Goal: Transaction & Acquisition: Obtain resource

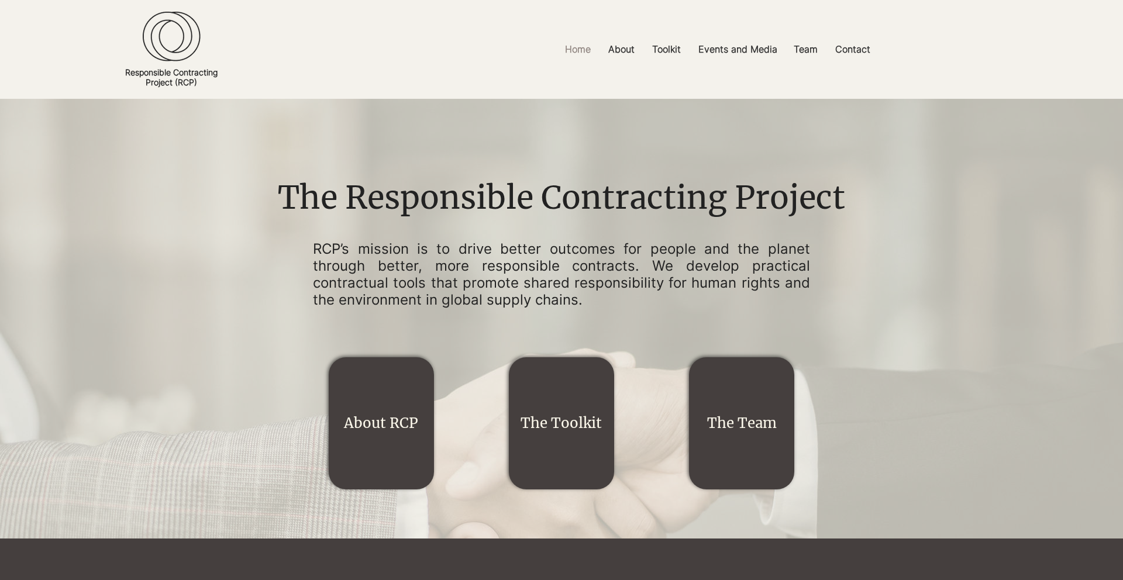
click at [741, 429] on link "The Team" at bounding box center [742, 423] width 70 height 18
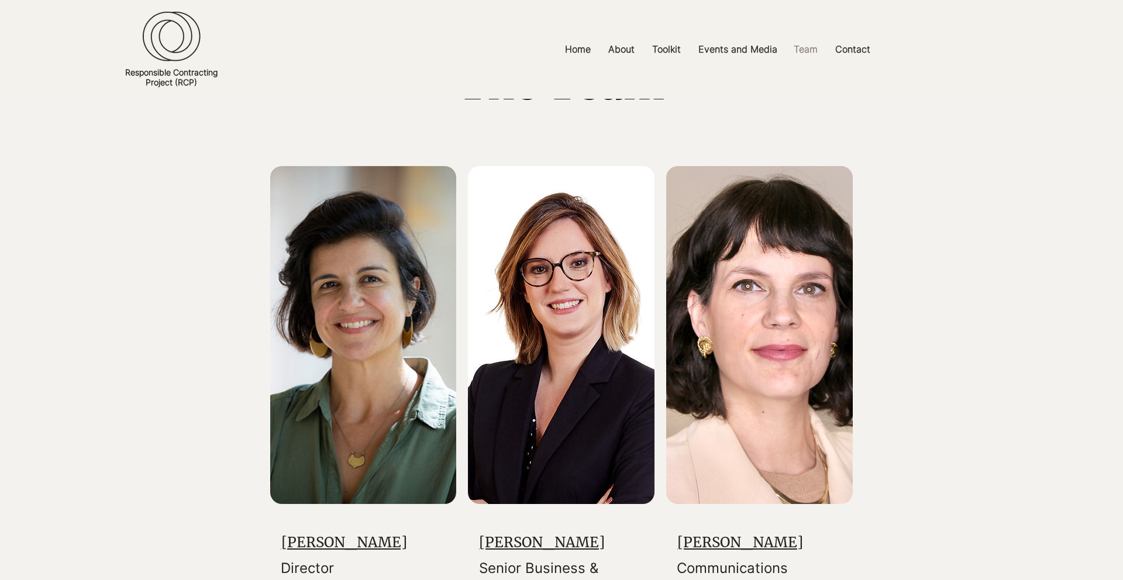
scroll to position [123, 0]
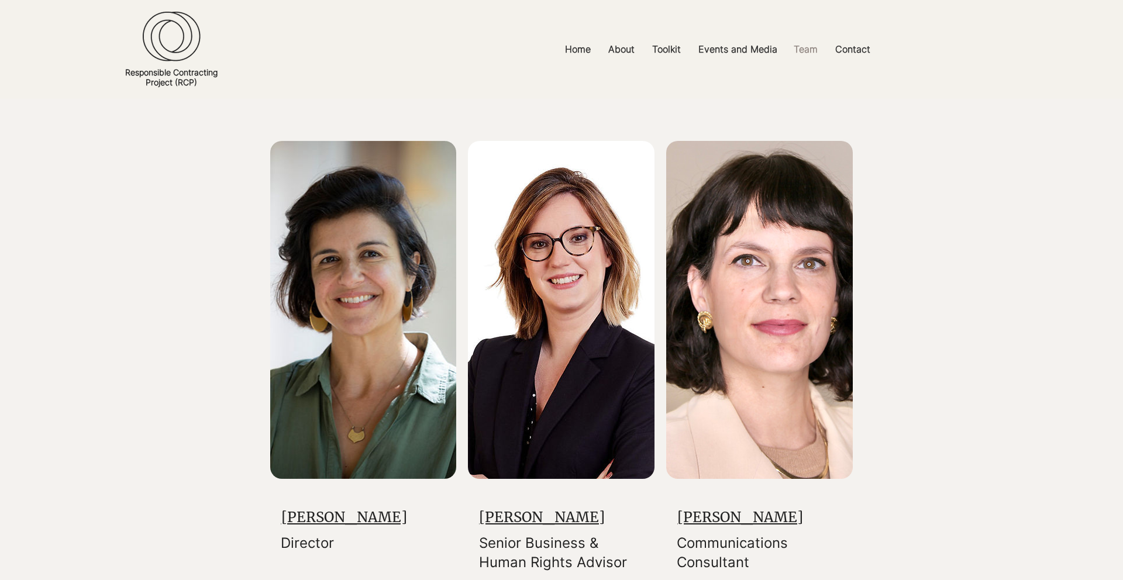
click at [382, 378] on img at bounding box center [363, 310] width 187 height 338
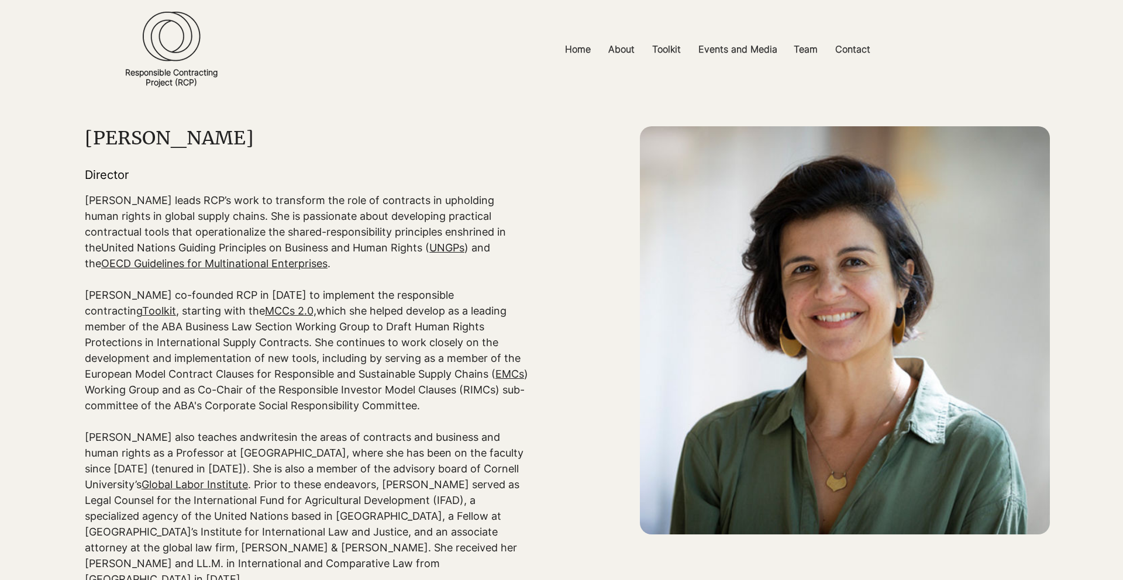
scroll to position [33, 0]
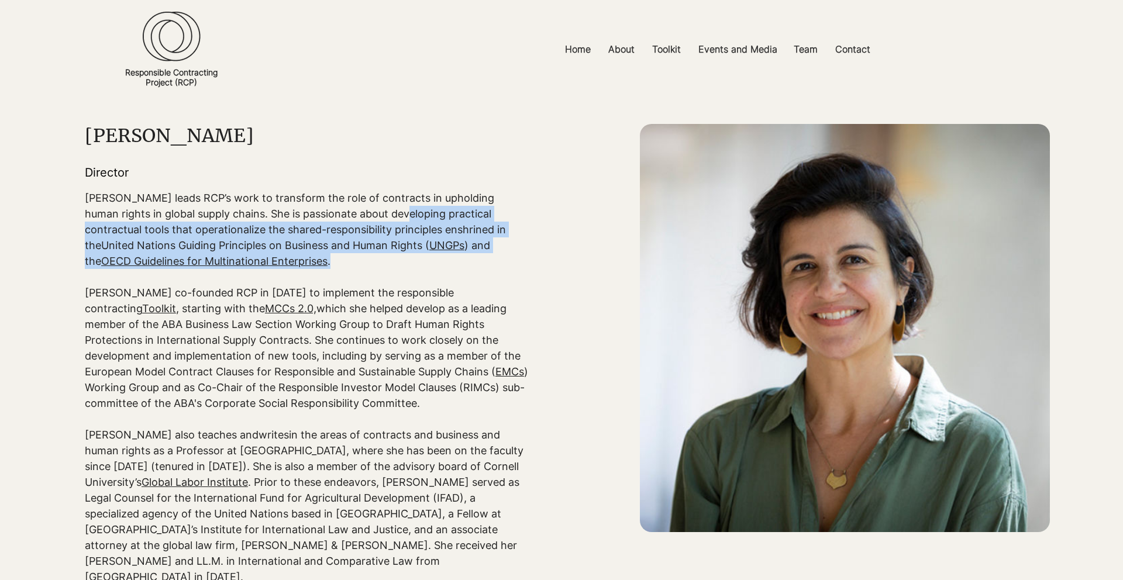
drag, startPoint x: 370, startPoint y: 218, endPoint x: 422, endPoint y: 256, distance: 64.8
click at [422, 256] on p "Sarah leads RCP’s work to transform the role of contracts in upholding human ri…" at bounding box center [307, 229] width 444 height 79
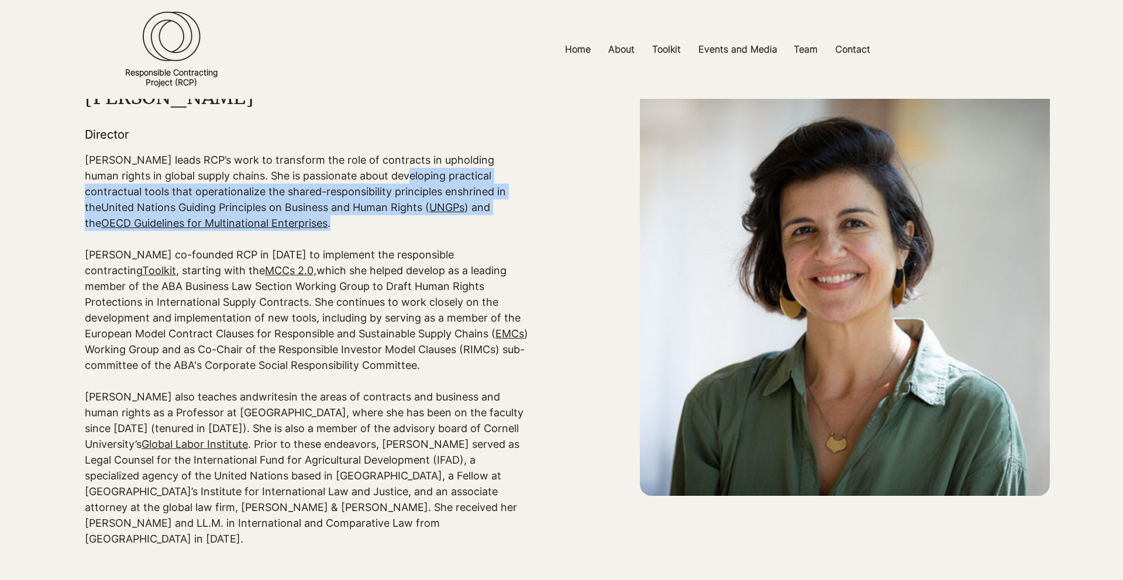
scroll to position [94, 0]
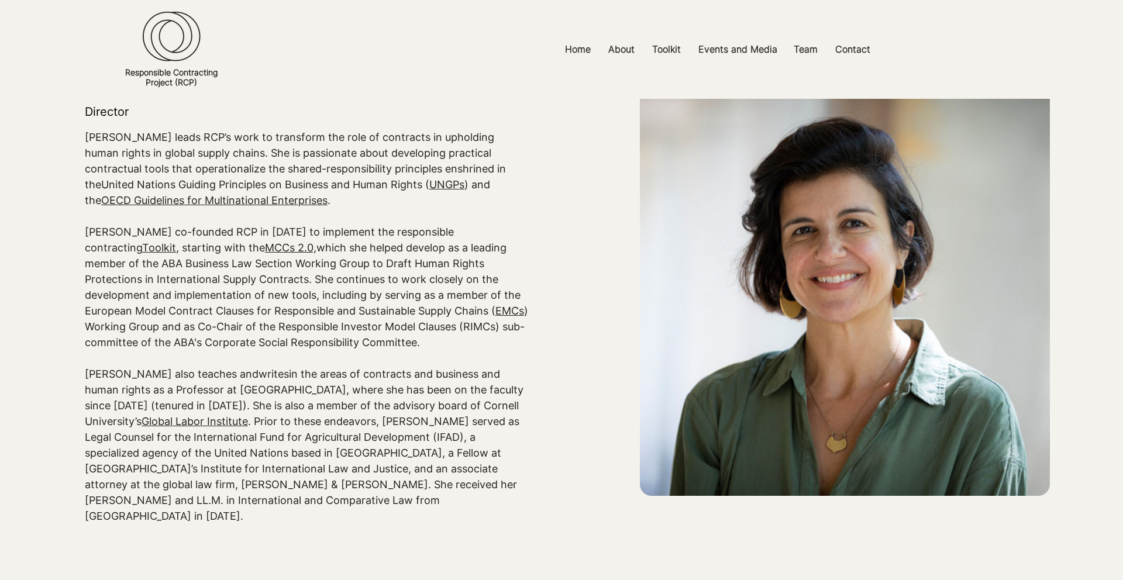
click at [422, 256] on p "Sarah co-founded RCP in 2022 to implement the responsible contracting Toolkit ,…" at bounding box center [307, 287] width 444 height 126
drag, startPoint x: 82, startPoint y: 233, endPoint x: 83, endPoint y: 247, distance: 14.1
click at [83, 247] on div "main content" at bounding box center [561, 422] width 1123 height 835
drag, startPoint x: 83, startPoint y: 235, endPoint x: 84, endPoint y: 245, distance: 10.0
click at [84, 245] on div "main content" at bounding box center [561, 422] width 1123 height 835
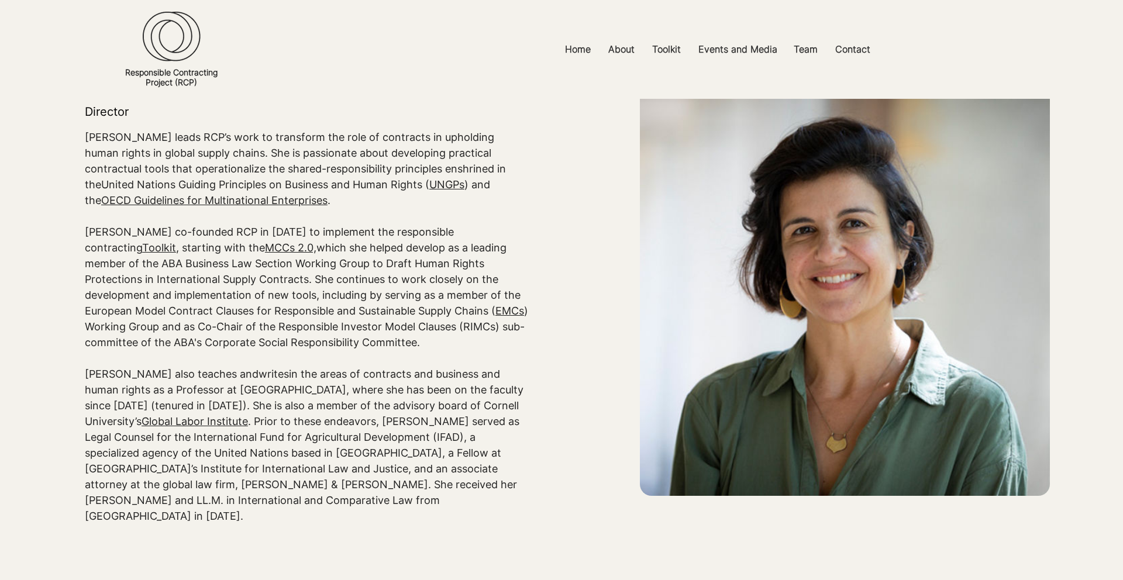
drag, startPoint x: 88, startPoint y: 233, endPoint x: 326, endPoint y: 338, distance: 260.9
click at [326, 338] on p "Sarah co-founded RCP in 2022 to implement the responsible contracting Toolkit ,…" at bounding box center [307, 287] width 444 height 126
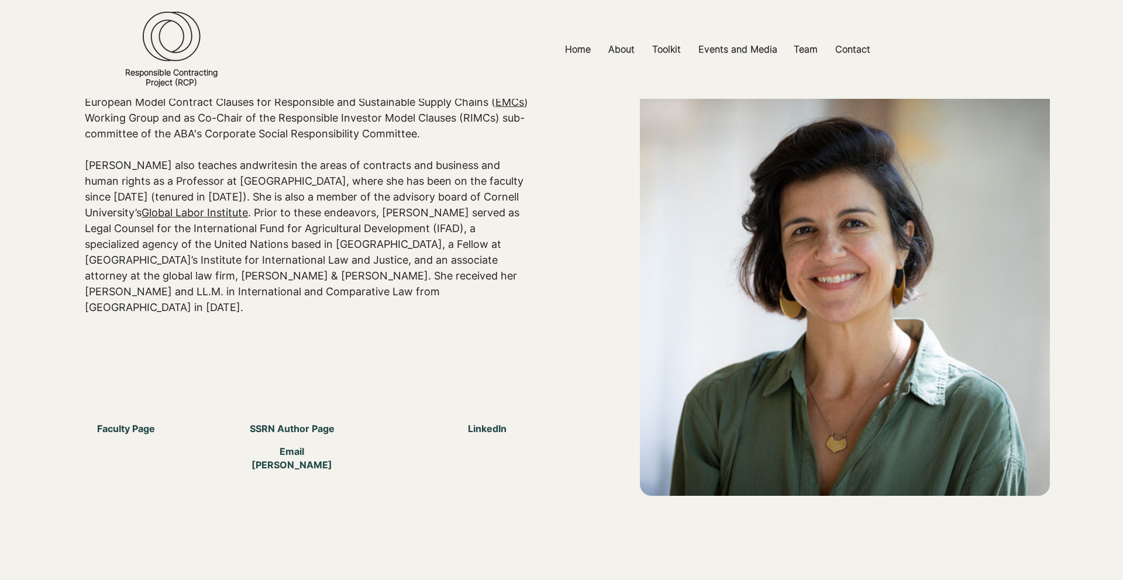
scroll to position [0, 0]
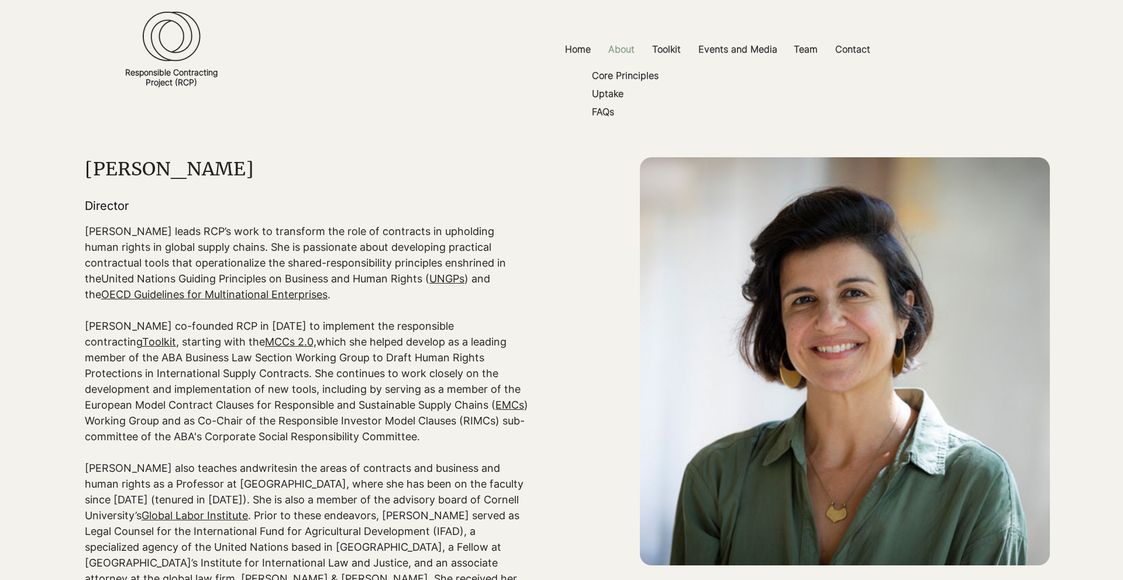
click at [625, 50] on p "About" at bounding box center [622, 49] width 38 height 26
click at [620, 74] on p "Core Principles" at bounding box center [625, 76] width 76 height 18
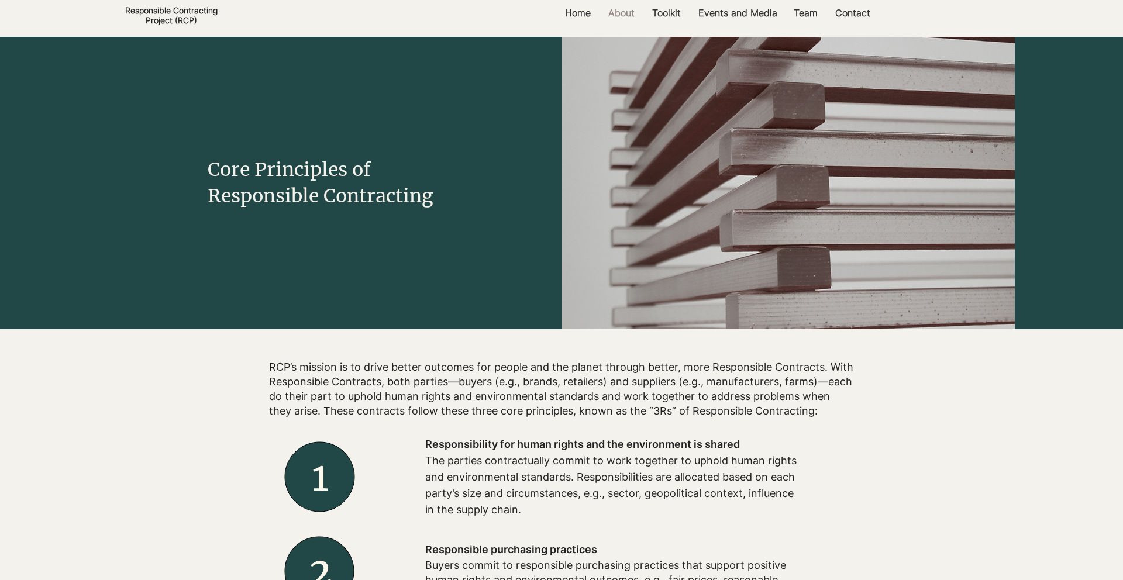
scroll to position [63, 0]
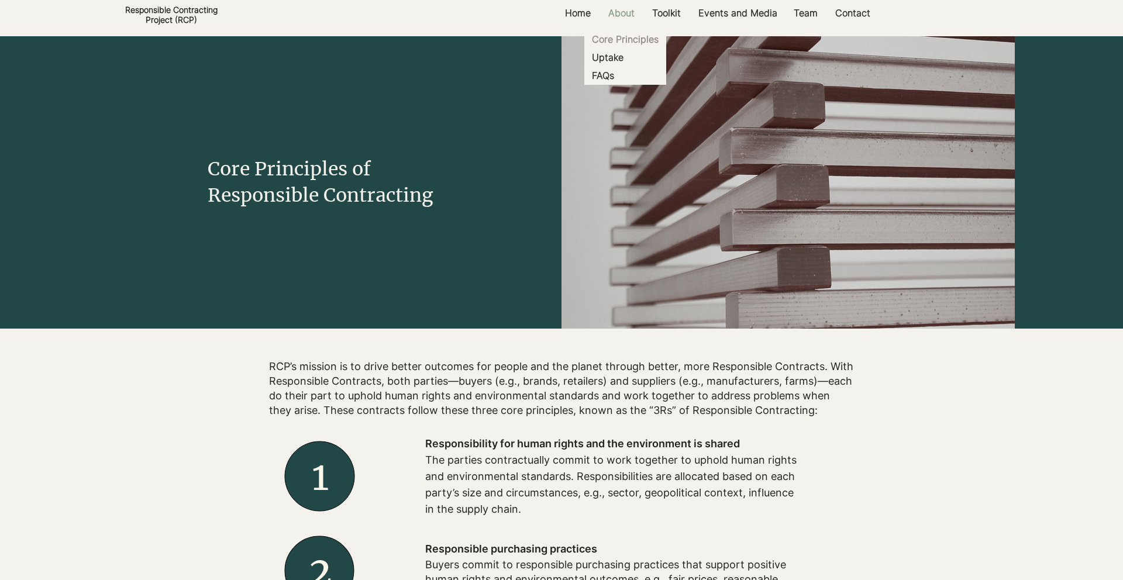
click at [627, 11] on p "About" at bounding box center [622, 13] width 38 height 26
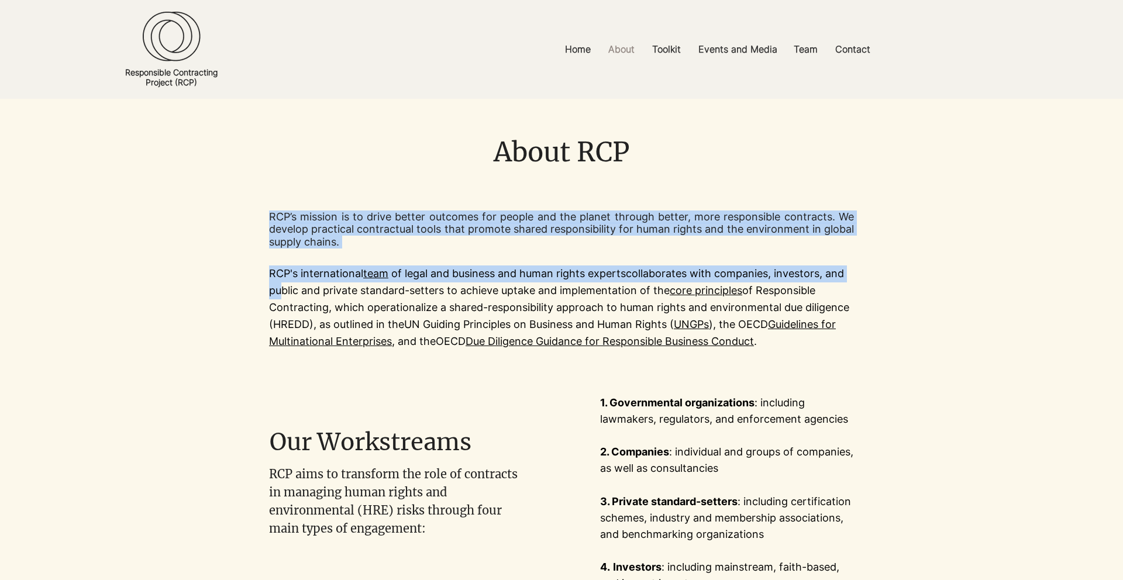
drag, startPoint x: 263, startPoint y: 272, endPoint x: 275, endPoint y: 295, distance: 25.9
click at [275, 295] on section "RCP’s mission is to drive better outcomes for people and the planet through bet…" at bounding box center [561, 280] width 1123 height 191
click at [275, 285] on p "RCP's international team of legal and business and human rights experts collabo…" at bounding box center [561, 308] width 585 height 84
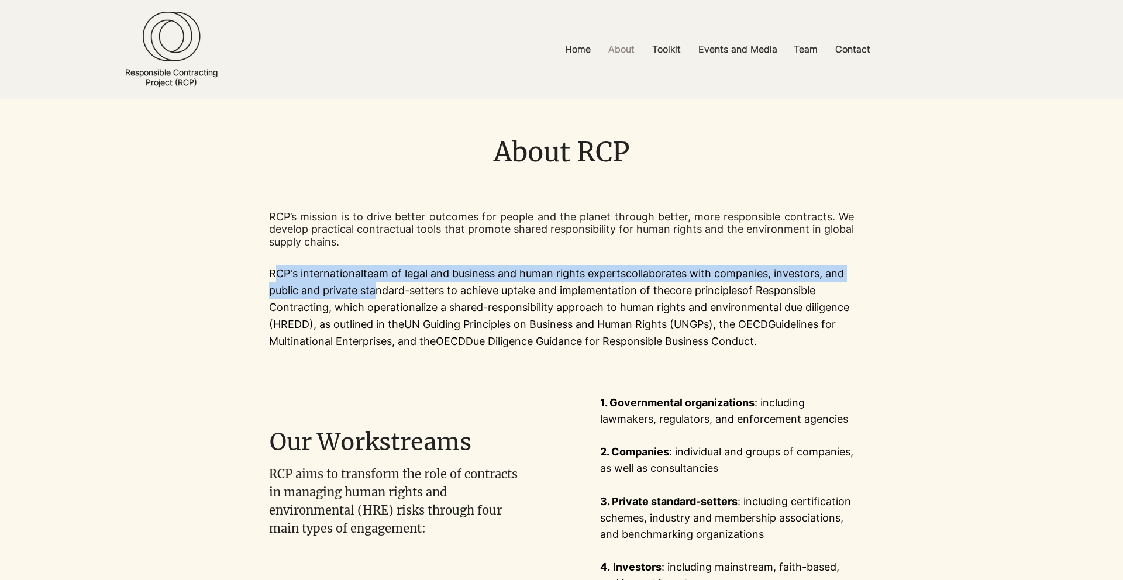
drag, startPoint x: 273, startPoint y: 280, endPoint x: 369, endPoint y: 297, distance: 97.3
click at [369, 297] on p "RCP's international team of legal and business and human rights experts collabo…" at bounding box center [561, 308] width 585 height 84
click at [299, 291] on p "RCP's international team of legal and business and human rights experts collabo…" at bounding box center [561, 308] width 585 height 84
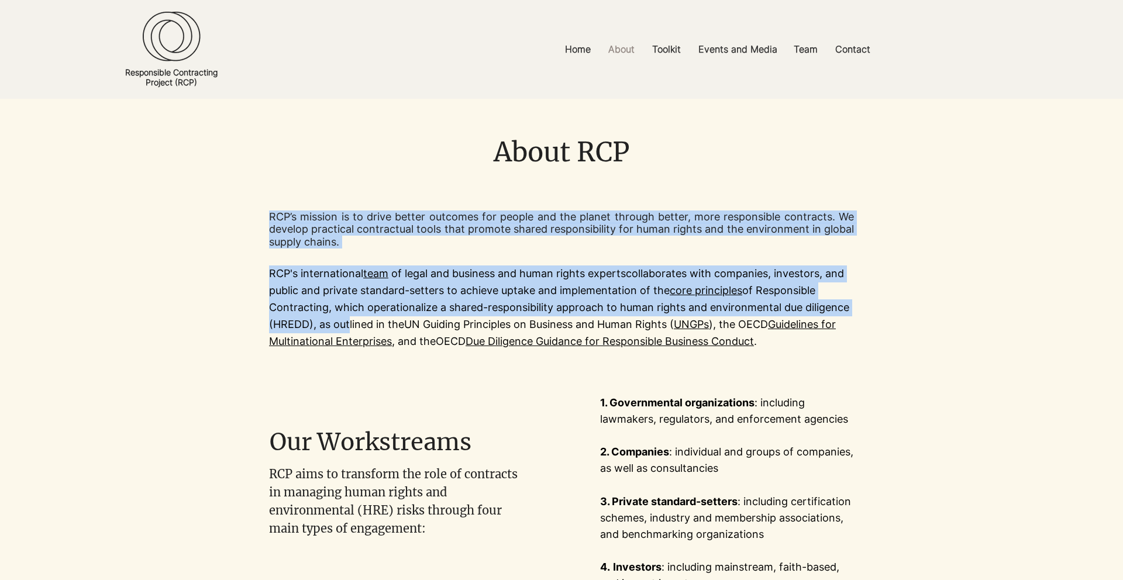
drag, startPoint x: 267, startPoint y: 271, endPoint x: 346, endPoint y: 319, distance: 92.4
click at [346, 319] on section "RCP’s mission is to drive better outcomes for people and the planet through bet…" at bounding box center [561, 280] width 1123 height 191
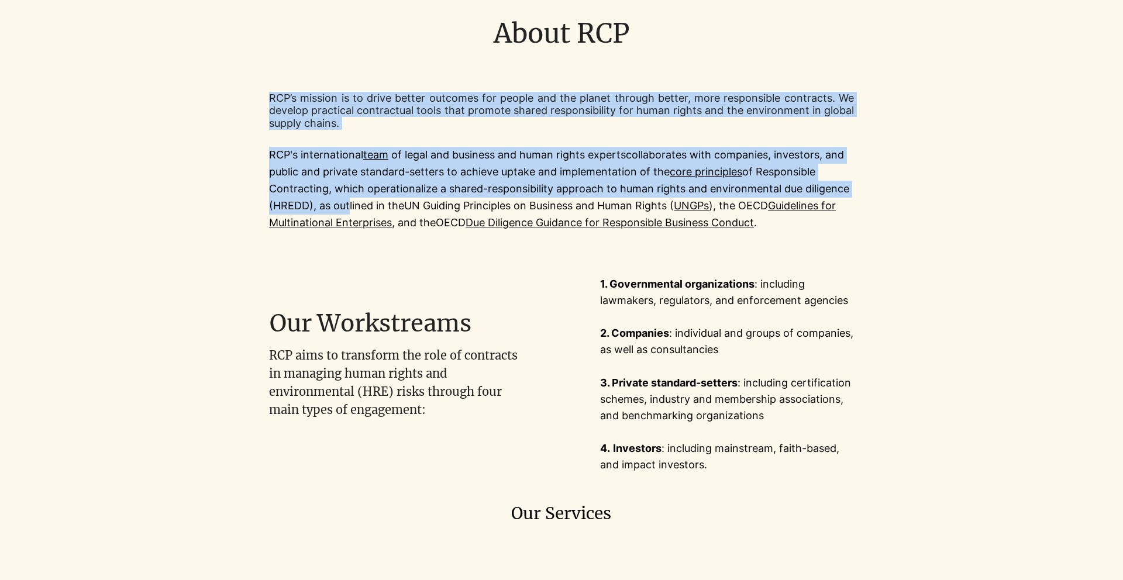
scroll to position [119, 0]
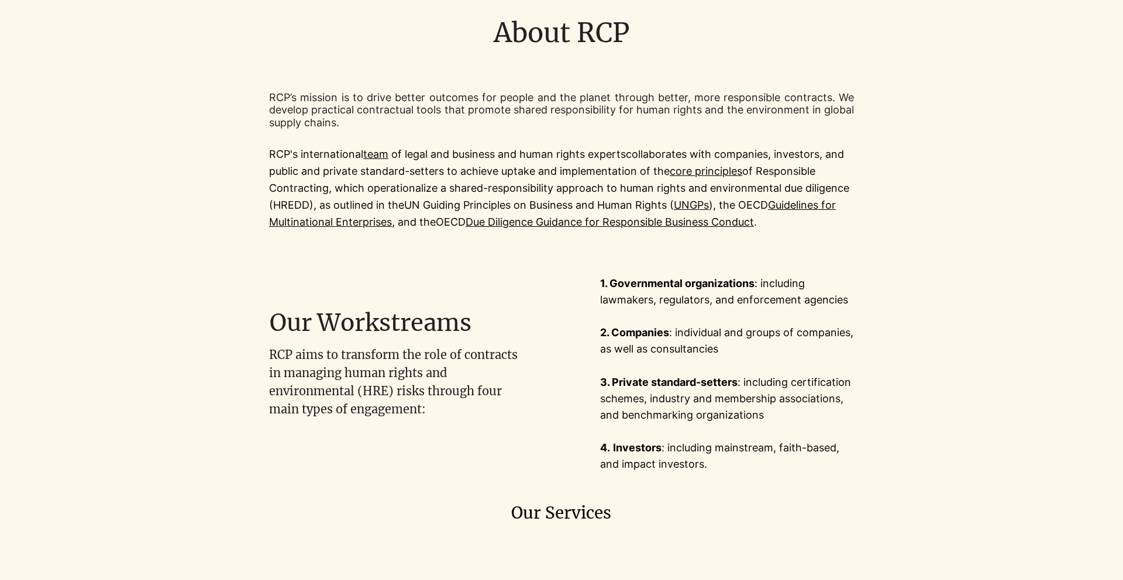
click at [494, 383] on p "RCP aims to transform the role of contracts in managing human rights and enviro…" at bounding box center [396, 382] width 254 height 73
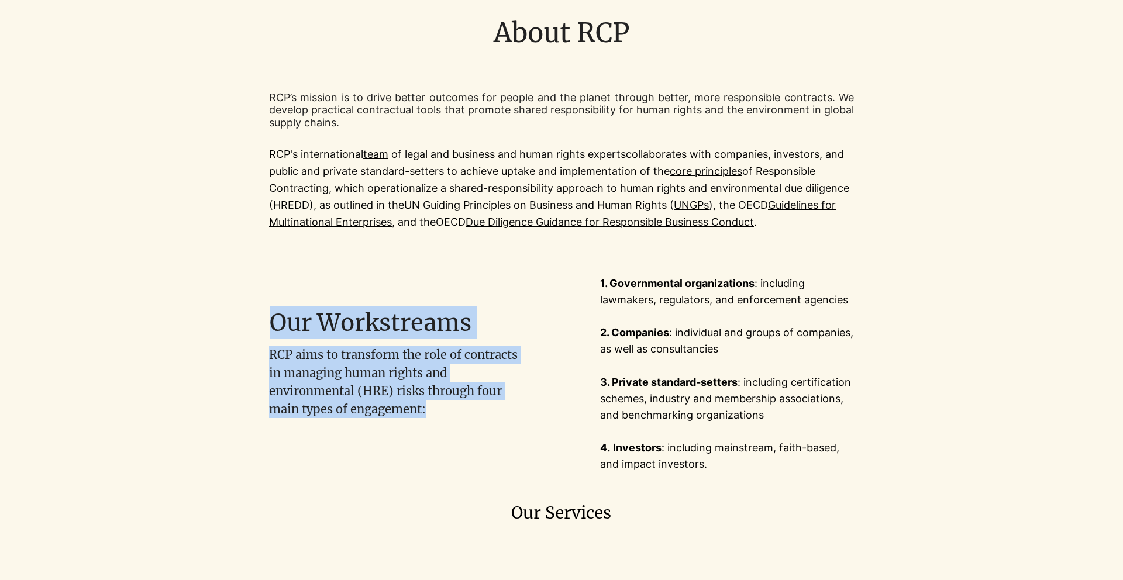
drag, startPoint x: 262, startPoint y: 355, endPoint x: 452, endPoint y: 410, distance: 198.1
click at [452, 410] on div "Our Workstreams RCP aims to transform the role of contracts in managing human r…" at bounding box center [334, 374] width 453 height 236
click at [452, 411] on p "RCP aims to transform the role of contracts in managing human rights and enviro…" at bounding box center [396, 382] width 254 height 73
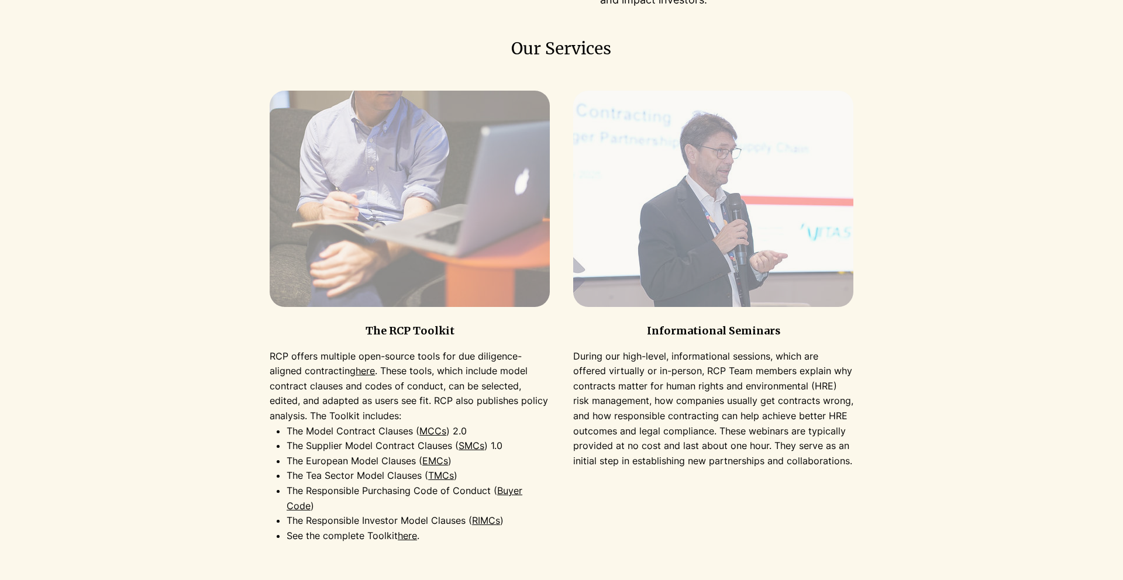
scroll to position [584, 0]
drag, startPoint x: 577, startPoint y: 363, endPoint x: 585, endPoint y: 407, distance: 44.0
click at [584, 405] on p "During our high-level, informational sessions, which are offered virtually or i…" at bounding box center [713, 409] width 280 height 120
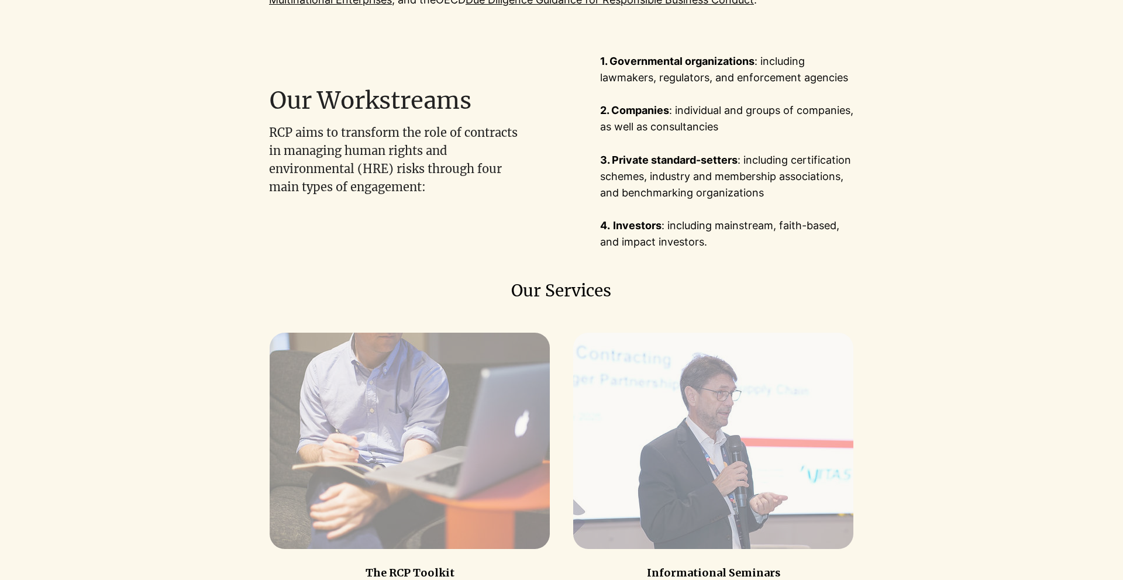
scroll to position [0, 0]
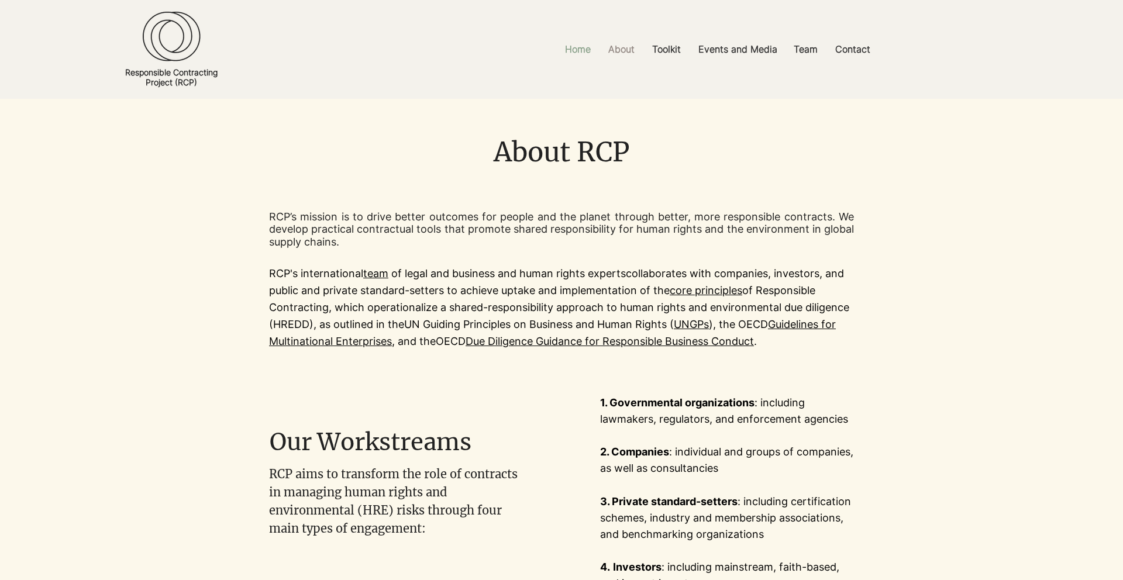
click at [582, 45] on p "Home" at bounding box center [577, 49] width 37 height 26
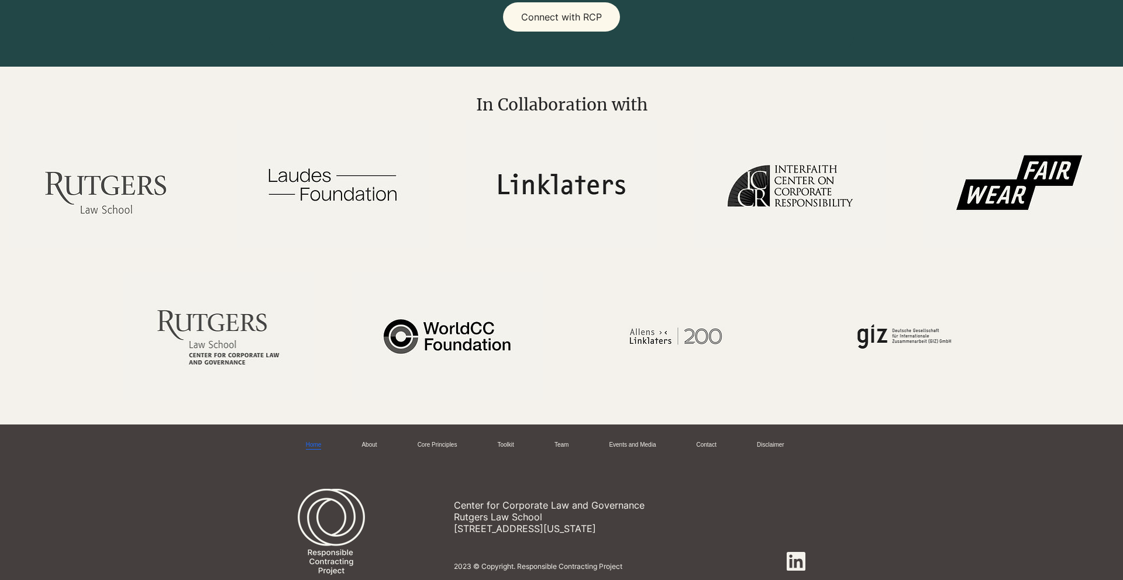
scroll to position [1780, 0]
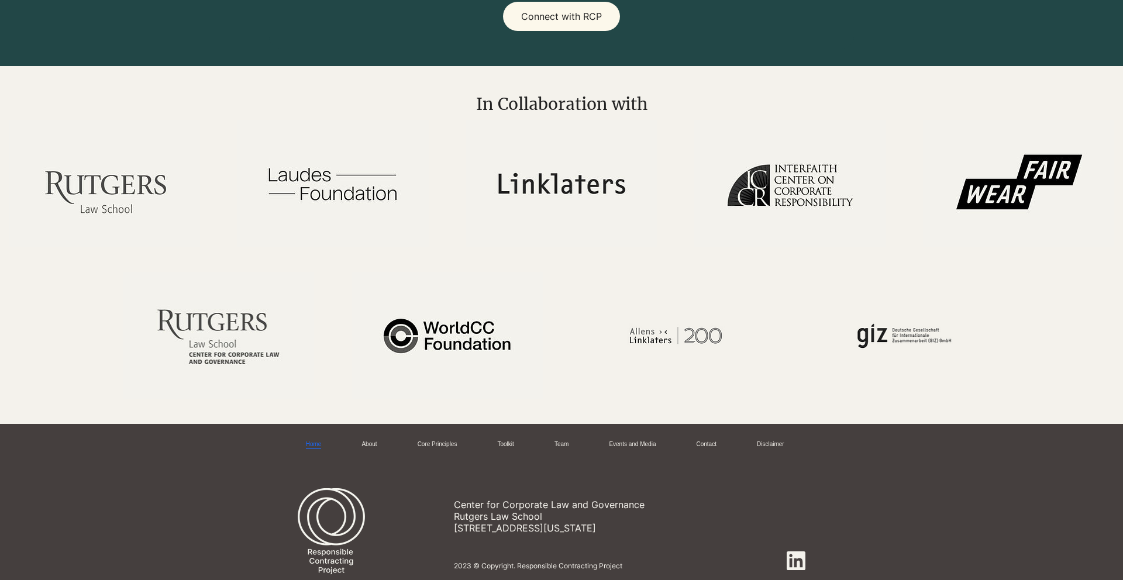
click at [560, 106] on span "In Collaboration with" at bounding box center [561, 104] width 171 height 21
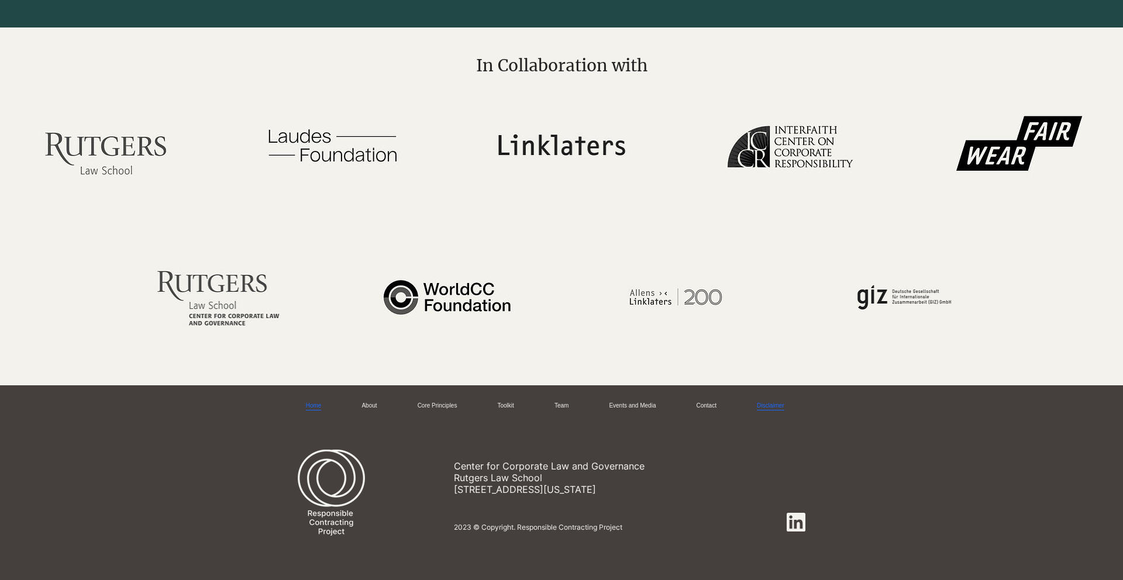
click at [768, 402] on link "Disclaimer" at bounding box center [770, 406] width 27 height 9
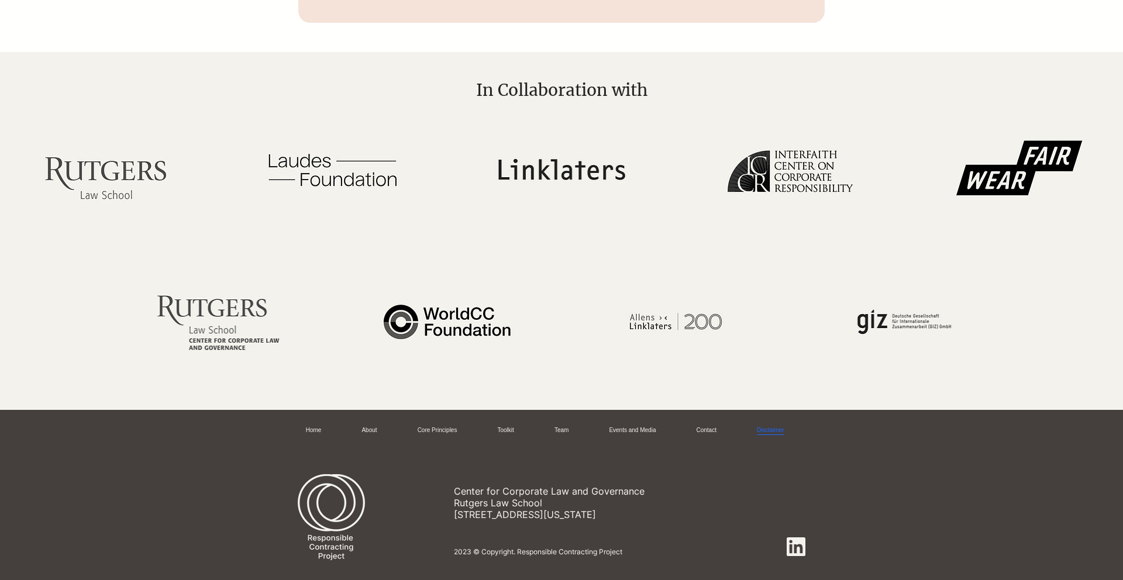
scroll to position [1013, 0]
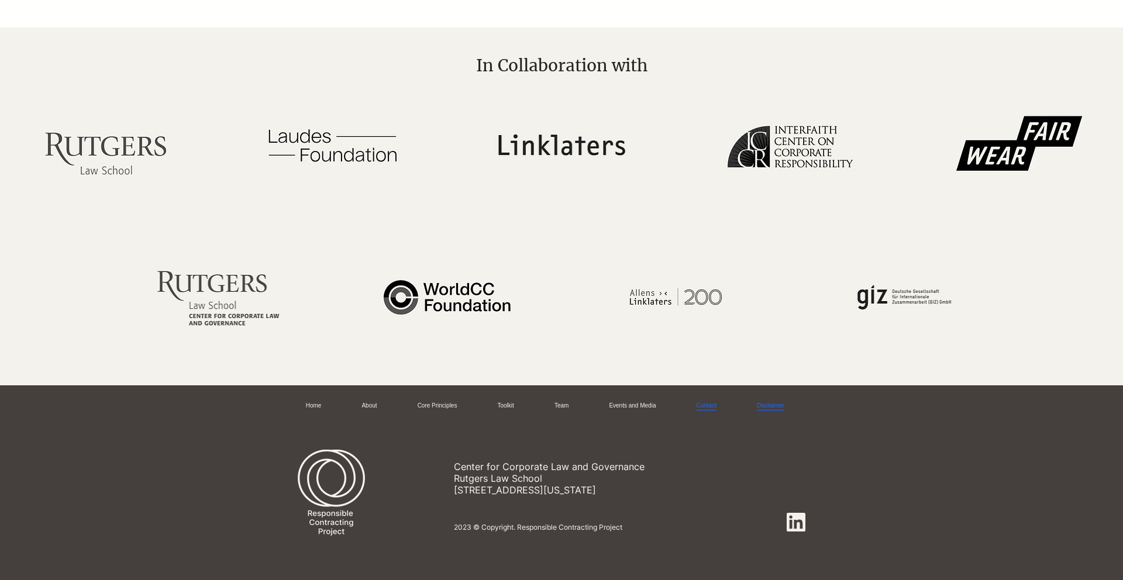
click at [717, 407] on link "Contact" at bounding box center [707, 406] width 20 height 9
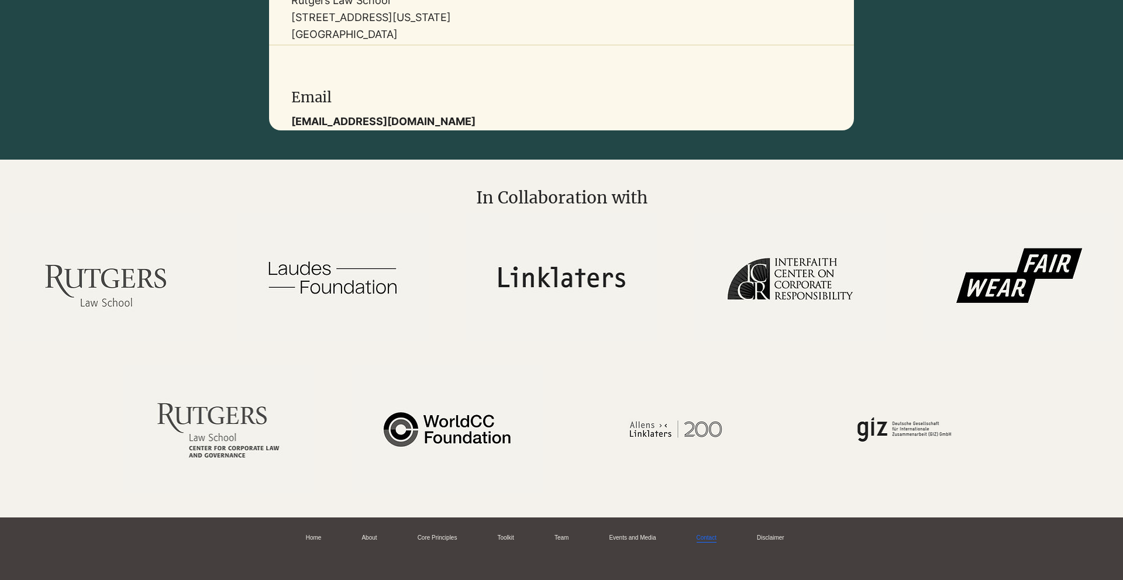
scroll to position [714, 0]
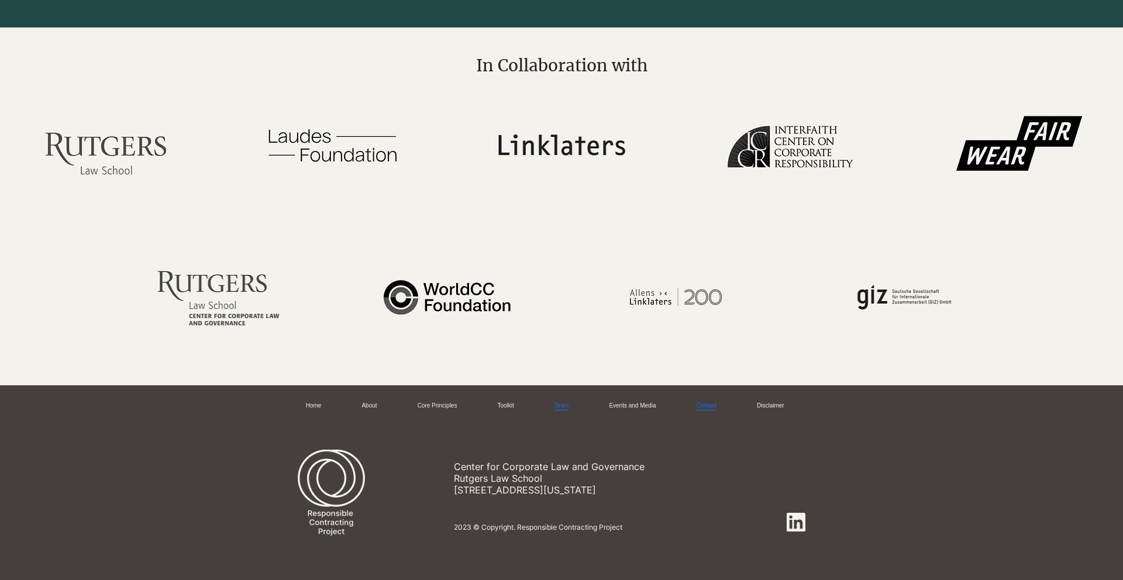
click at [558, 410] on div "Team" at bounding box center [562, 406] width 14 height 9
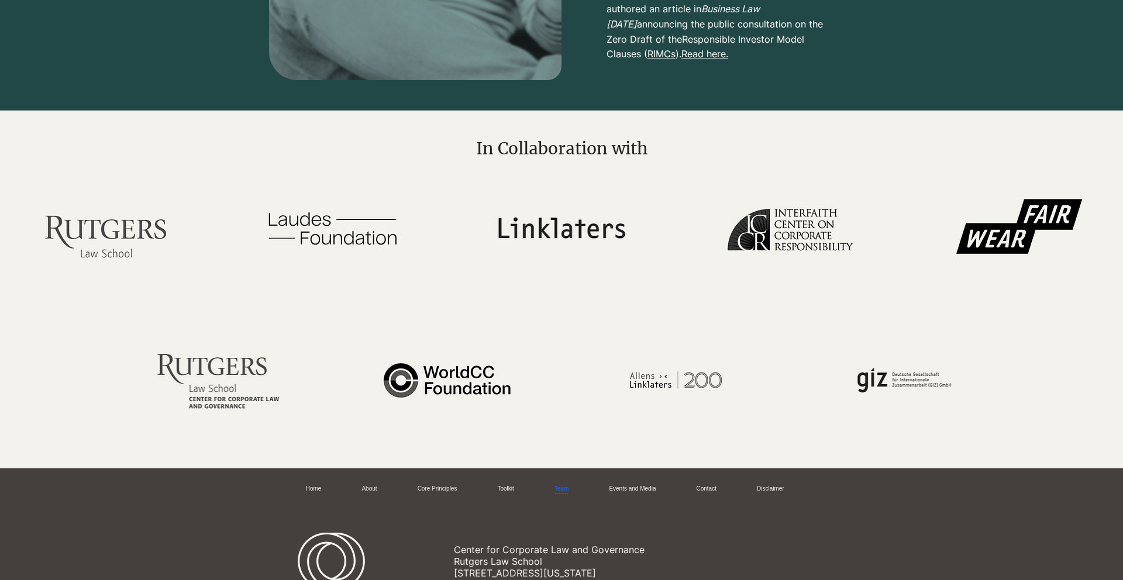
scroll to position [4082, 0]
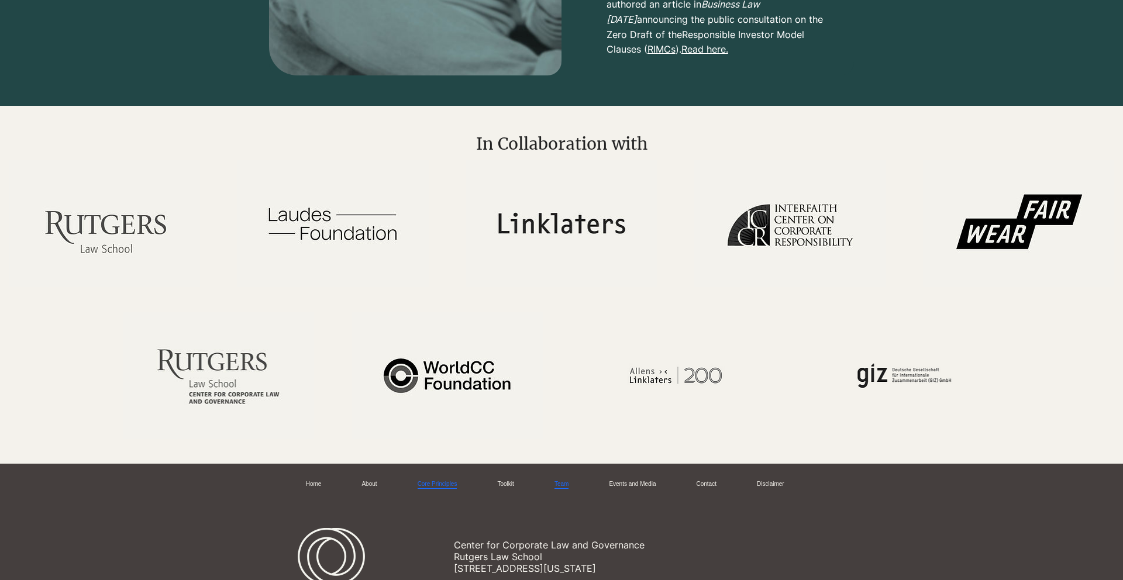
click at [453, 483] on link "Core Principles" at bounding box center [438, 484] width 40 height 9
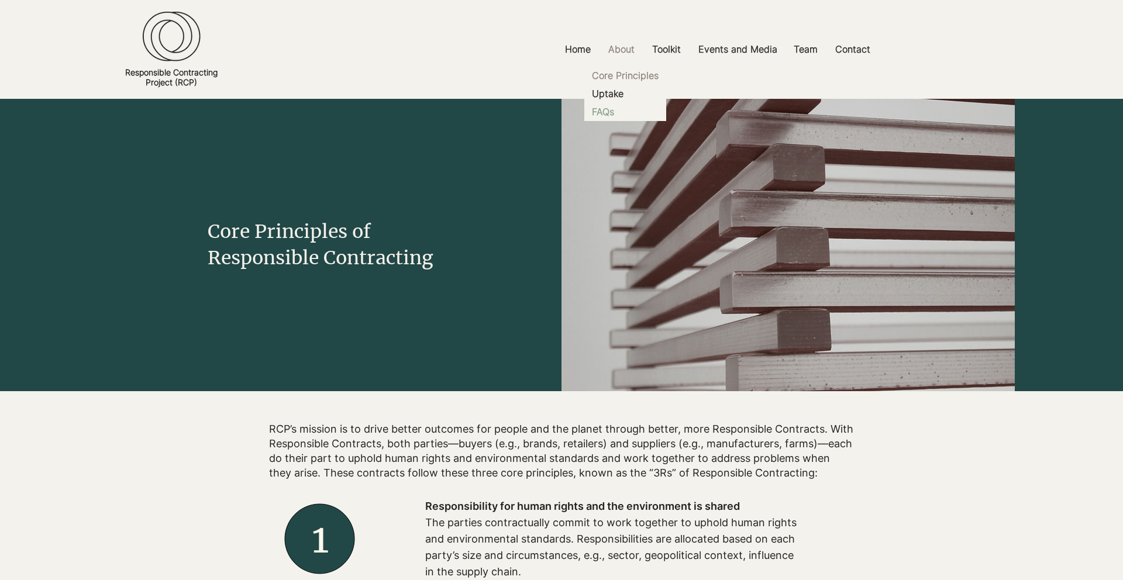
click at [604, 115] on p "FAQs" at bounding box center [603, 112] width 32 height 18
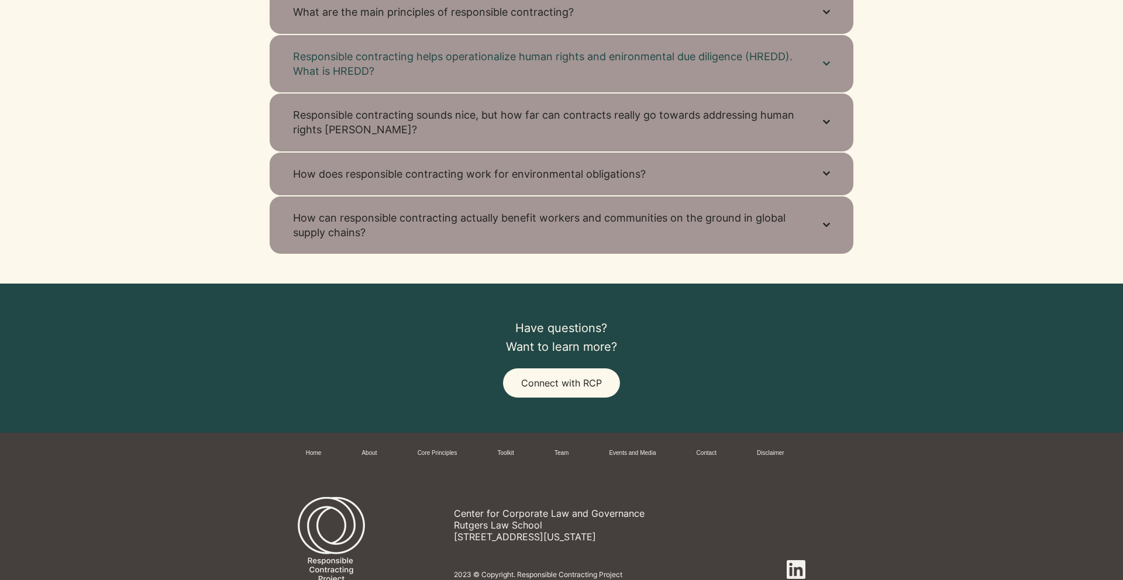
scroll to position [733, 0]
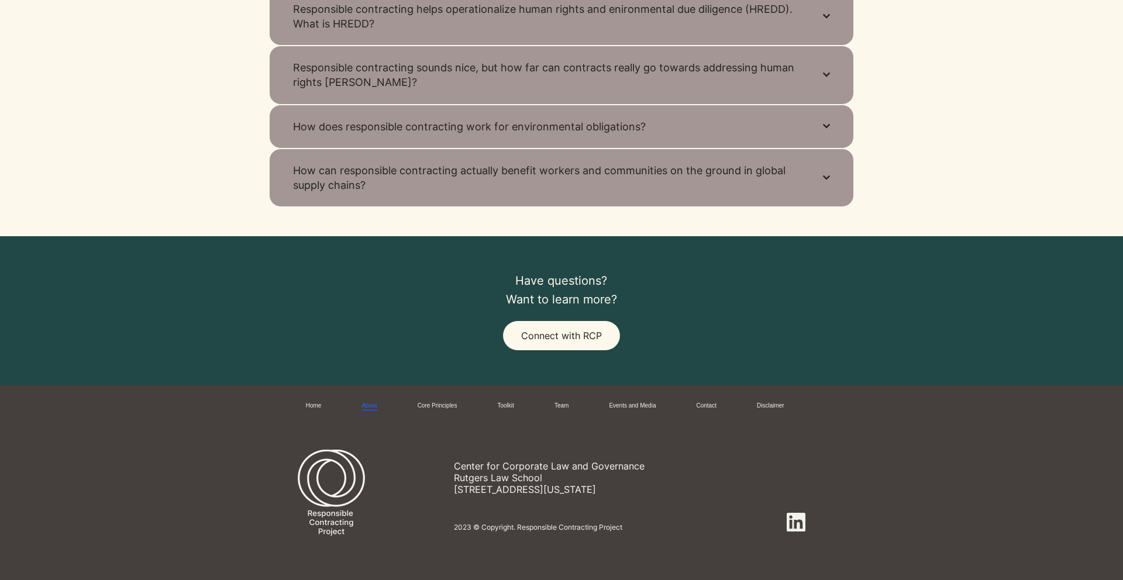
click at [377, 403] on link "About" at bounding box center [369, 406] width 15 height 9
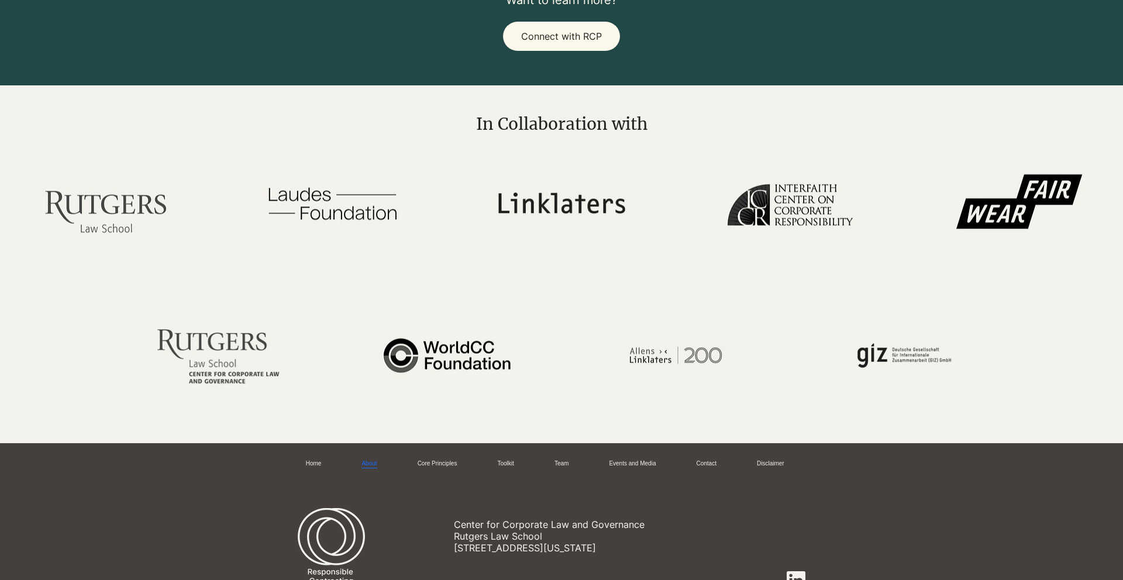
scroll to position [2261, 0]
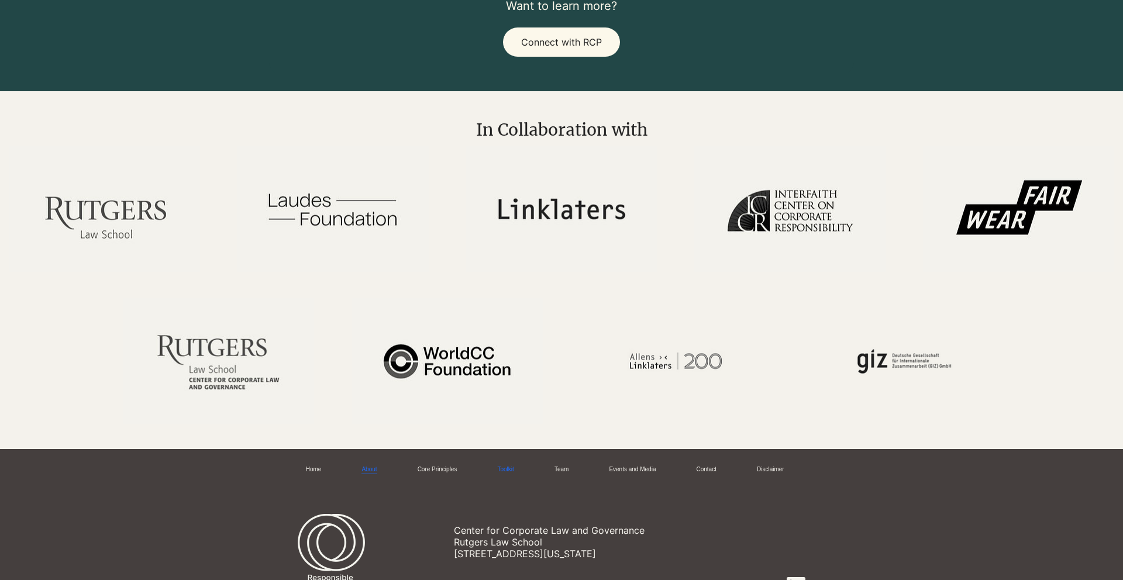
click at [504, 471] on link "Toolkit" at bounding box center [505, 470] width 16 height 9
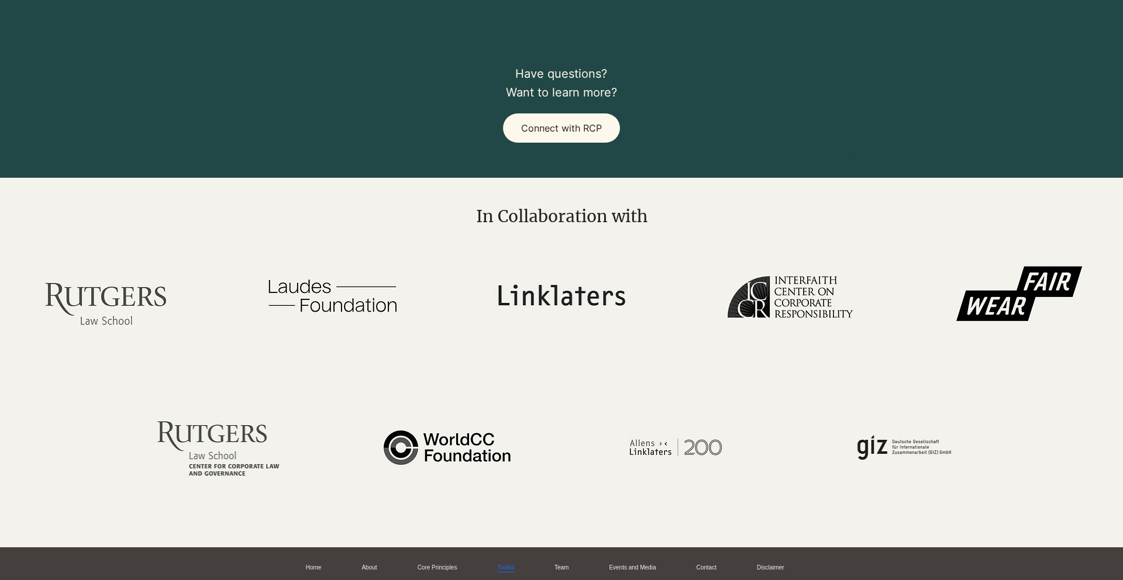
scroll to position [2362, 0]
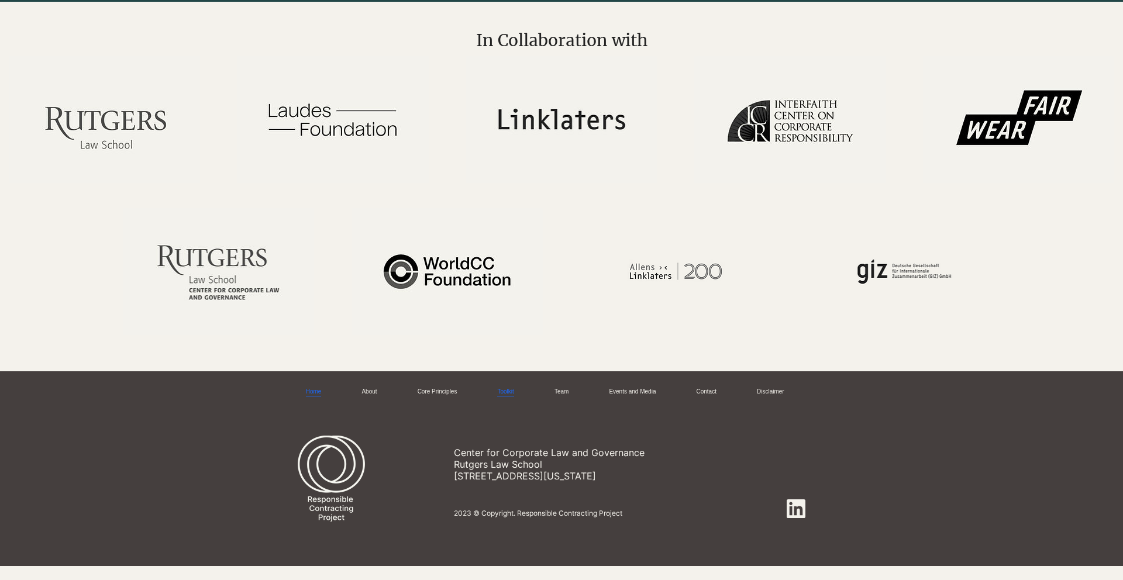
click at [316, 394] on link "Home" at bounding box center [314, 392] width 16 height 9
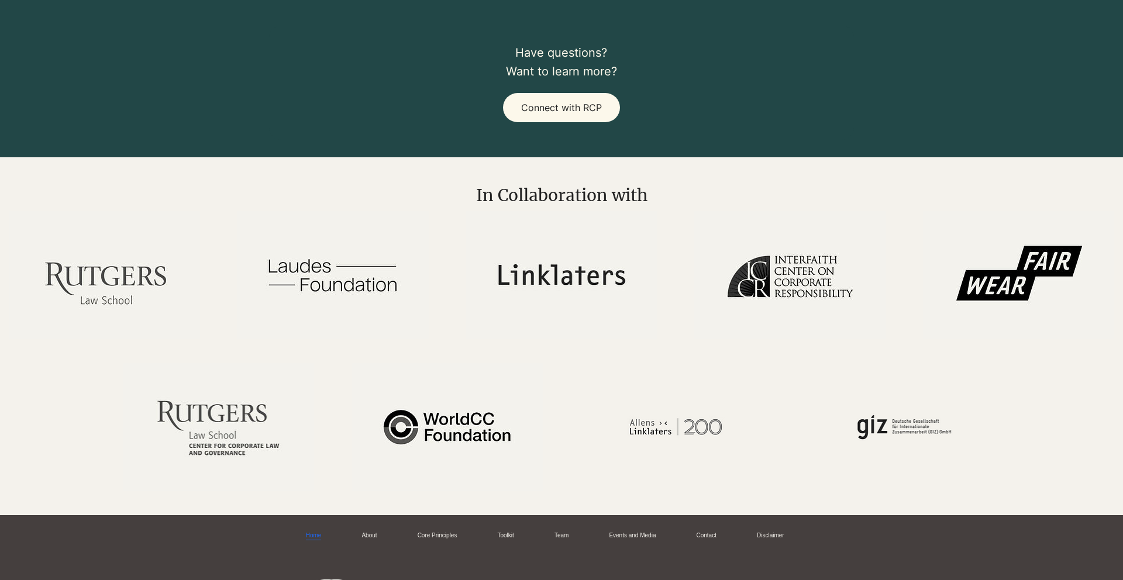
scroll to position [1685, 0]
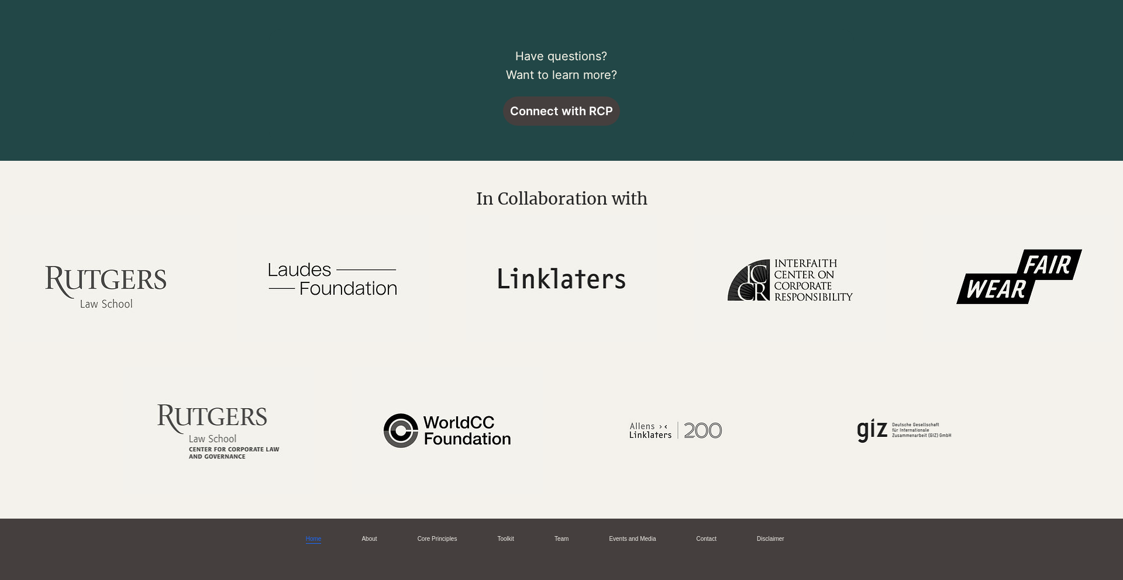
click at [582, 119] on span "Connect with RCP" at bounding box center [561, 111] width 117 height 29
click at [573, 111] on span "Connect with RCP" at bounding box center [561, 111] width 103 height 14
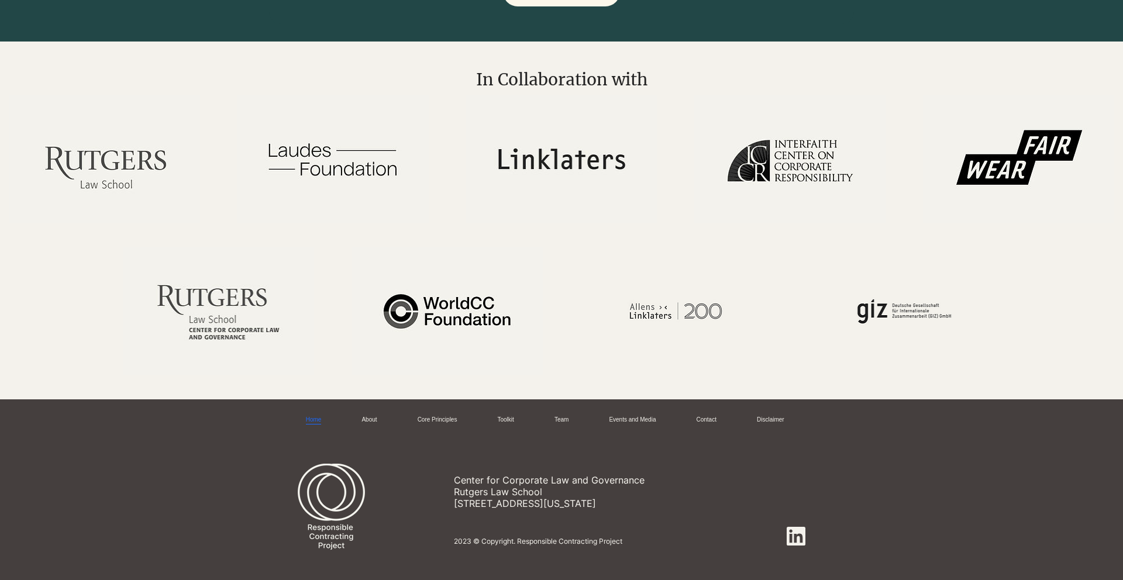
scroll to position [1820, 0]
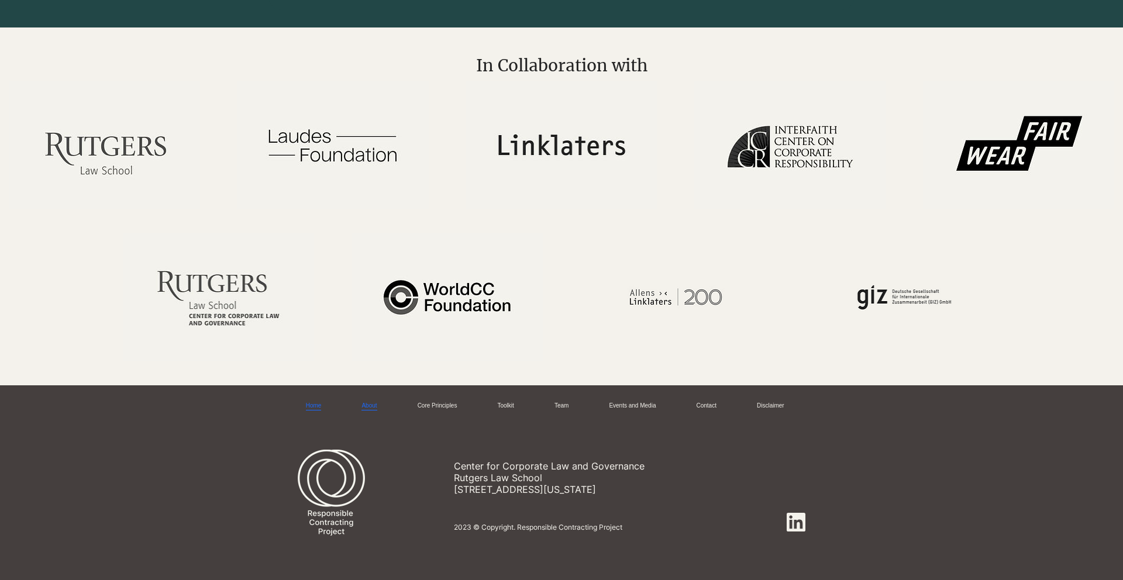
click at [362, 411] on link "About" at bounding box center [369, 406] width 15 height 9
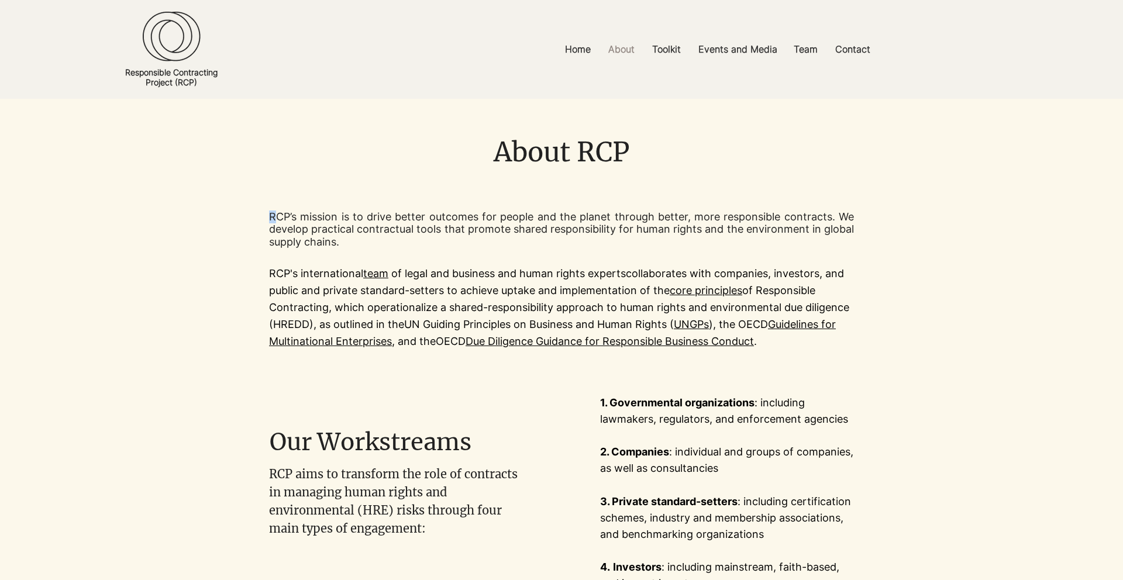
drag, startPoint x: 273, startPoint y: 212, endPoint x: 266, endPoint y: 302, distance: 90.9
click at [267, 302] on section "RCP’s mission is to drive better outcomes for people and the planet through bet…" at bounding box center [561, 280] width 1123 height 191
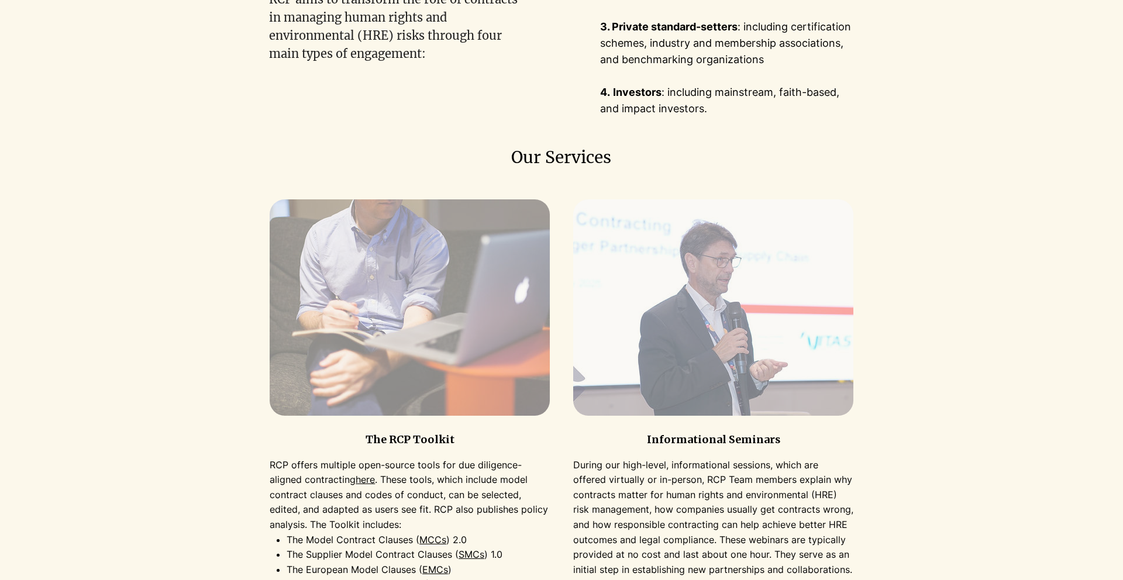
scroll to position [741, 0]
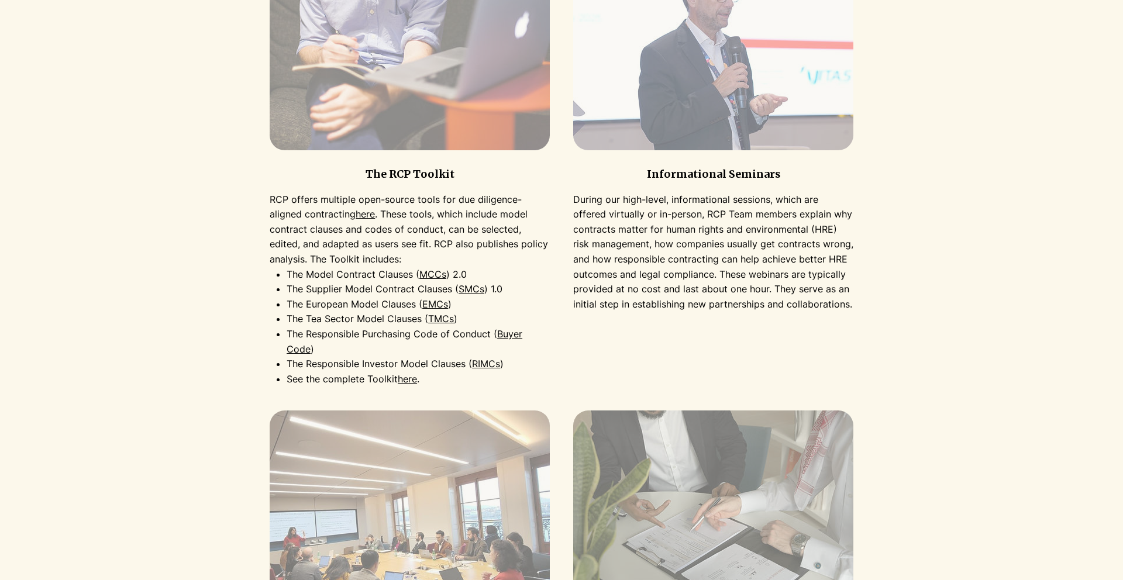
drag, startPoint x: 739, startPoint y: 215, endPoint x: 742, endPoint y: 226, distance: 11.7
click at [742, 226] on p "During our high-level, informational sessions, which are offered virtually or i…" at bounding box center [713, 252] width 280 height 120
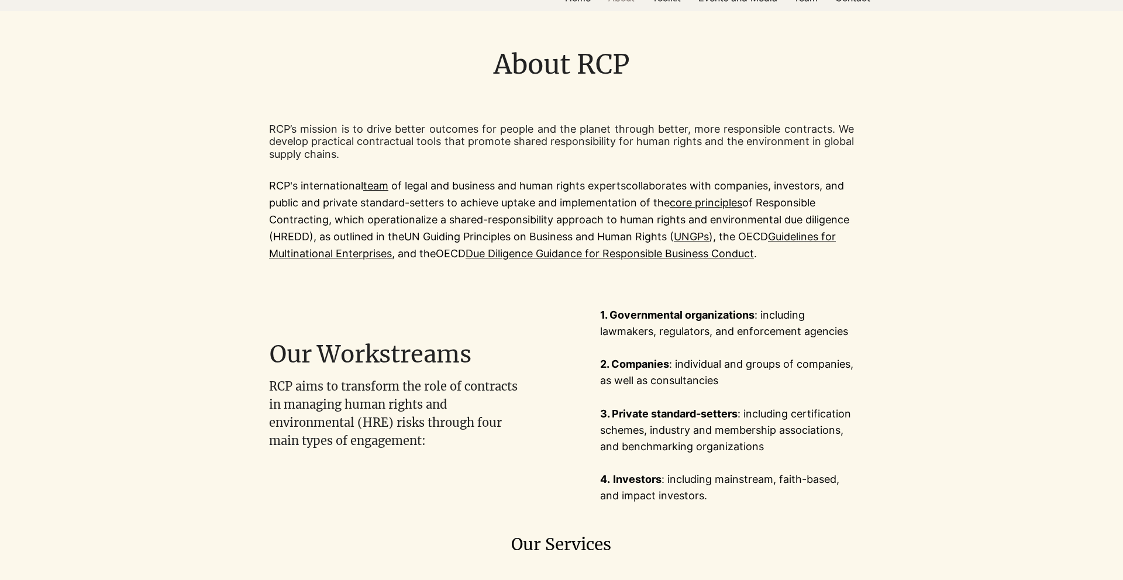
scroll to position [0, 0]
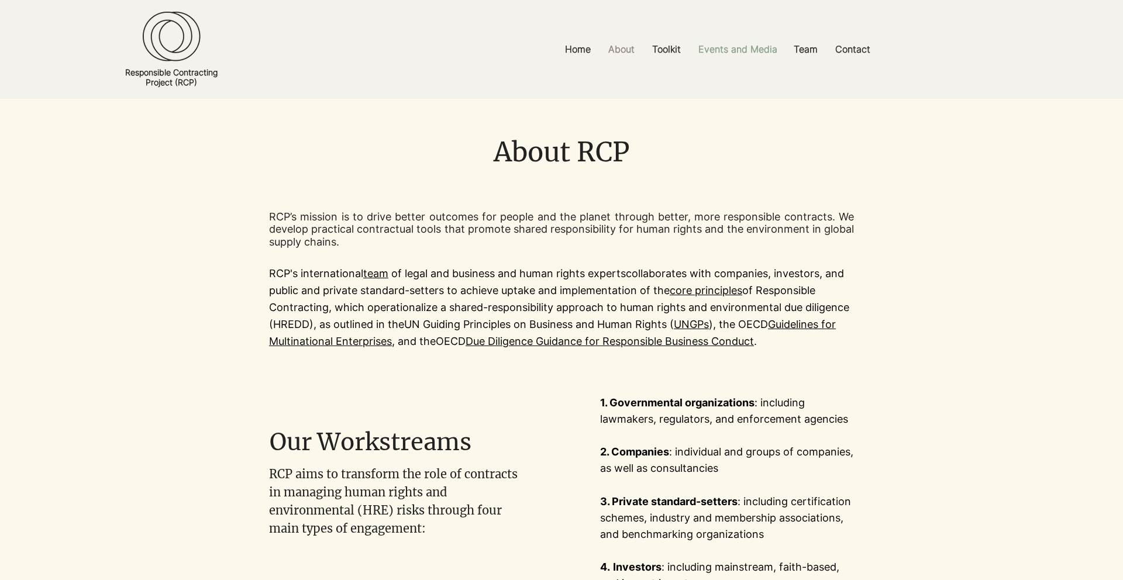
click at [742, 46] on p "Events and Media" at bounding box center [738, 49] width 91 height 26
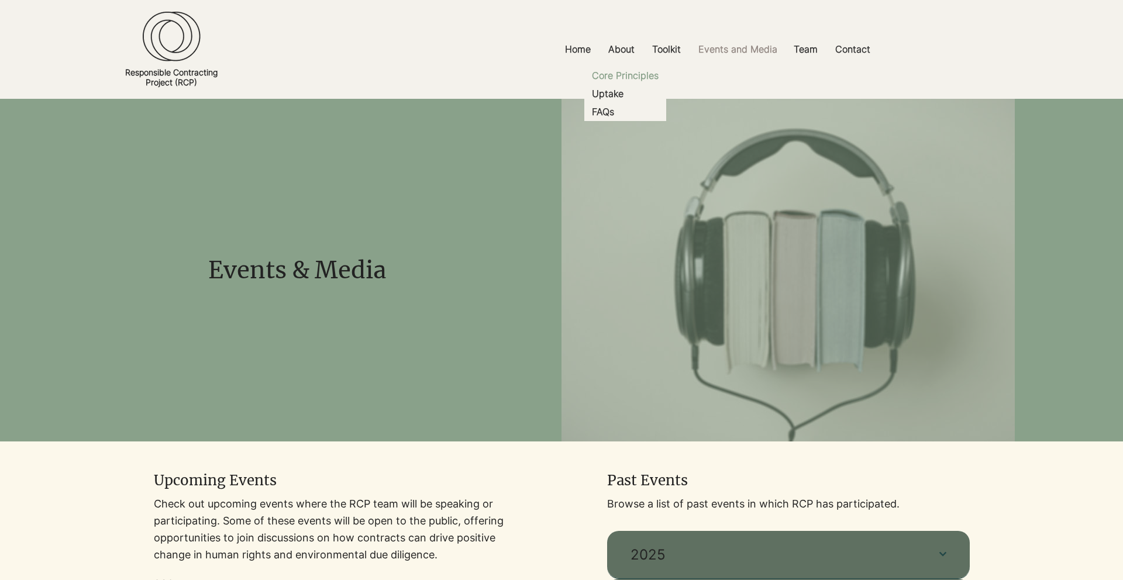
click at [618, 74] on p "Core Principles" at bounding box center [625, 76] width 76 height 18
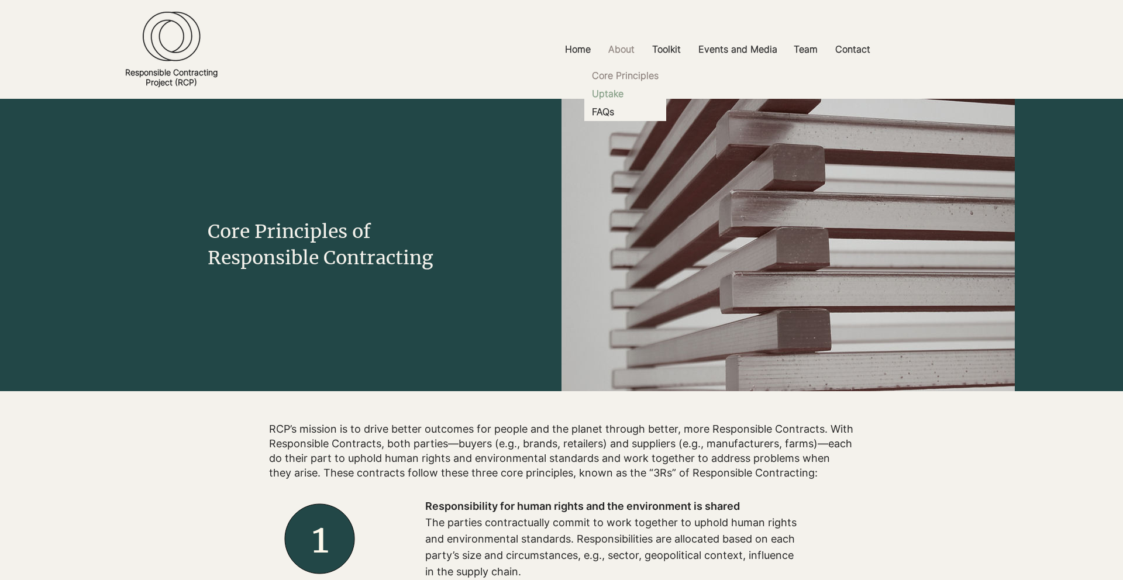
click at [612, 96] on p "Uptake" at bounding box center [607, 94] width 41 height 18
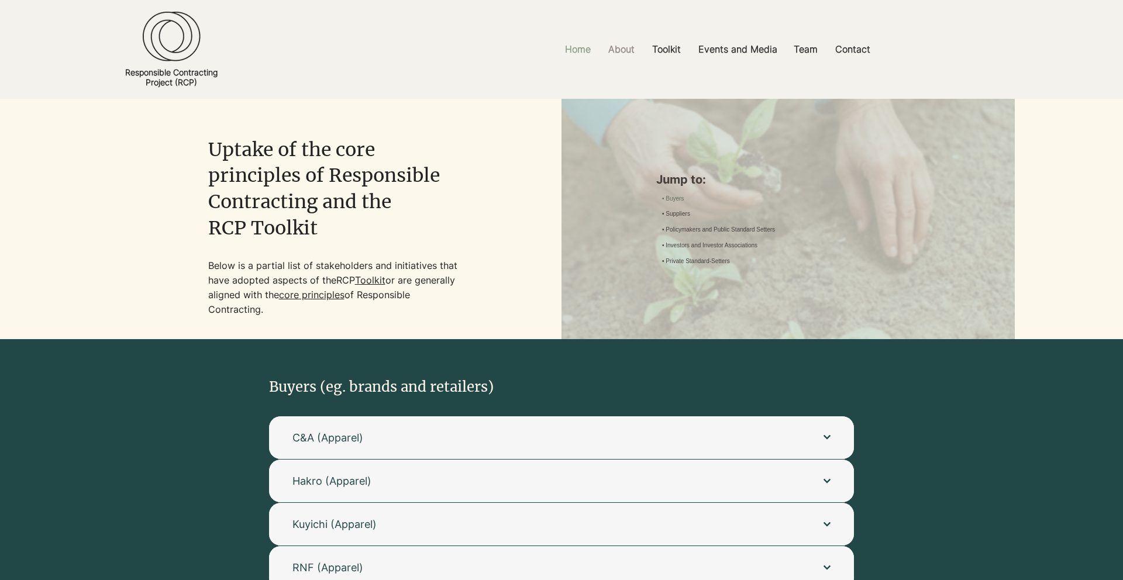
click at [578, 51] on p "Home" at bounding box center [577, 49] width 37 height 26
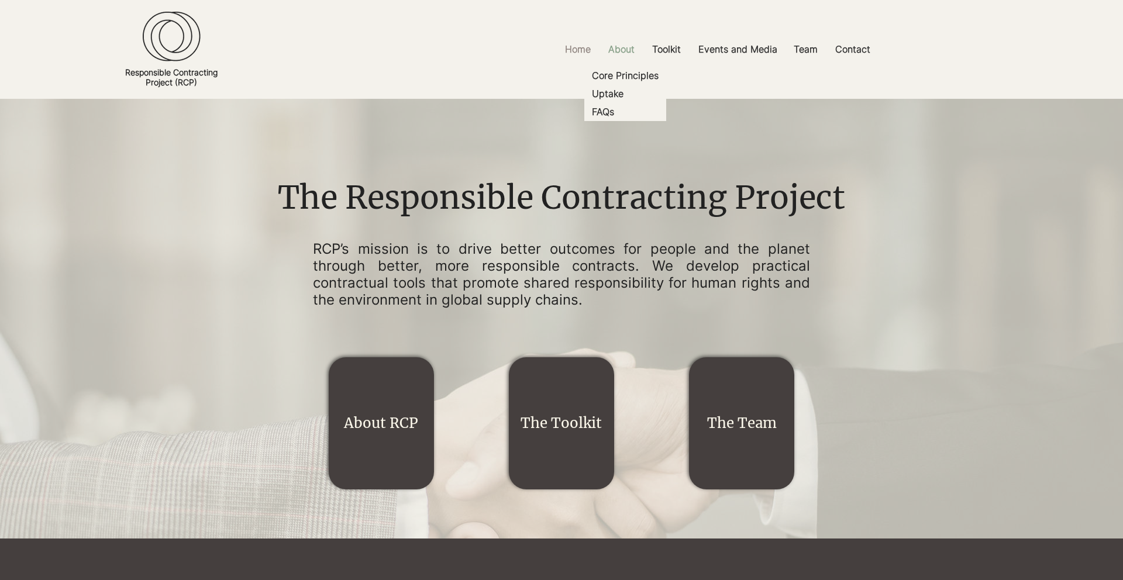
click at [618, 51] on p "About" at bounding box center [622, 49] width 38 height 26
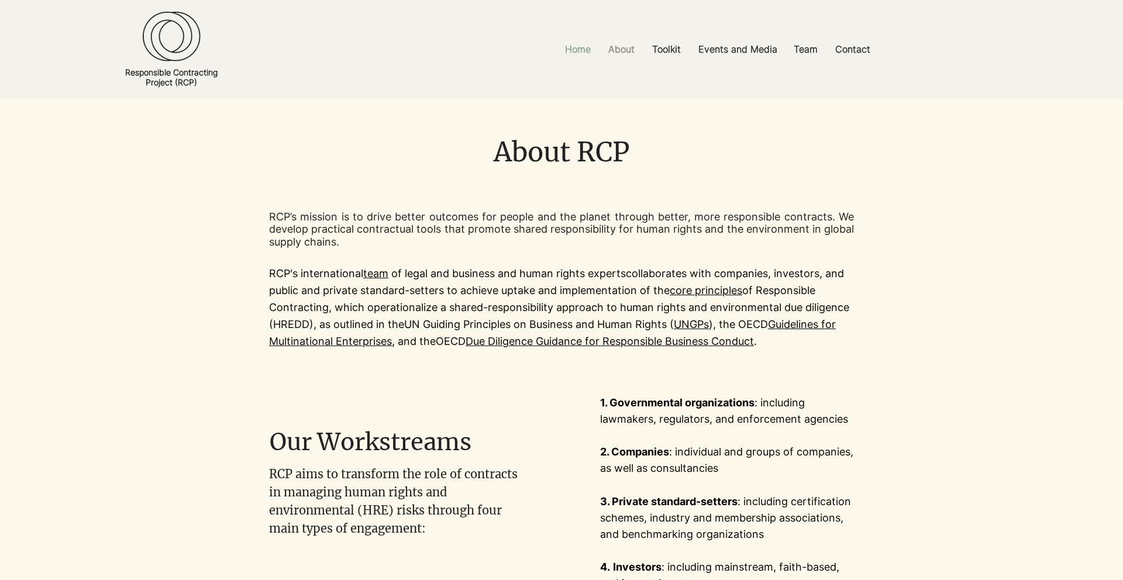
click at [570, 50] on p "Home" at bounding box center [577, 49] width 37 height 26
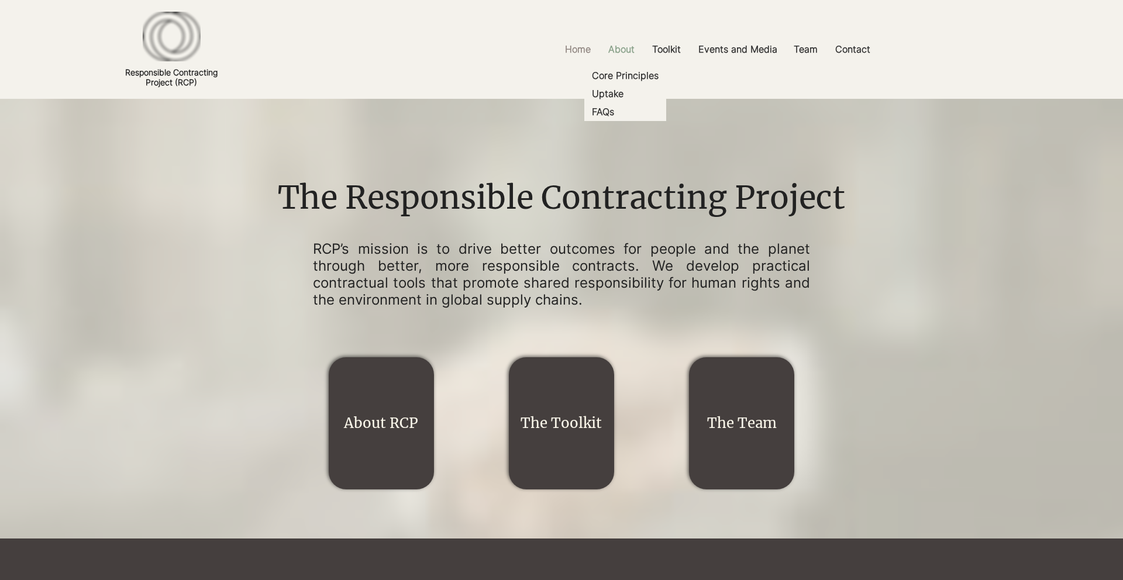
click at [618, 54] on p "About" at bounding box center [622, 49] width 38 height 26
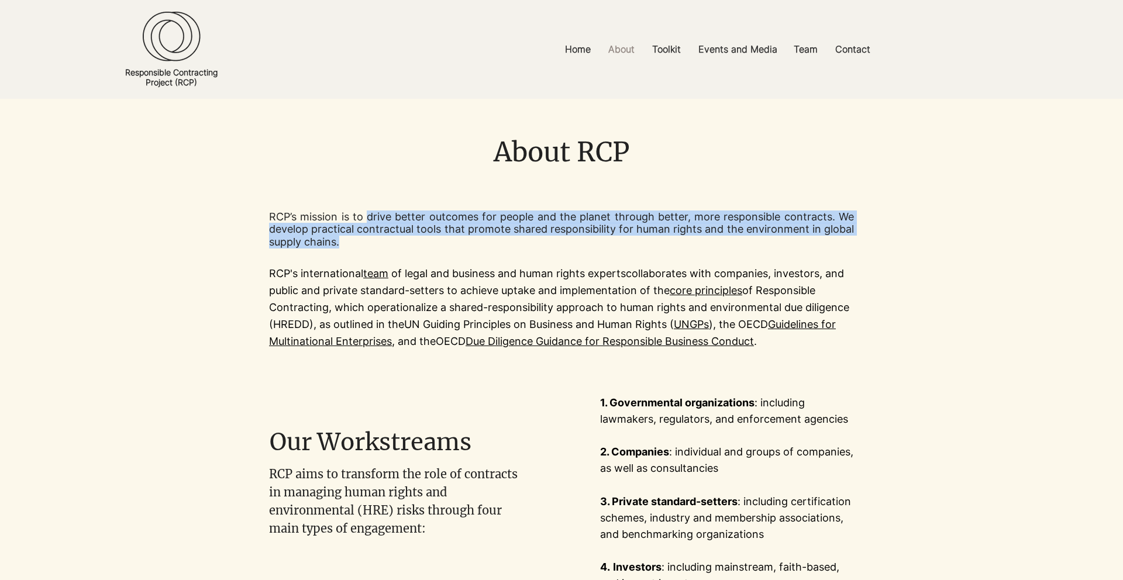
drag, startPoint x: 368, startPoint y: 215, endPoint x: 383, endPoint y: 245, distance: 33.5
click at [383, 245] on p "RCP’s mission is to drive better outcomes for people and the planet through bet…" at bounding box center [561, 230] width 585 height 38
copy p "drive better outcomes for people and the planet through better, more responsibl…"
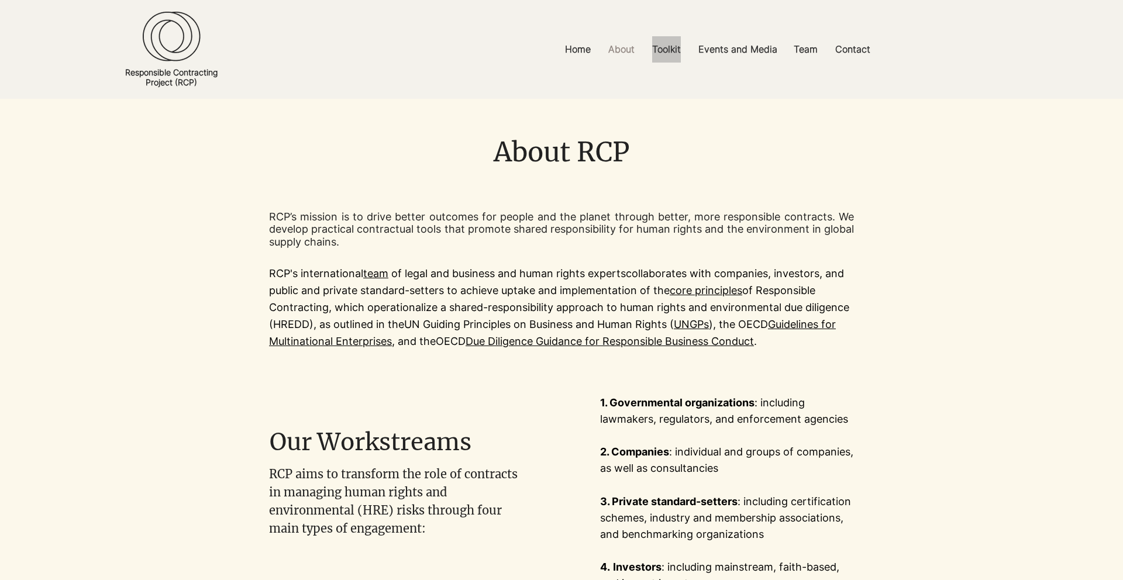
drag, startPoint x: 670, startPoint y: 50, endPoint x: 343, endPoint y: 10, distance: 330.1
click at [0, 0] on section "Home About Core Principles Uptake FAQs Toolkit Model Clauses Explainers and Gui…" at bounding box center [561, 49] width 1123 height 99
click at [622, 75] on p "Core Principles" at bounding box center [625, 76] width 76 height 18
click at [606, 99] on p "Uptake" at bounding box center [607, 94] width 41 height 18
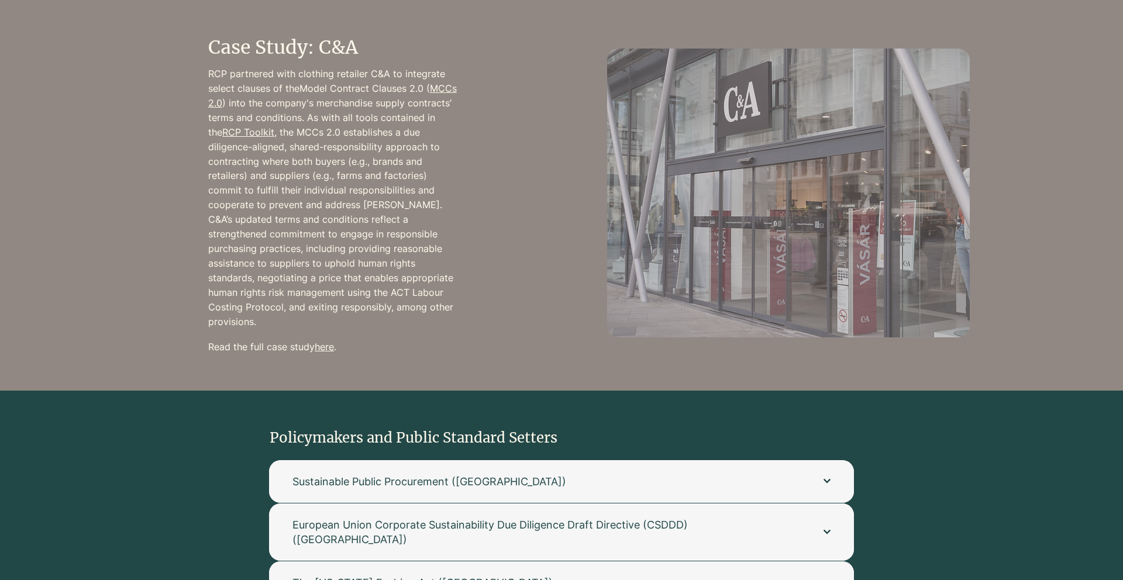
scroll to position [1191, 0]
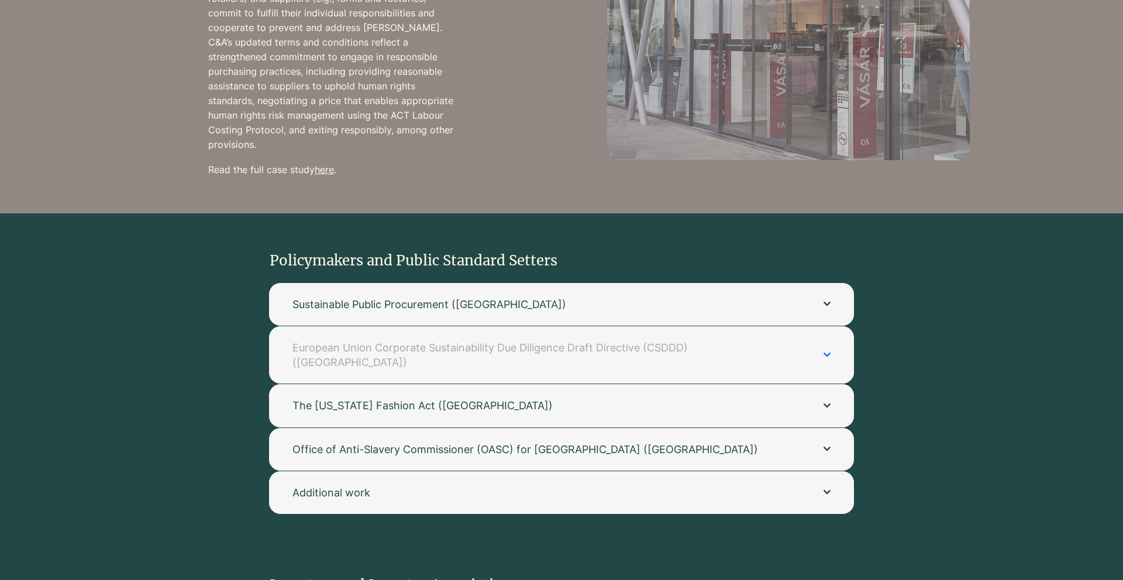
click at [501, 340] on span "European Union Corporate Sustainability Due Diligence Draft Directive (CSDDD) (…" at bounding box center [547, 354] width 508 height 29
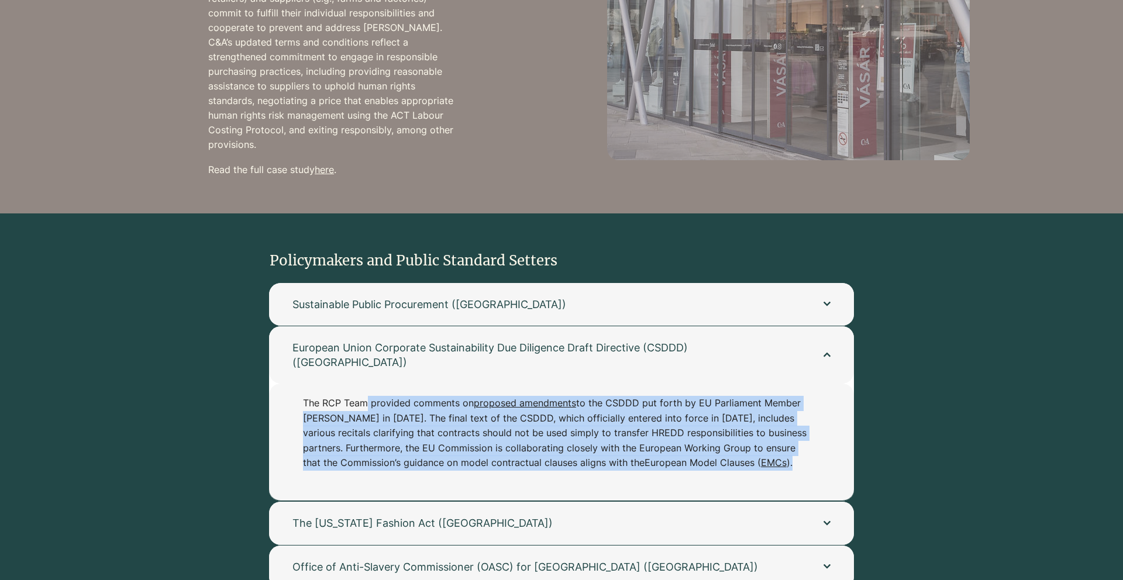
drag, startPoint x: 369, startPoint y: 379, endPoint x: 476, endPoint y: 445, distance: 125.6
click at [476, 445] on p "The RCP Team provided comments on proposed amendments to the CSDDD put forth by…" at bounding box center [555, 433] width 505 height 75
click at [476, 446] on p "The RCP Team provided comments on proposed amendments to the CSDDD put forth by…" at bounding box center [555, 433] width 505 height 75
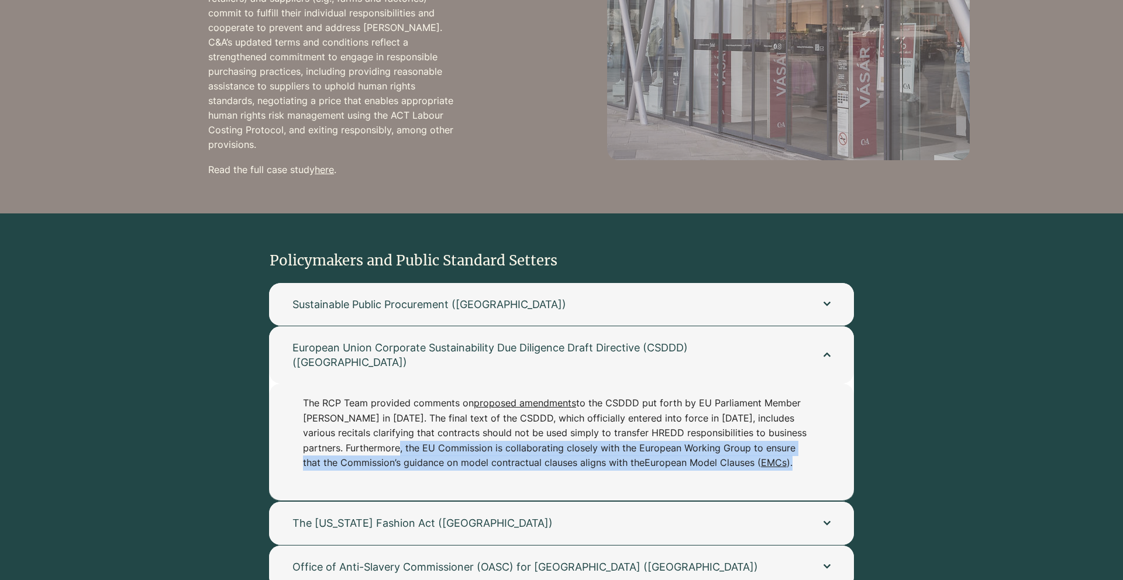
drag, startPoint x: 381, startPoint y: 422, endPoint x: 464, endPoint y: 449, distance: 86.6
click at [464, 449] on p "The RCP Team provided comments on proposed amendments to the CSDDD put forth by…" at bounding box center [555, 433] width 505 height 75
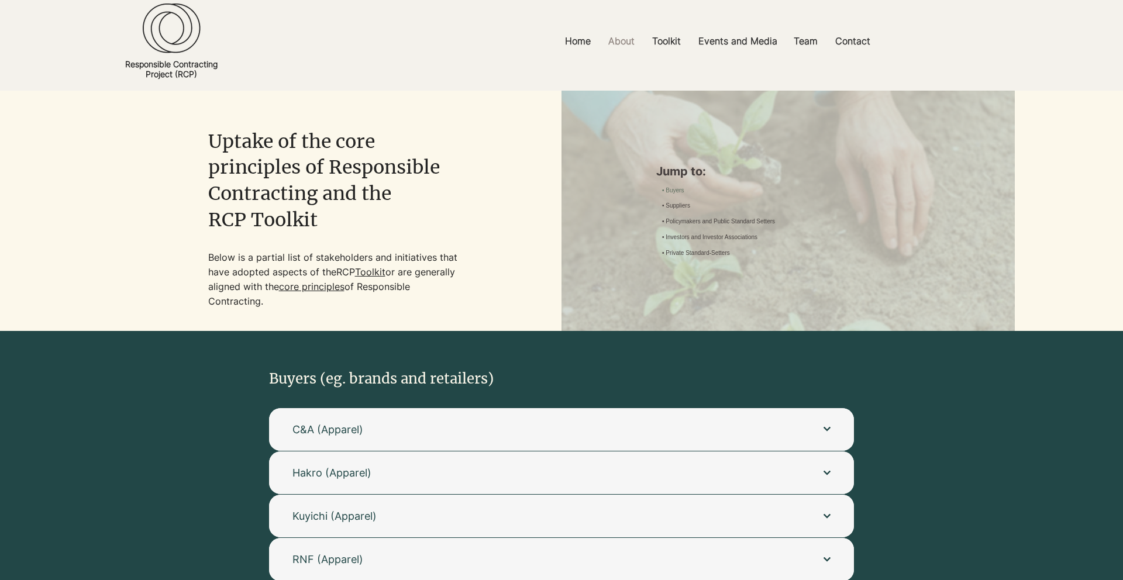
scroll to position [0, 0]
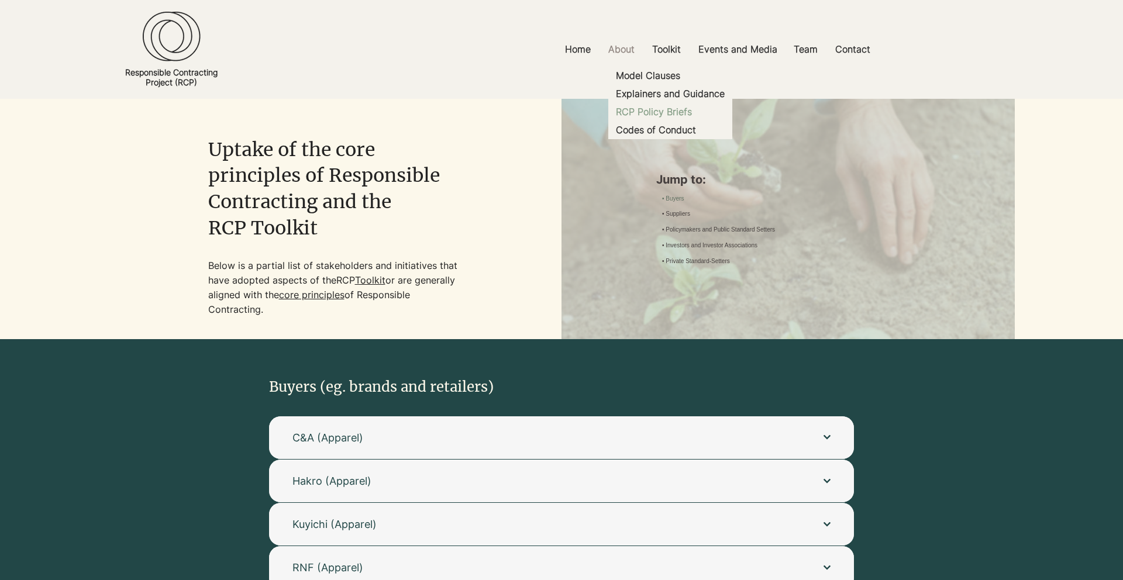
click at [649, 115] on p "RCP Policy Briefs" at bounding box center [653, 112] width 85 height 18
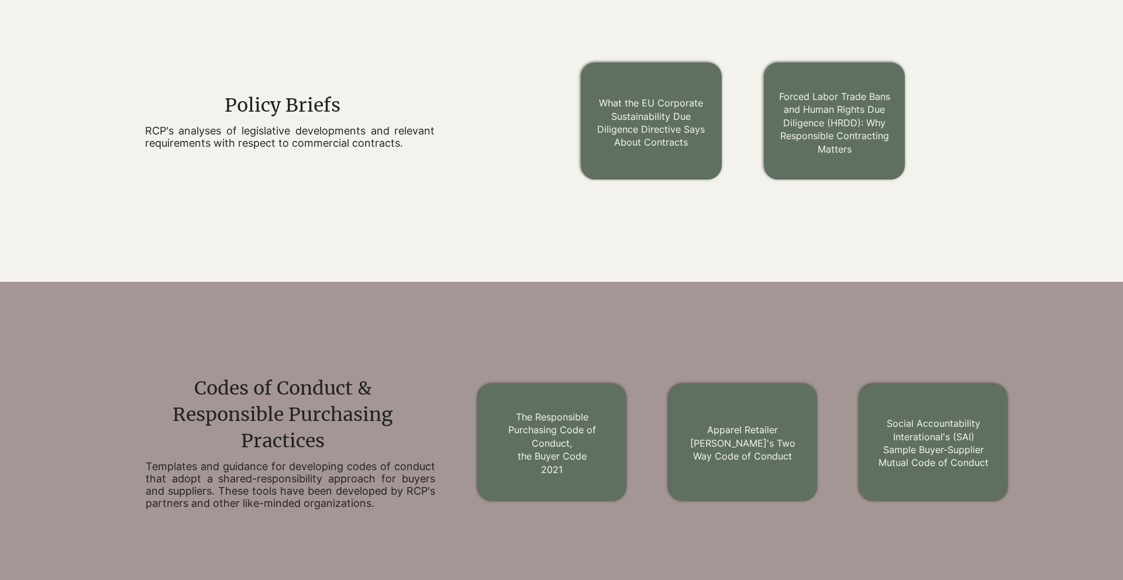
scroll to position [1084, 0]
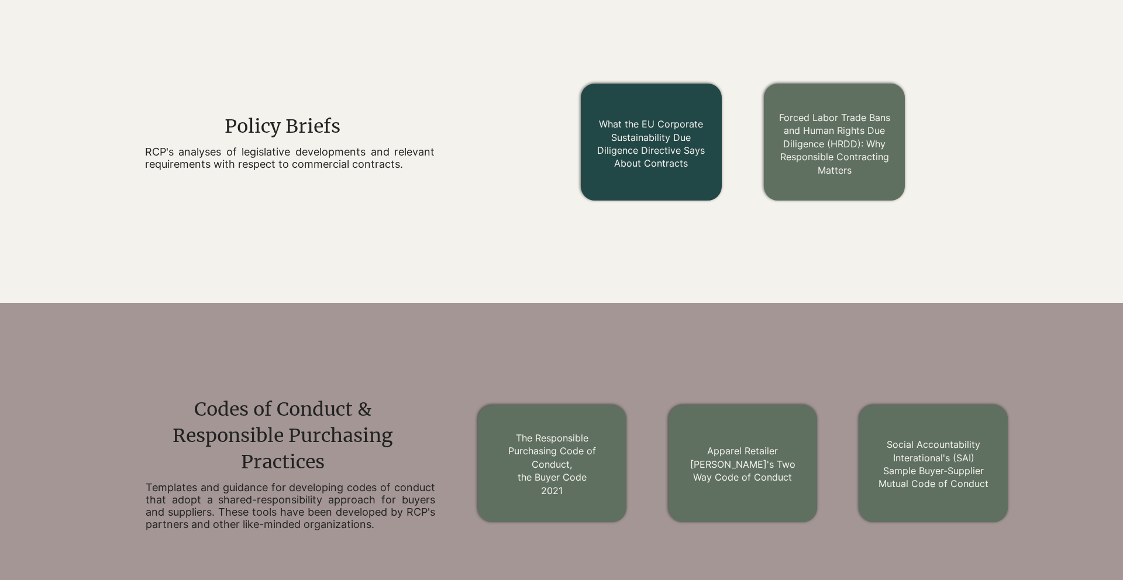
click at [647, 139] on link "What the EU Corporate Sustainability Due Diligence Directive Says About Contrac…" at bounding box center [651, 143] width 108 height 51
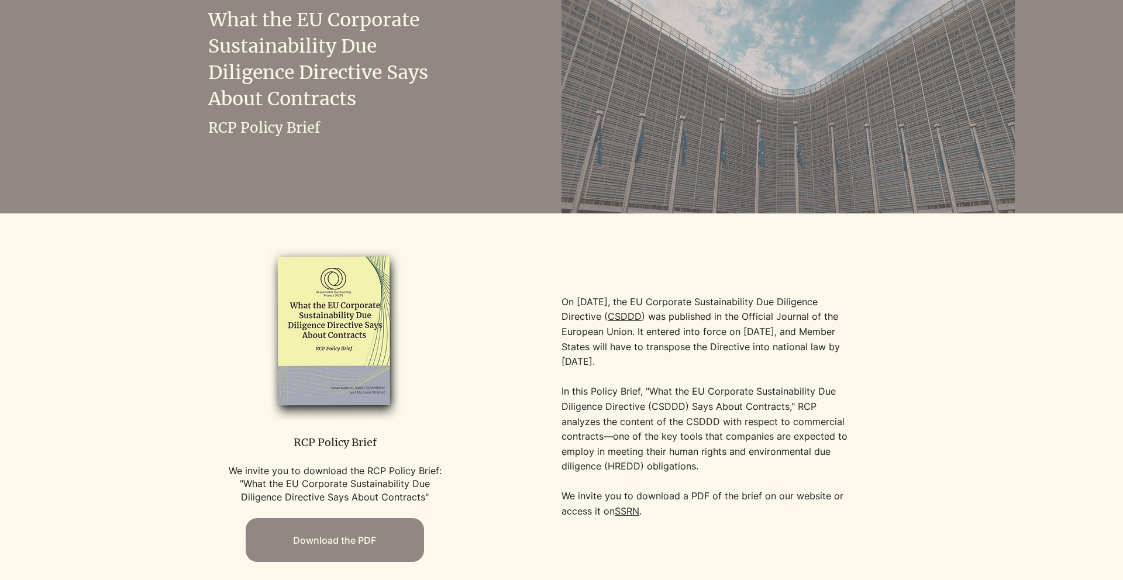
scroll to position [192, 0]
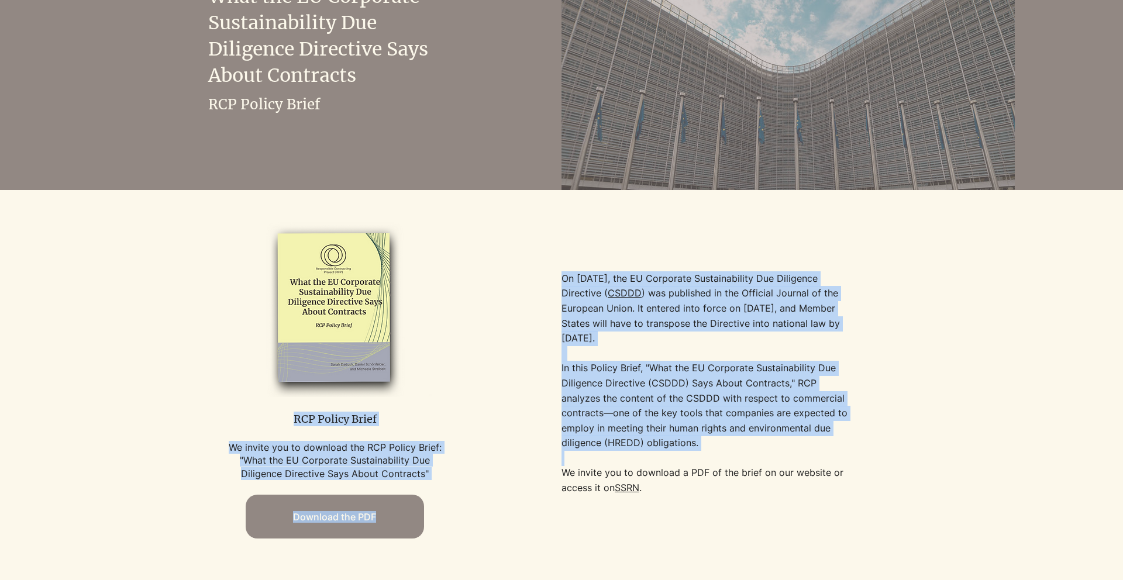
drag, startPoint x: 560, startPoint y: 337, endPoint x: 646, endPoint y: 451, distance: 142.9
click at [646, 451] on div "RCP Policy Brief We invite you to download the RCP Policy Brief: "What the EU C…" at bounding box center [561, 383] width 907 height 386
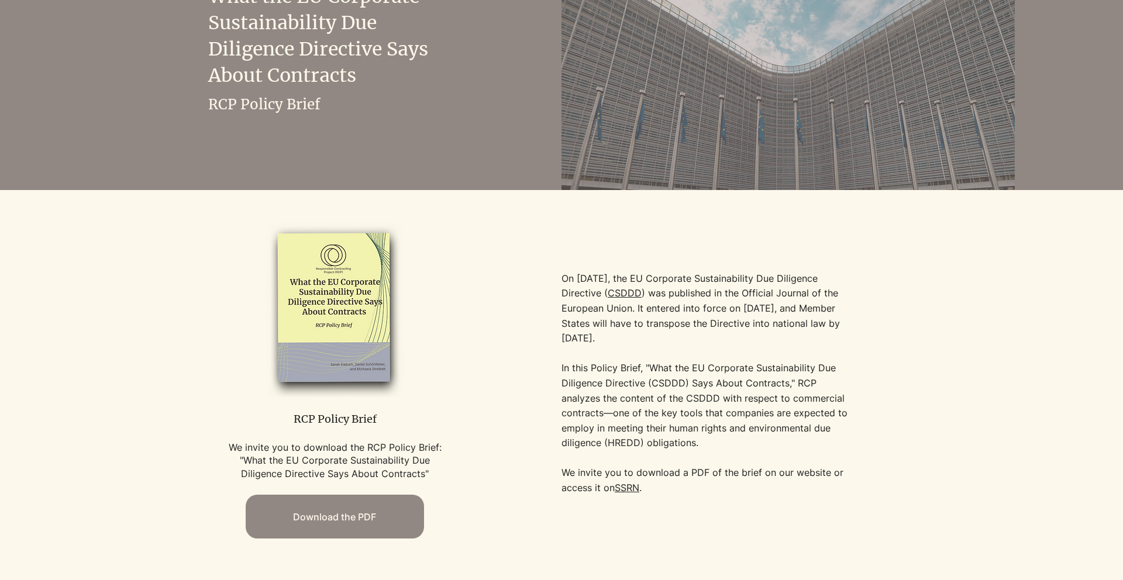
click at [687, 486] on p "We invite you to download a PDF of the brief on our website or access it on SSR…" at bounding box center [708, 481] width 293 height 30
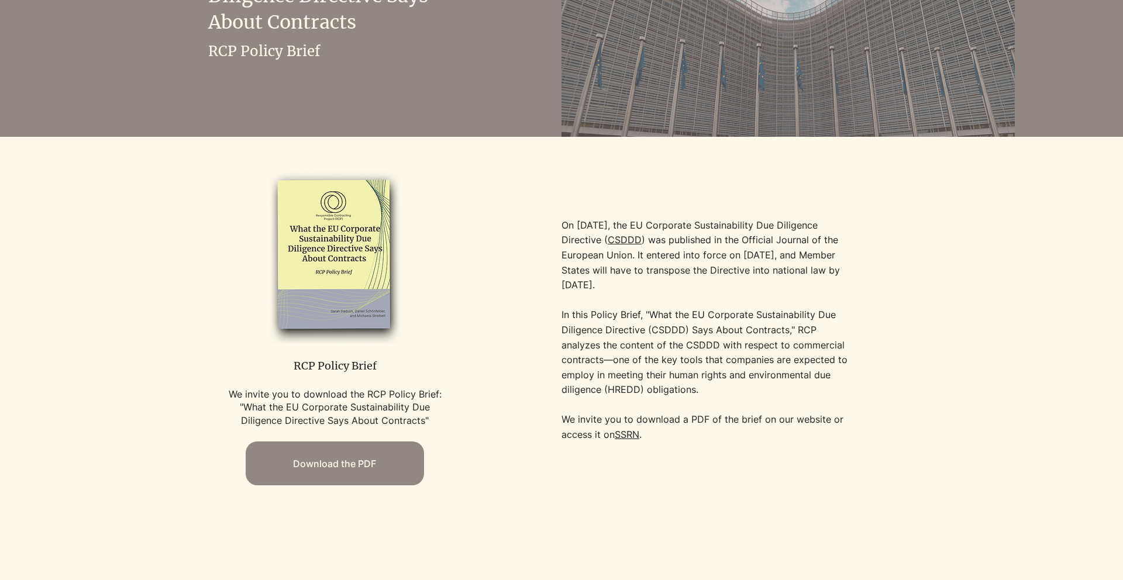
scroll to position [246, 0]
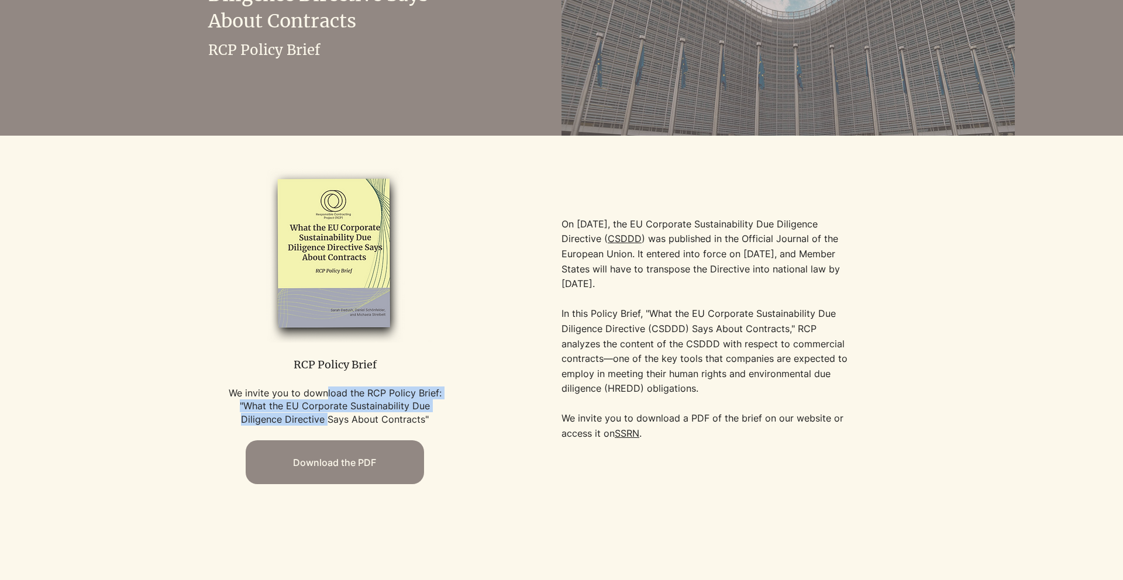
drag, startPoint x: 326, startPoint y: 395, endPoint x: 328, endPoint y: 424, distance: 29.3
click at [328, 424] on p "We invite you to download the RCP Policy Brief: "What the EU Corporate Sustaina…" at bounding box center [334, 406] width 223 height 39
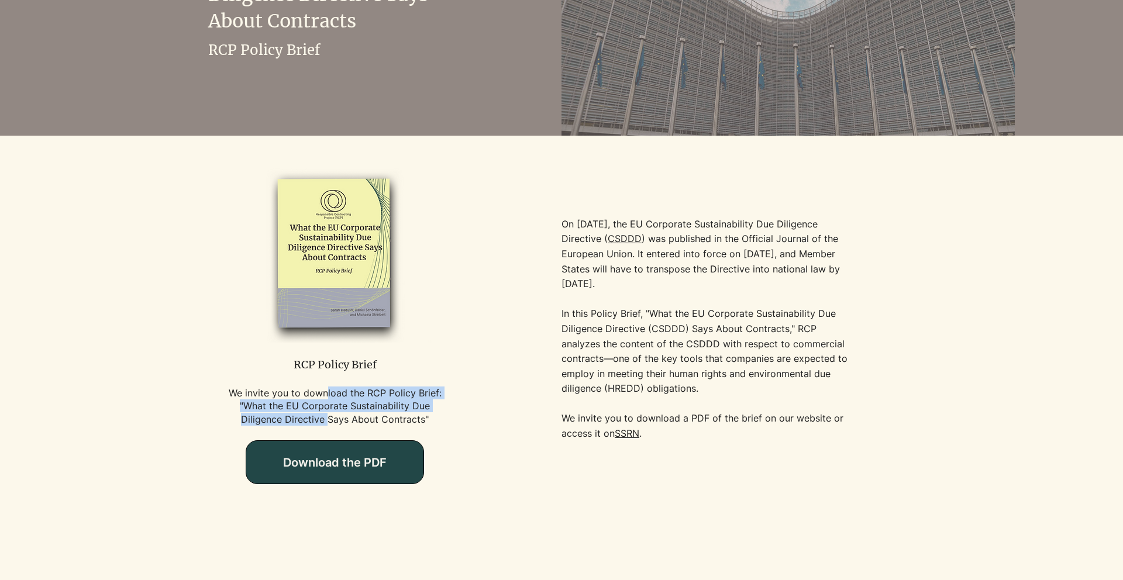
click at [327, 458] on span "Download the PDF" at bounding box center [335, 463] width 104 height 14
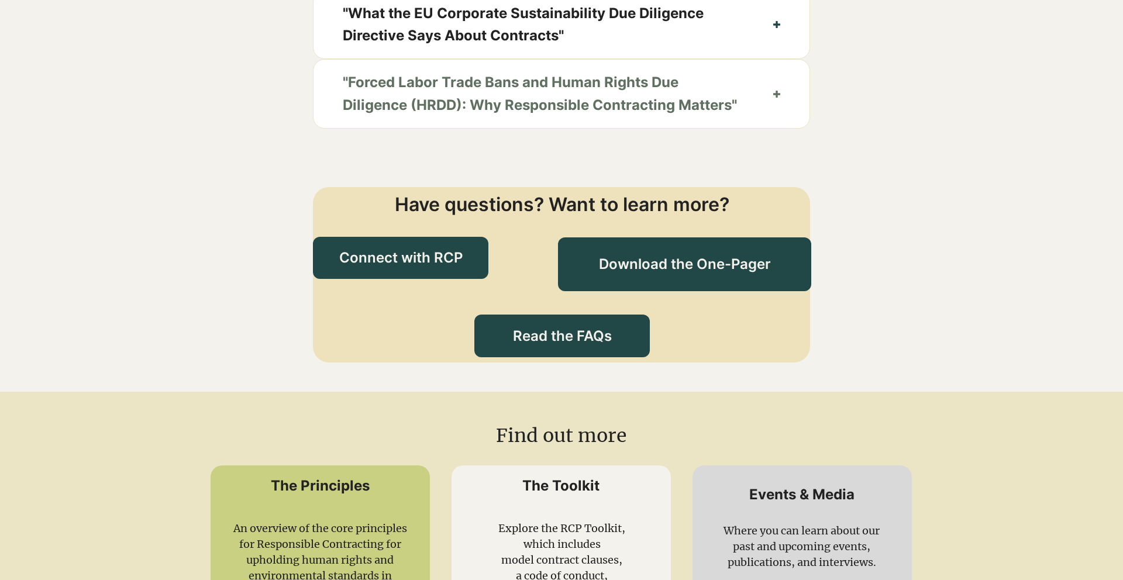
scroll to position [1274, 0]
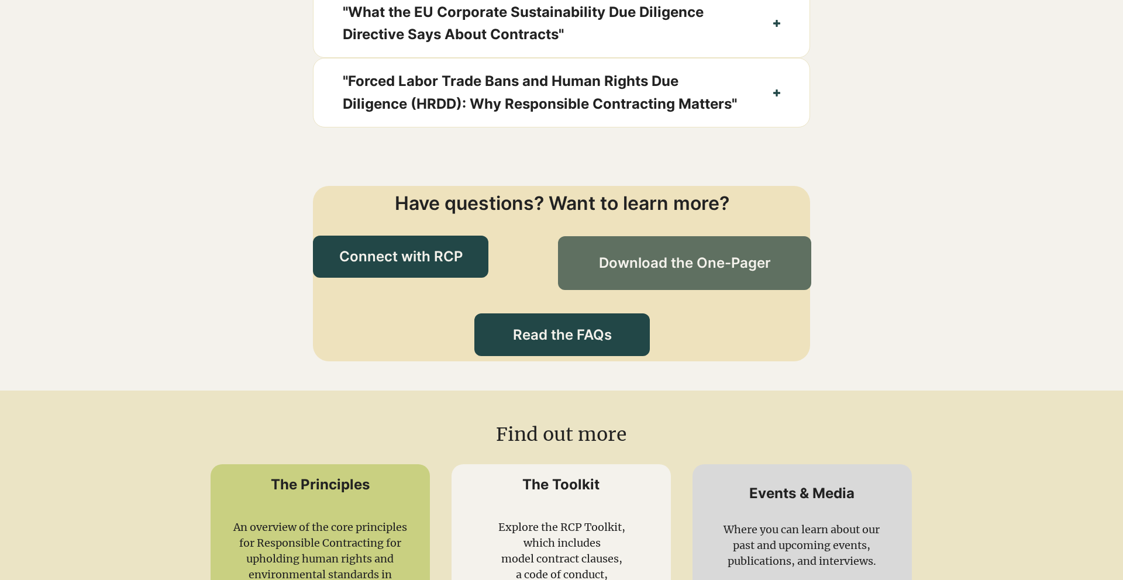
click at [657, 273] on span "Download the One-Pager" at bounding box center [685, 263] width 172 height 20
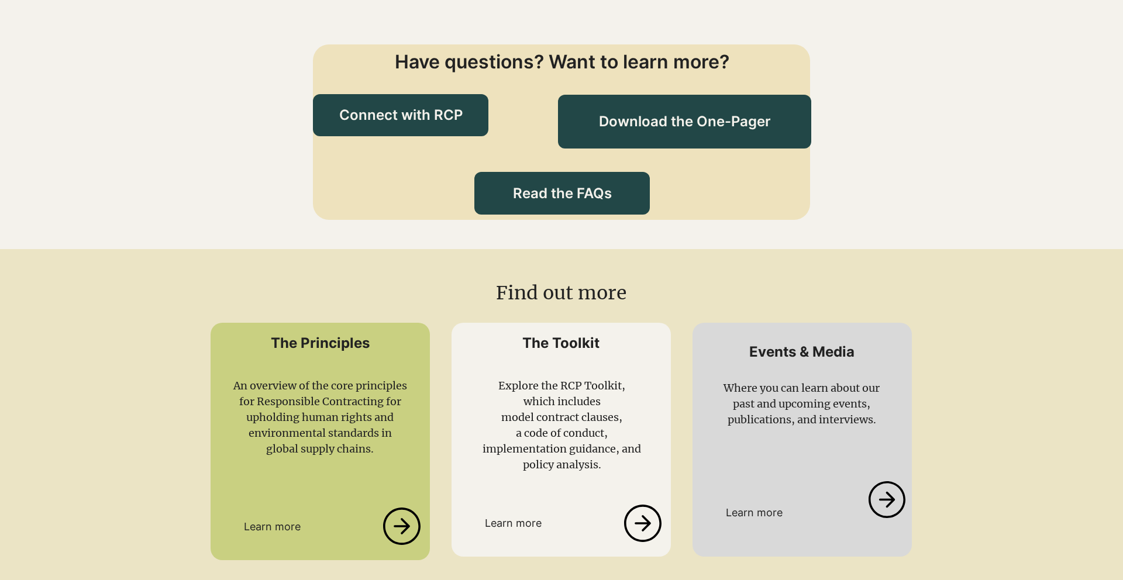
scroll to position [1418, 0]
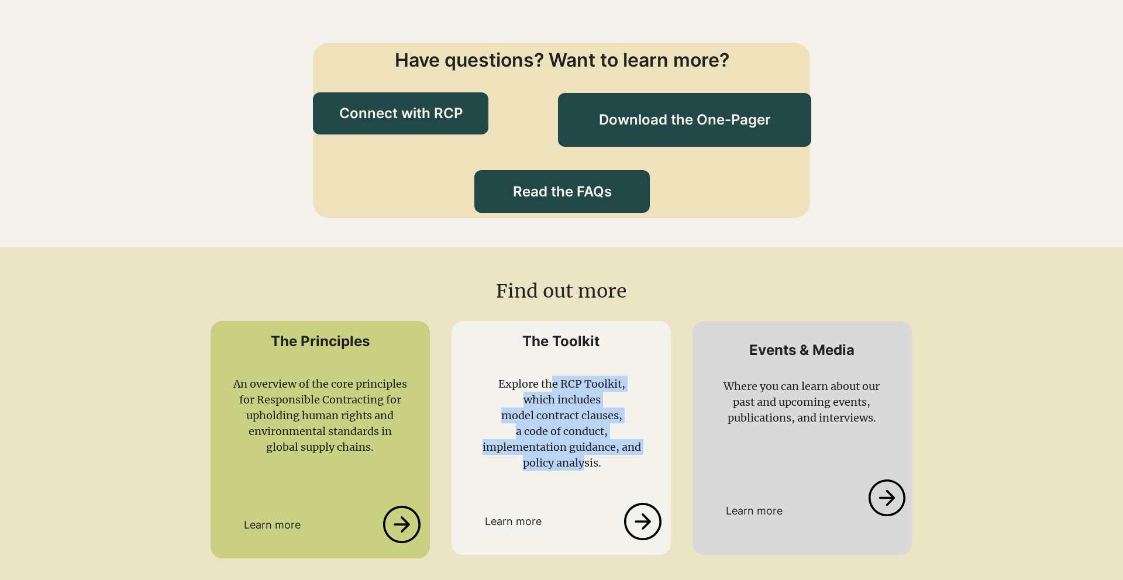
drag, startPoint x: 553, startPoint y: 401, endPoint x: 584, endPoint y: 485, distance: 89.8
click at [584, 471] on div "Explore the RCP Toolkit, which includes model contract clauses, a code of condu…" at bounding box center [562, 423] width 176 height 95
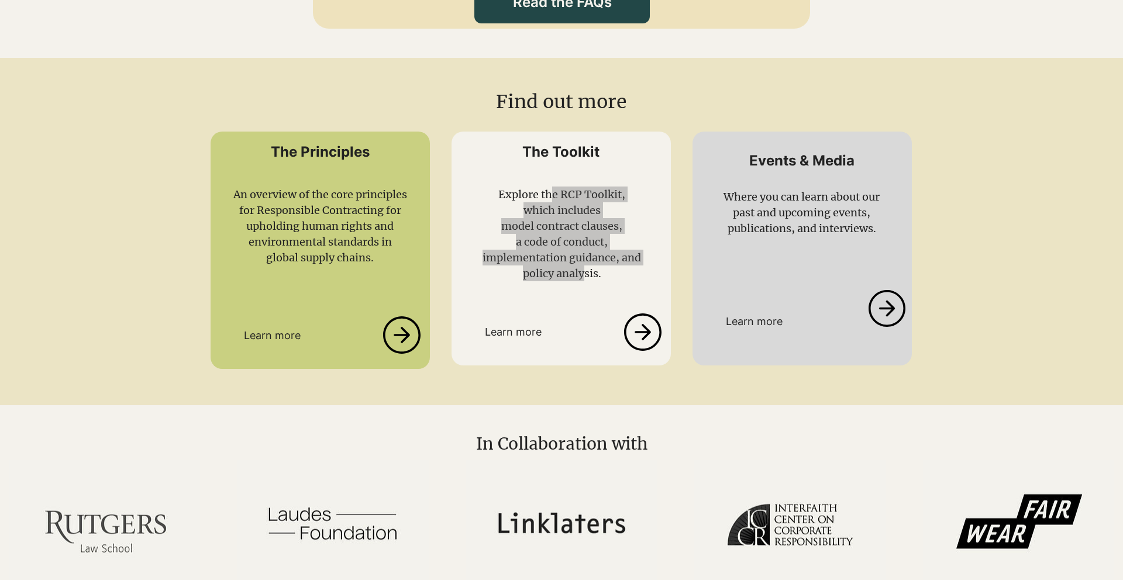
scroll to position [1609, 0]
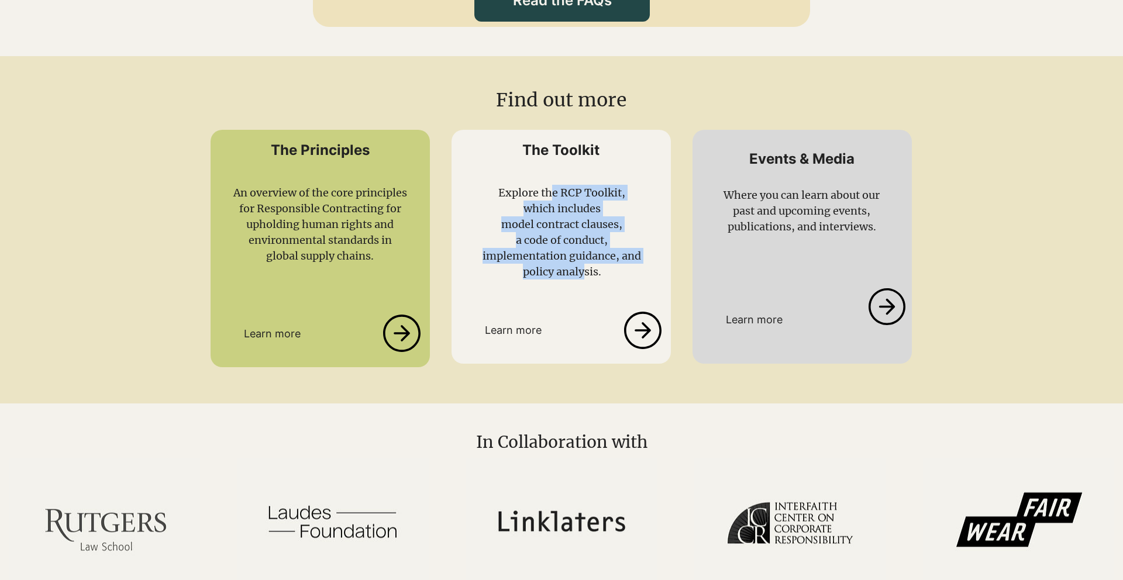
click at [290, 352] on link at bounding box center [287, 333] width 155 height 37
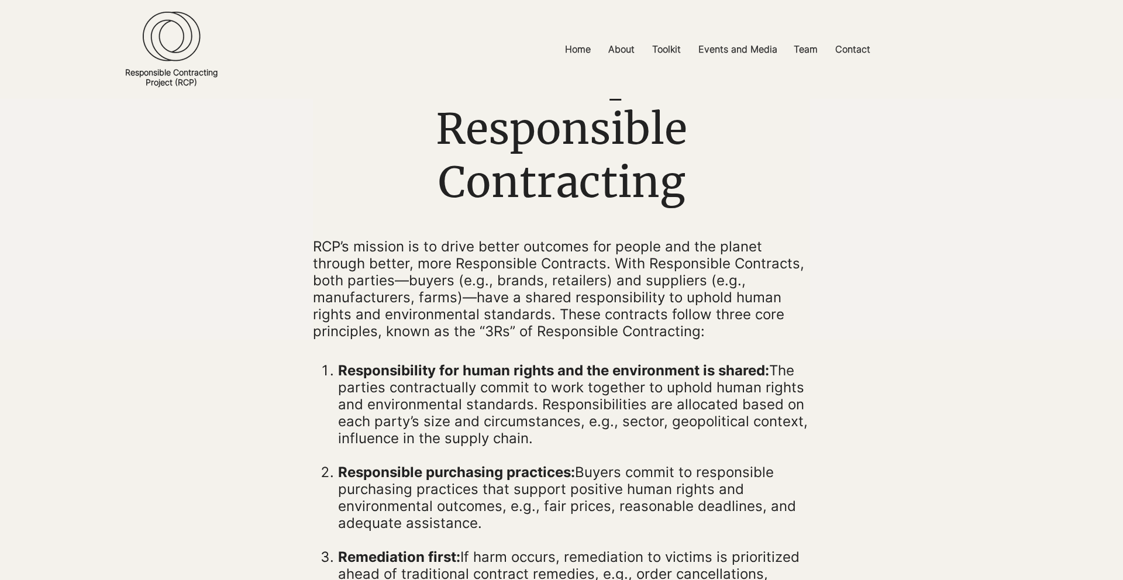
scroll to position [109, 0]
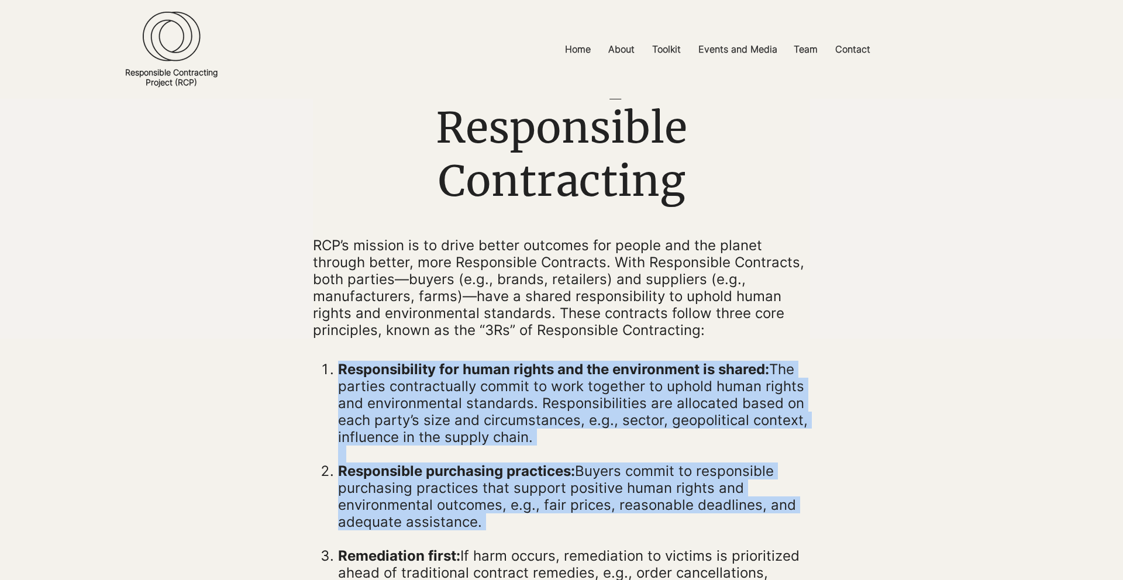
drag, startPoint x: 333, startPoint y: 365, endPoint x: 318, endPoint y: 545, distance: 180.3
click at [318, 545] on div "Responsibility for human rights and the environment is shared: The parties cont…" at bounding box center [561, 522] width 497 height 322
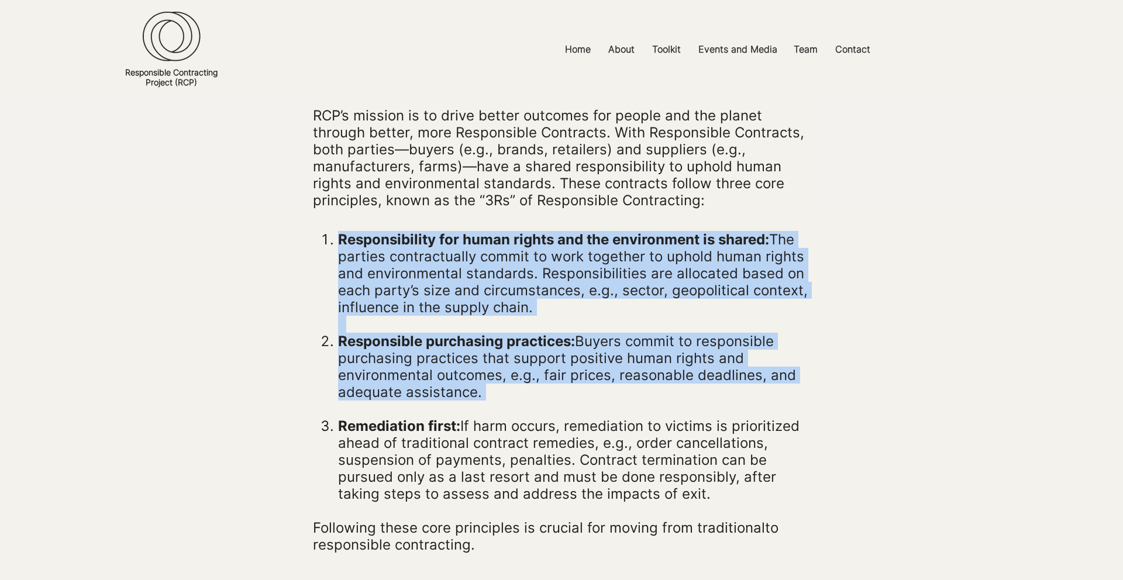
scroll to position [249, 0]
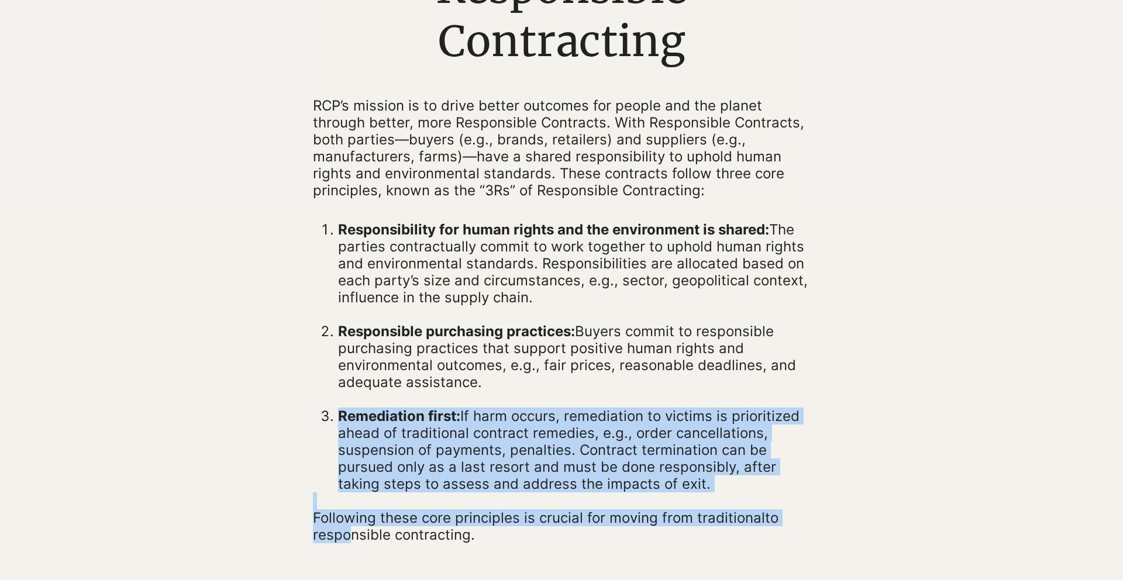
drag, startPoint x: 339, startPoint y: 414, endPoint x: 349, endPoint y: 534, distance: 120.3
click at [349, 534] on div "Responsibility for human rights and the environment is shared: The parties cont…" at bounding box center [561, 382] width 497 height 322
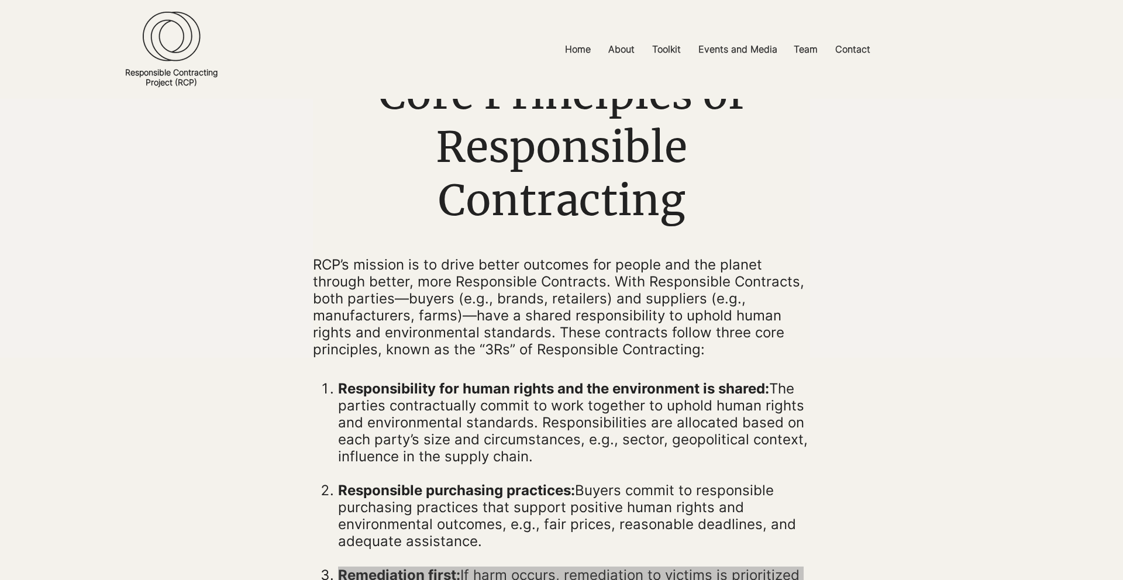
scroll to position [0, 0]
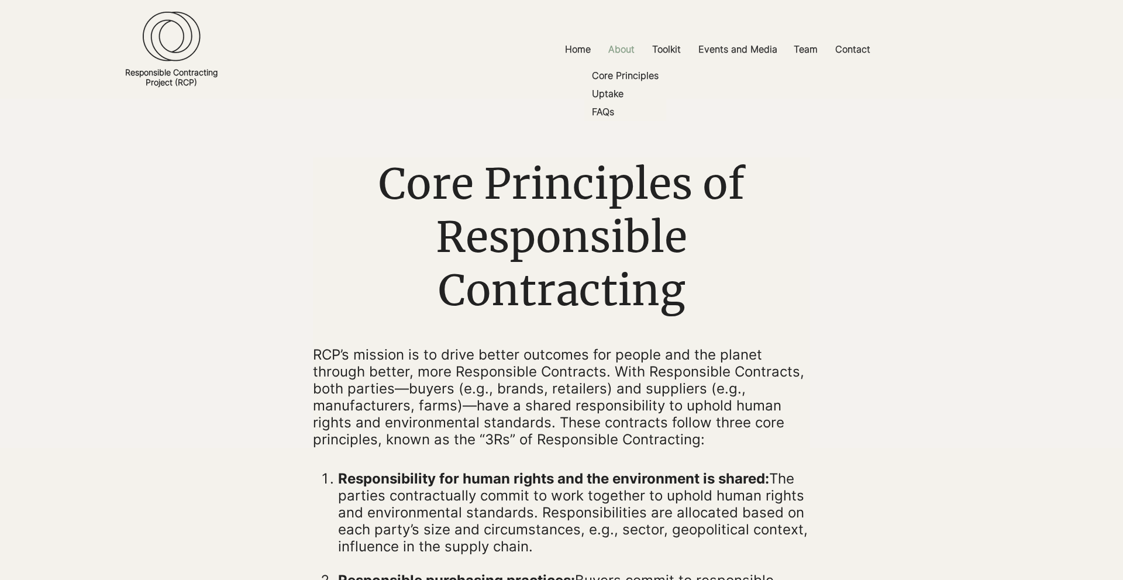
click at [628, 49] on p "About" at bounding box center [622, 49] width 38 height 26
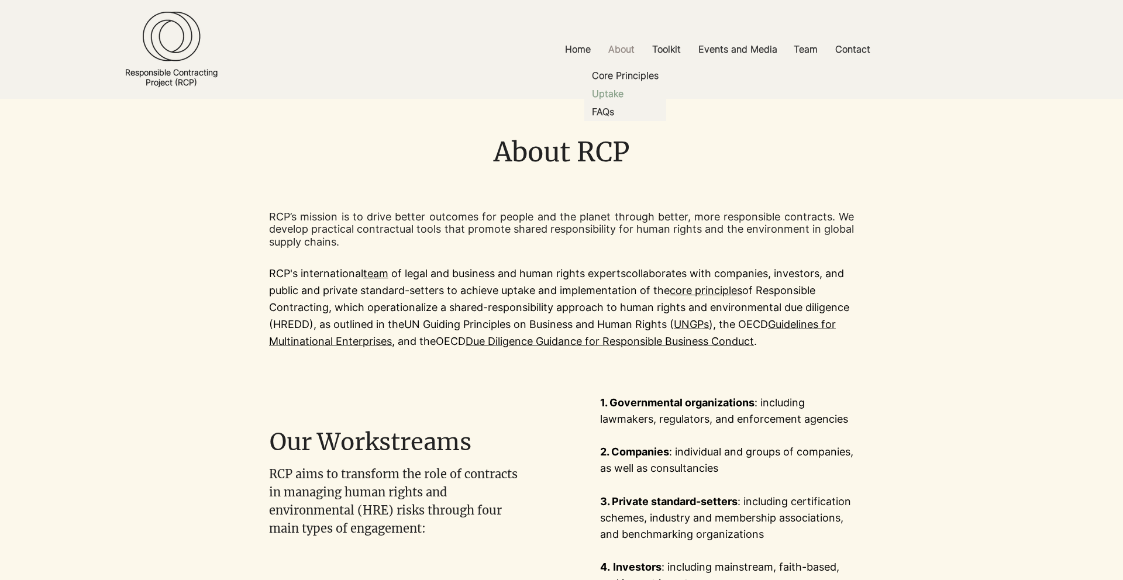
click at [608, 98] on p "Uptake" at bounding box center [607, 94] width 41 height 18
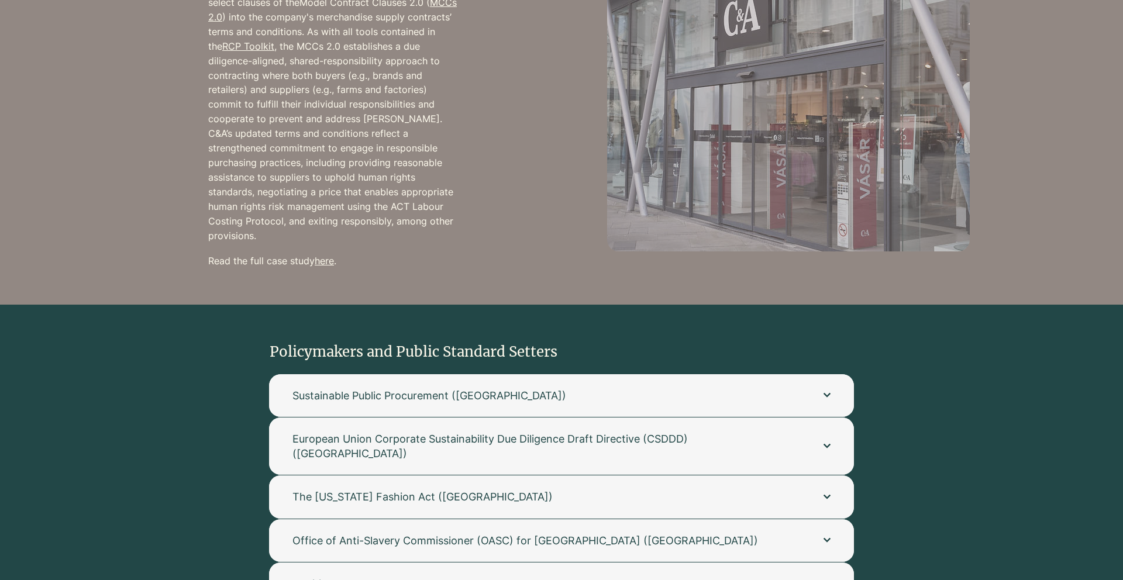
scroll to position [1328, 0]
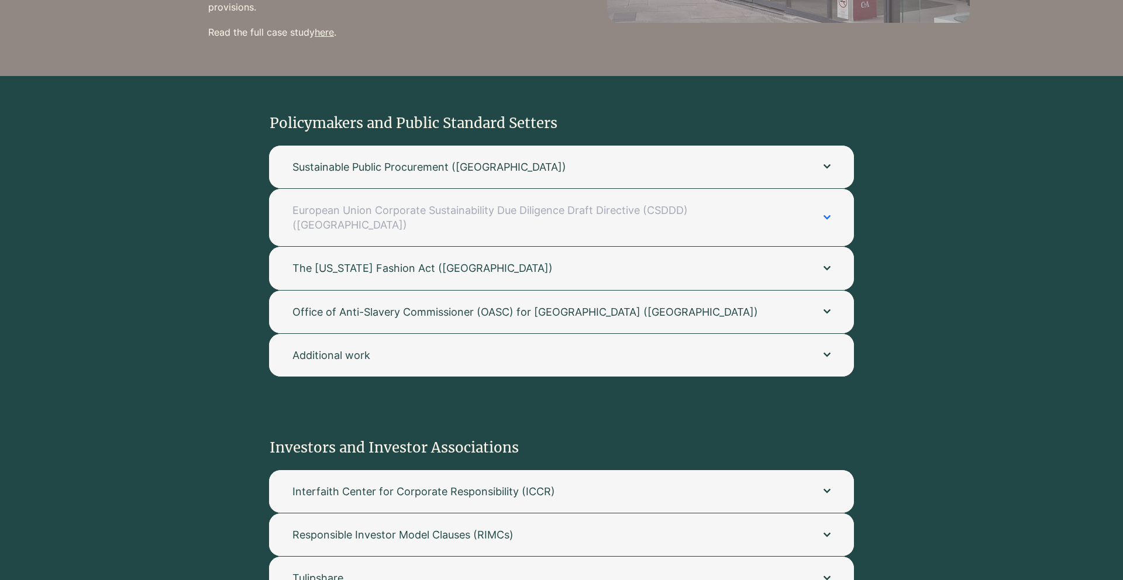
click at [648, 208] on button "European Union Corporate Sustainability Due Diligence Draft Directive (CSDDD) (…" at bounding box center [561, 217] width 585 height 57
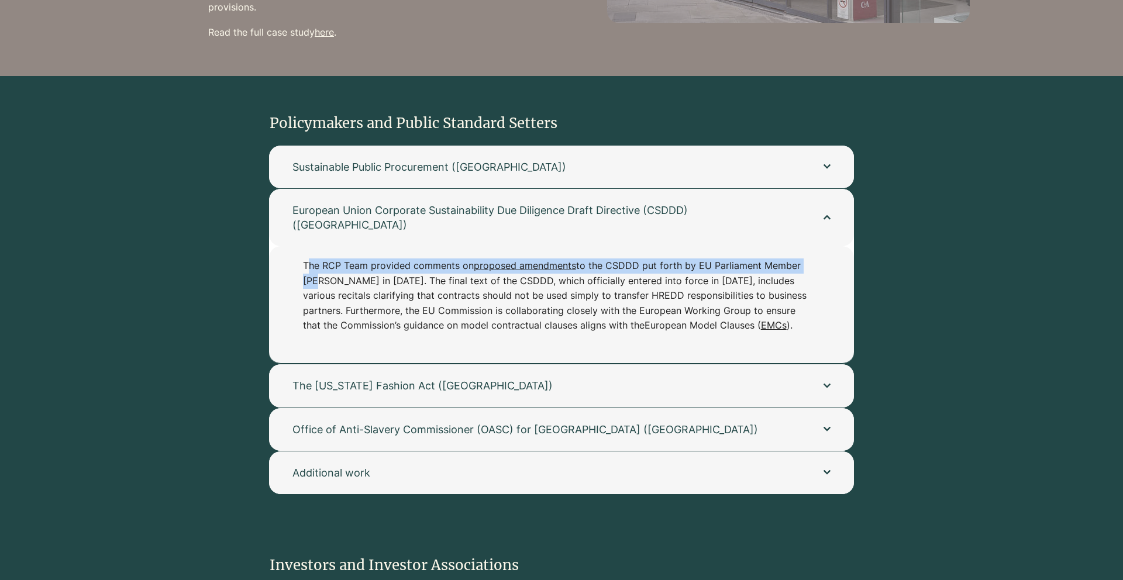
drag, startPoint x: 309, startPoint y: 239, endPoint x: 312, endPoint y: 257, distance: 18.3
click at [312, 259] on p "The RCP Team provided comments on proposed amendments to the CSDDD put forth by…" at bounding box center [555, 296] width 505 height 75
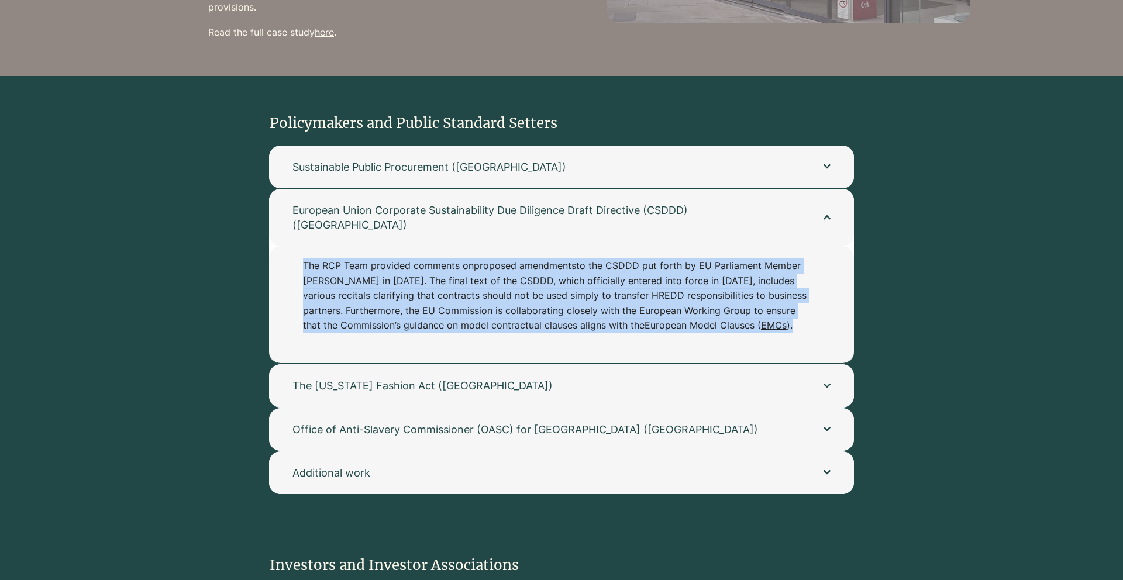
drag, startPoint x: 300, startPoint y: 236, endPoint x: 797, endPoint y: 313, distance: 503.3
click at [797, 313] on div "The RCP Team provided comments on proposed amendments to the CSDDD put forth by…" at bounding box center [561, 304] width 585 height 117
click at [721, 312] on p "The RCP Team provided comments on proposed amendments to the CSDDD put forth by…" at bounding box center [555, 296] width 505 height 75
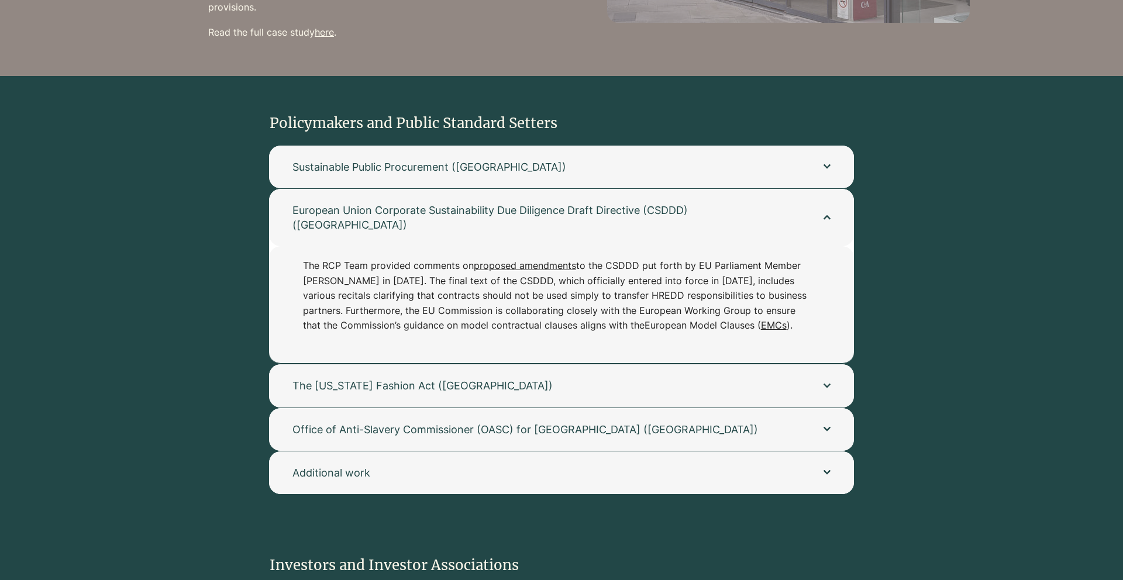
drag, startPoint x: 677, startPoint y: 283, endPoint x: 677, endPoint y: 291, distance: 7.6
click at [677, 291] on p "The RCP Team provided comments on proposed amendments to the CSDDD put forth by…" at bounding box center [555, 296] width 505 height 75
click at [761, 319] on link "EMCs" at bounding box center [774, 325] width 26 height 12
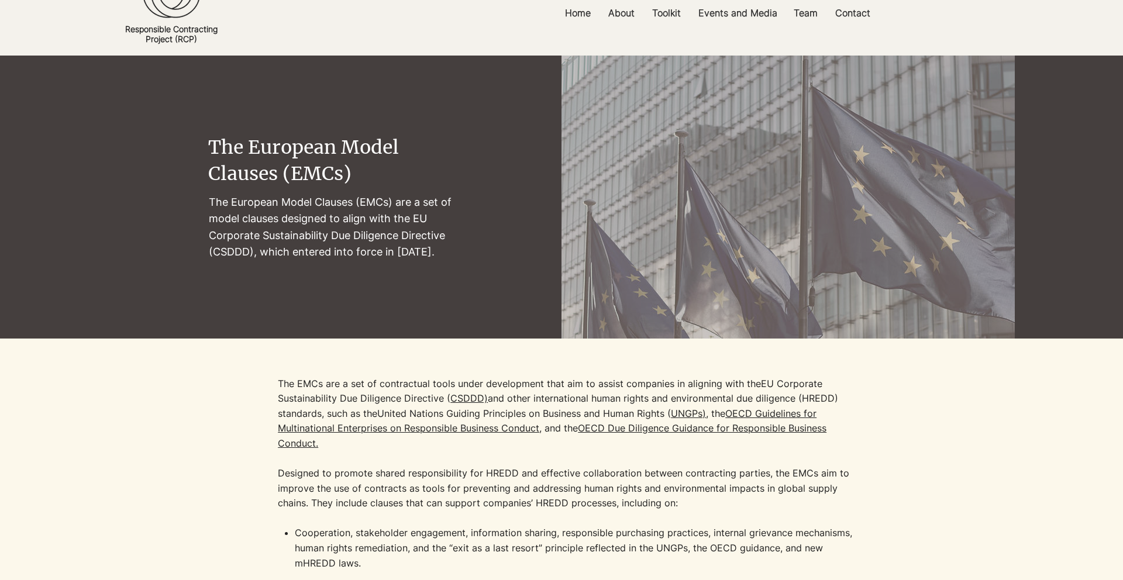
scroll to position [51, 0]
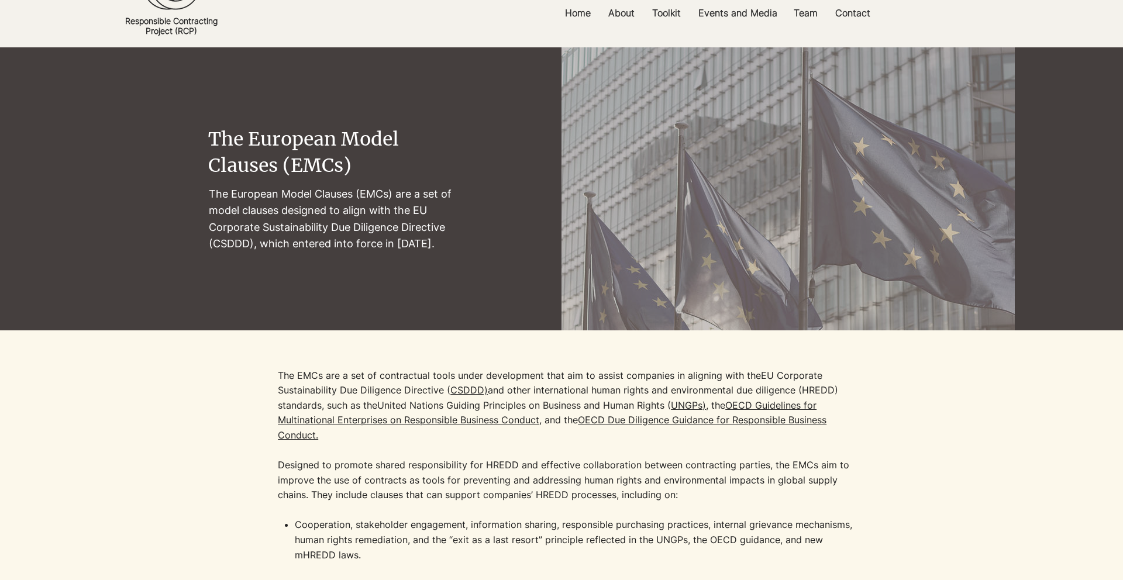
drag, startPoint x: 276, startPoint y: 380, endPoint x: 277, endPoint y: 391, distance: 11.2
click at [277, 391] on div at bounding box center [561, 485] width 907 height 309
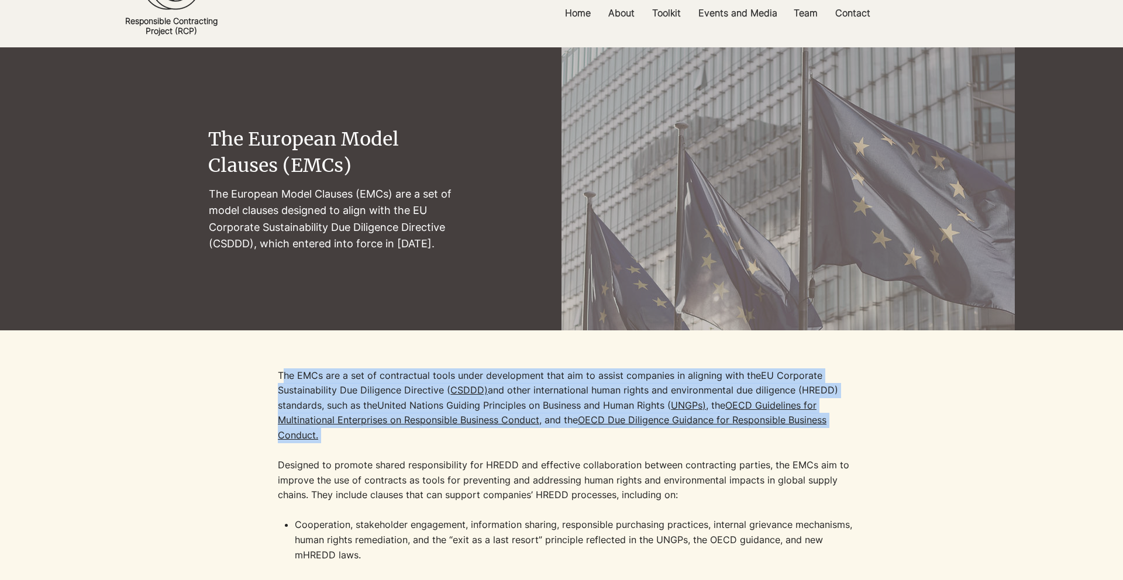
drag, startPoint x: 282, startPoint y: 378, endPoint x: 362, endPoint y: 445, distance: 104.3
click at [362, 445] on p "The EMCs are a set of contractual tools under development that aim to assist co…" at bounding box center [570, 444] width 585 height 150
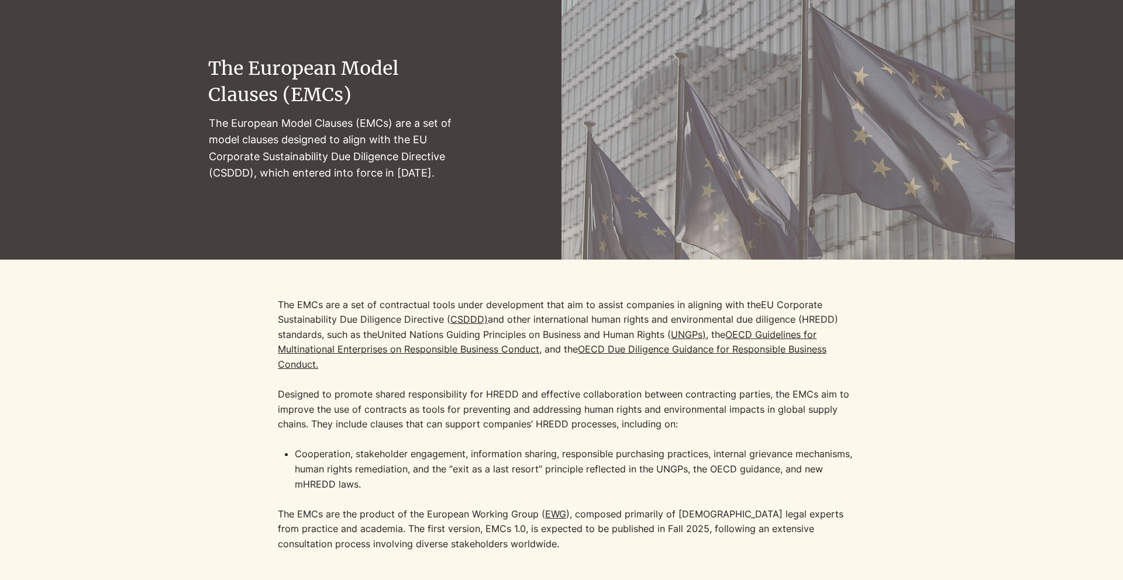
scroll to position [126, 0]
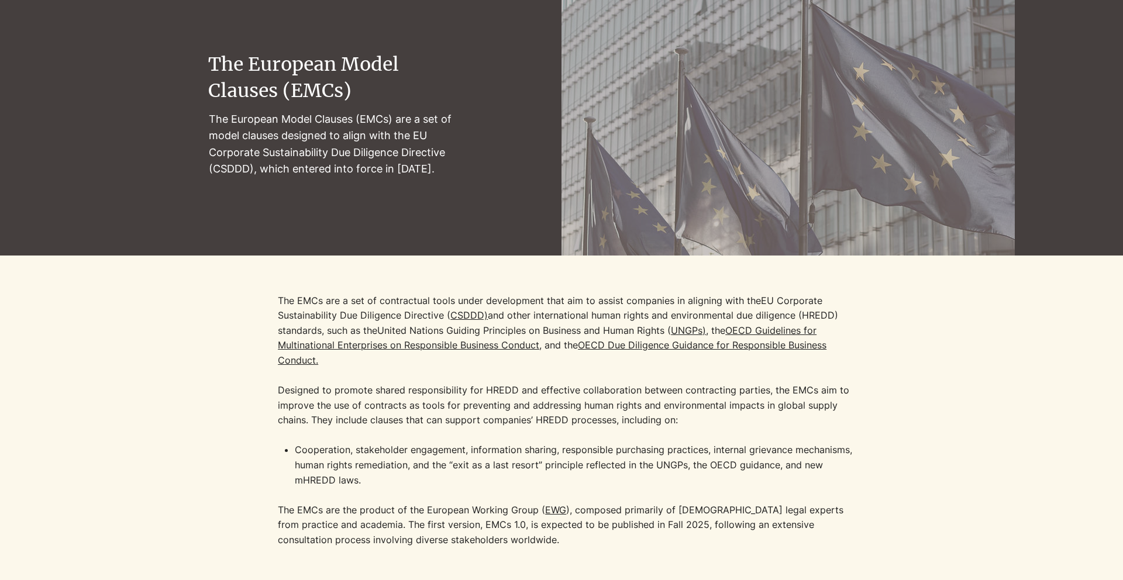
drag, startPoint x: 271, startPoint y: 386, endPoint x: 271, endPoint y: 400, distance: 14.0
click at [271, 400] on div at bounding box center [561, 410] width 907 height 309
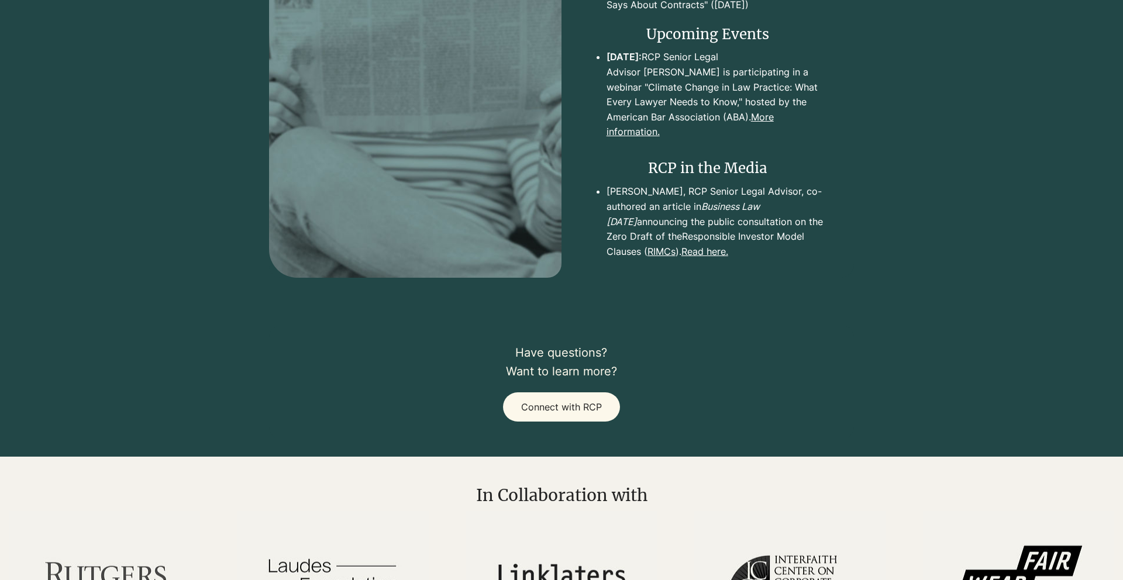
scroll to position [2271, 0]
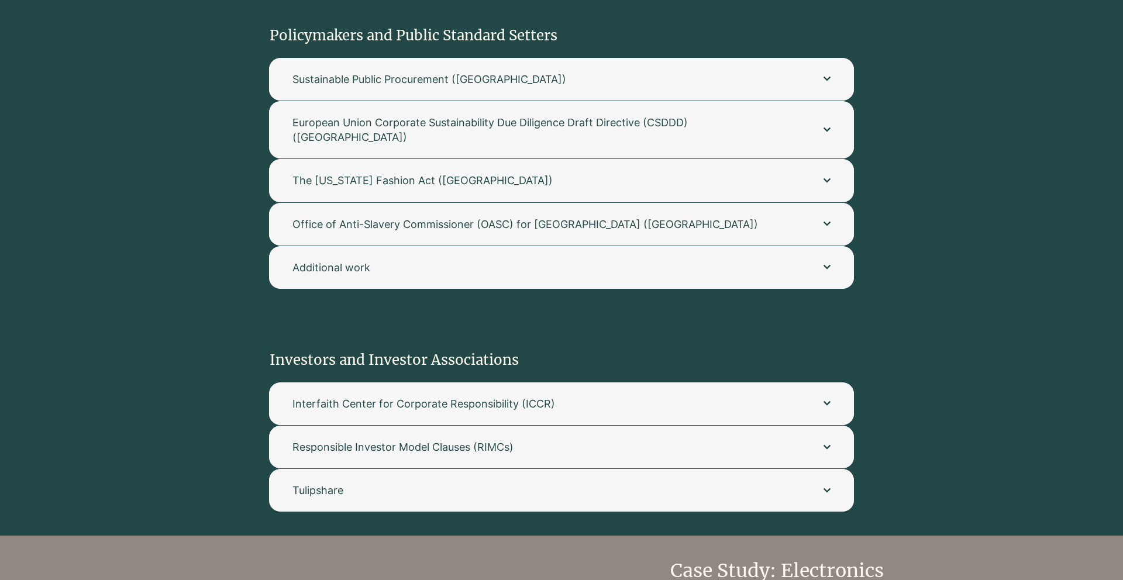
scroll to position [1419, 0]
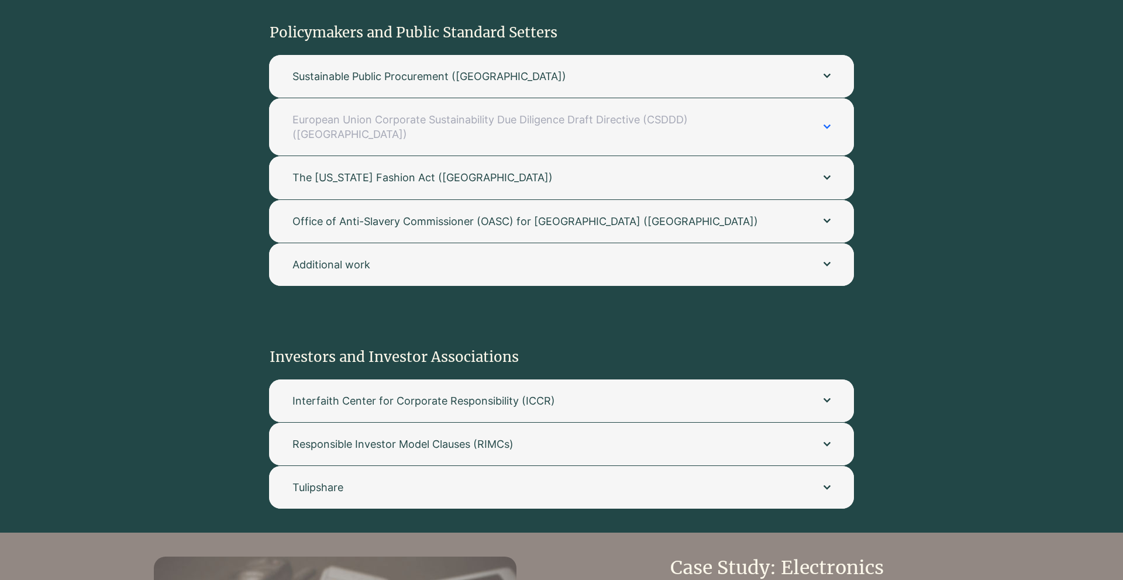
click at [386, 112] on span "European Union Corporate Sustainability Due Diligence Draft Directive (CSDDD) (…" at bounding box center [547, 126] width 508 height 29
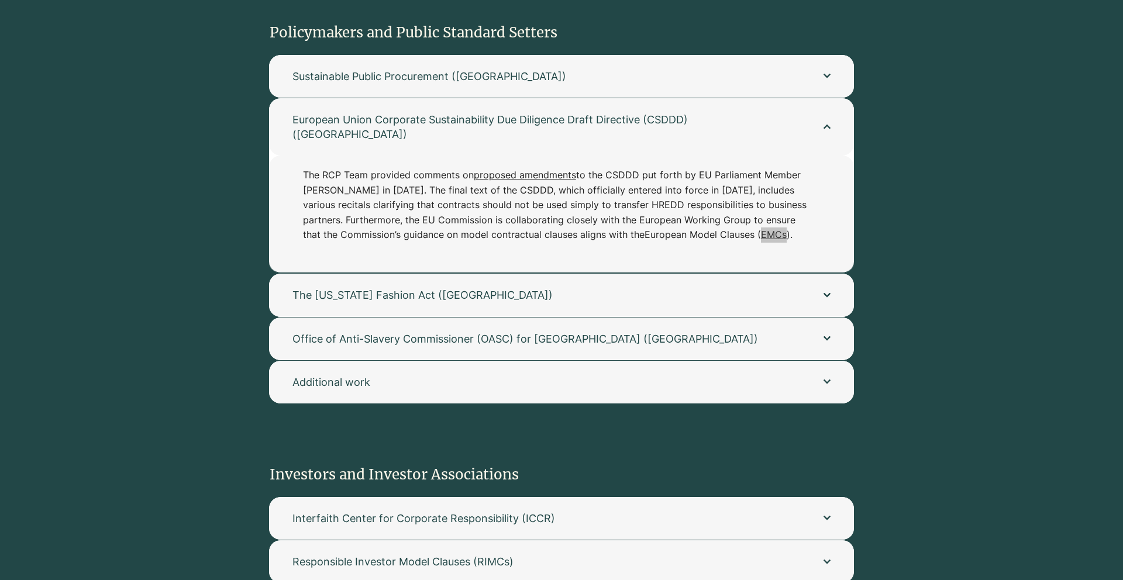
drag, startPoint x: 326, startPoint y: 218, endPoint x: 459, endPoint y: 38, distance: 223.8
click at [0, 0] on section "Policymakers and Public Standard Setters Sustainable Public Procurement (Sweden…" at bounding box center [561, 206] width 1123 height 442
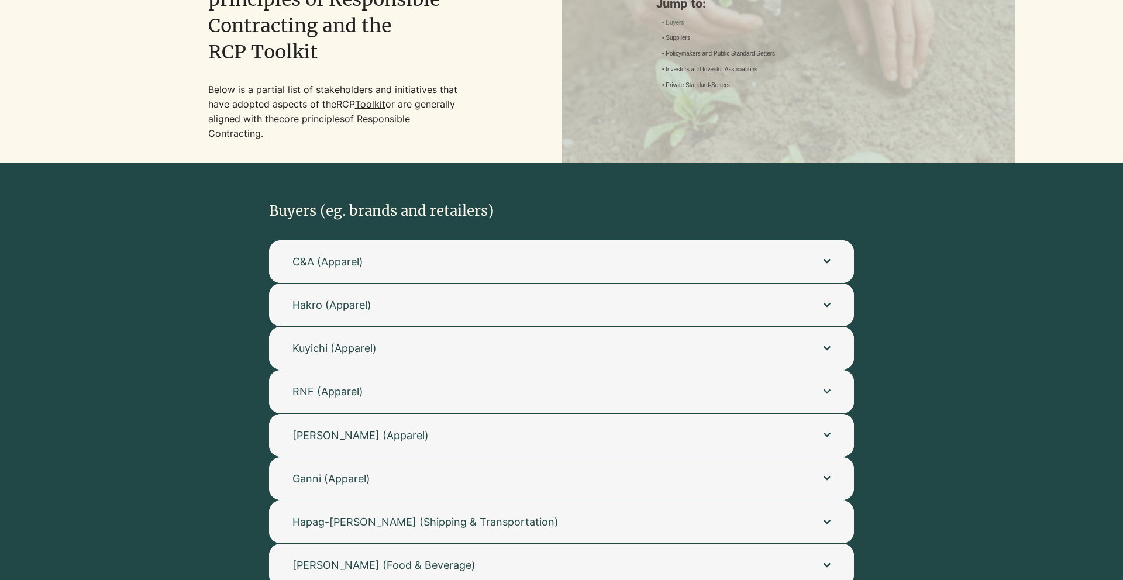
scroll to position [0, 0]
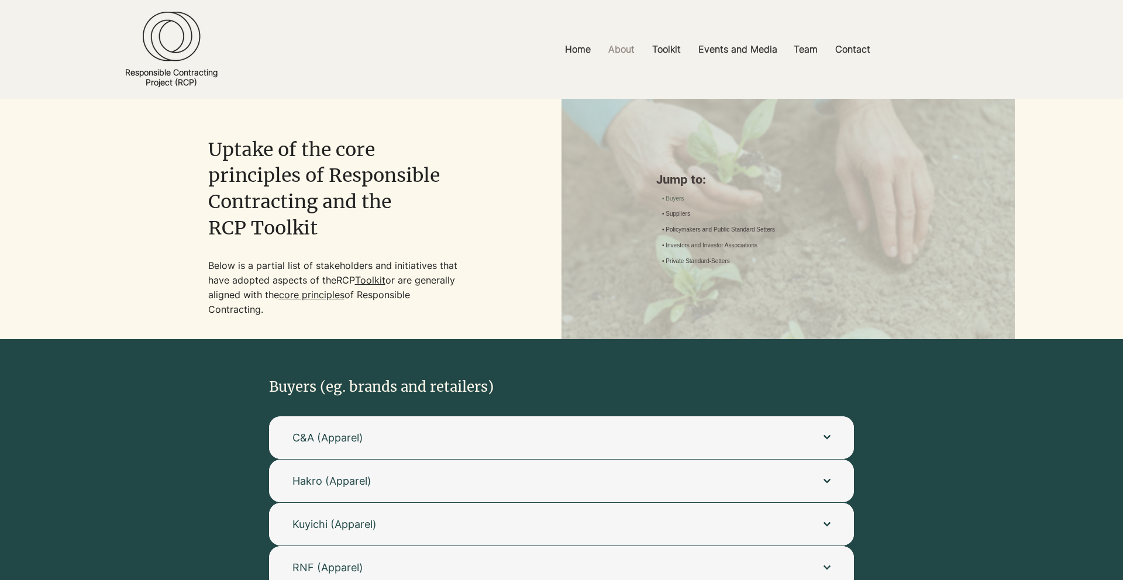
drag, startPoint x: 316, startPoint y: 268, endPoint x: 318, endPoint y: 311, distance: 43.3
click at [318, 311] on p "Below is a partial list of stakeholders and initiatives that have adopted aspec…" at bounding box center [335, 288] width 254 height 59
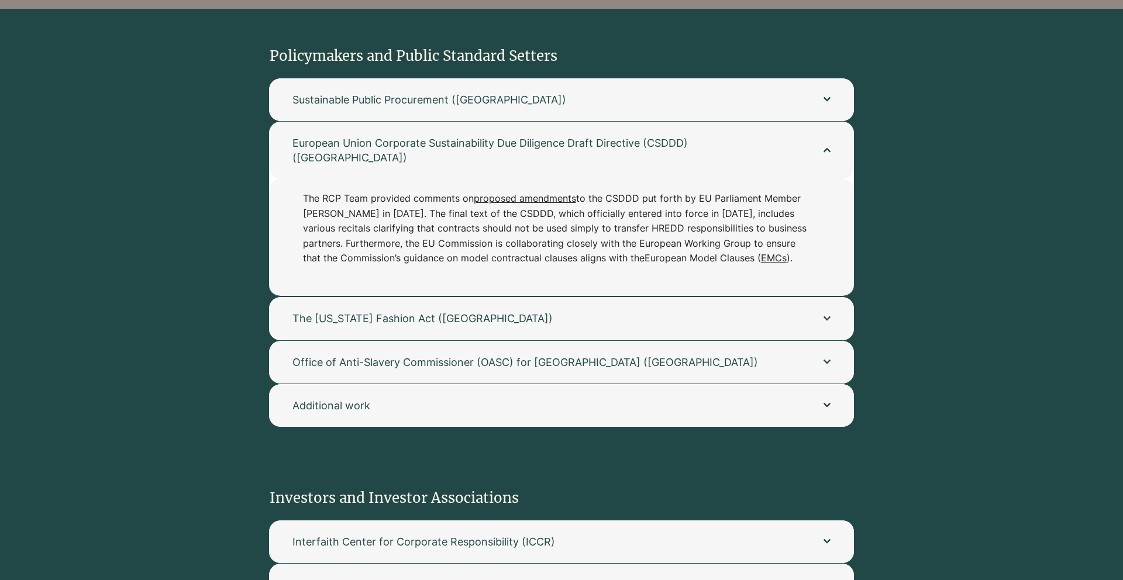
scroll to position [1397, 0]
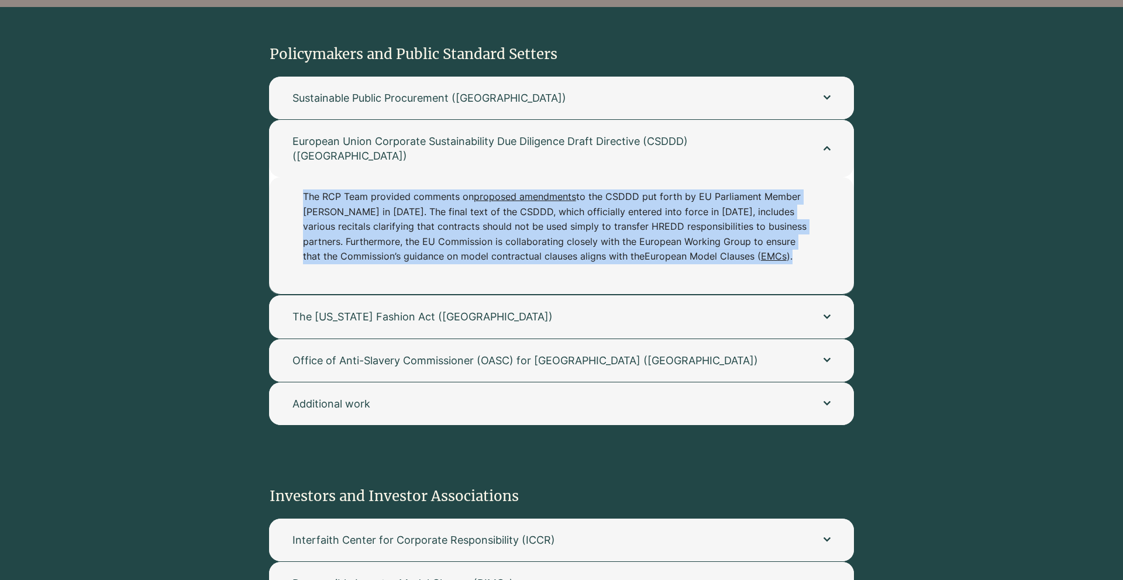
drag, startPoint x: 302, startPoint y: 167, endPoint x: 365, endPoint y: 238, distance: 94.9
click at [365, 239] on div "The RCP Team provided comments on proposed amendments to the CSDDD put forth by…" at bounding box center [561, 235] width 585 height 117
copy p "The RCP Team provided comments on proposed amendments to the CSDDD put forth by…"
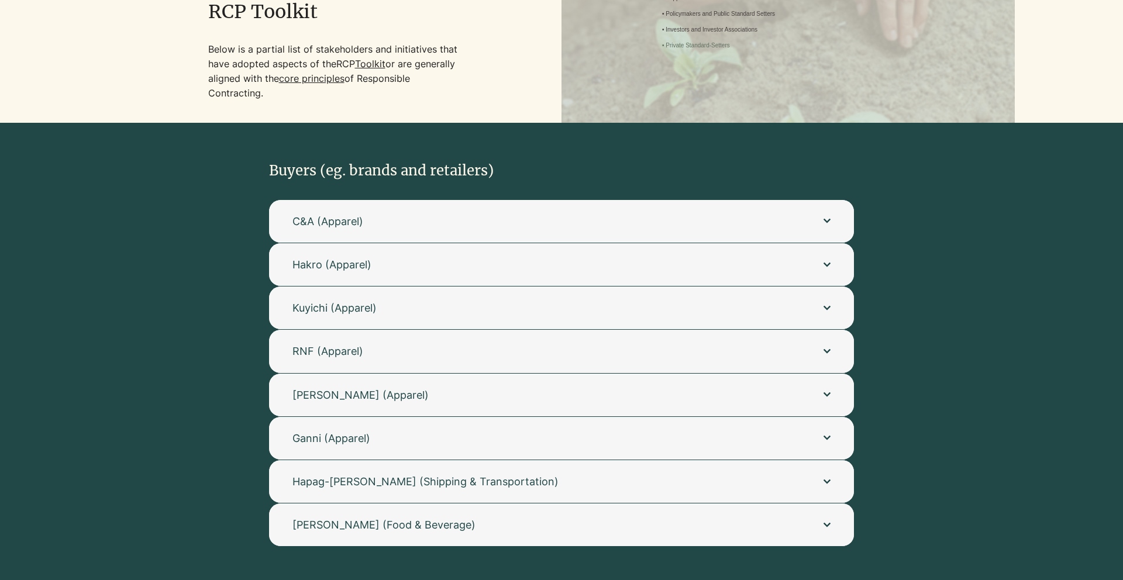
scroll to position [0, 0]
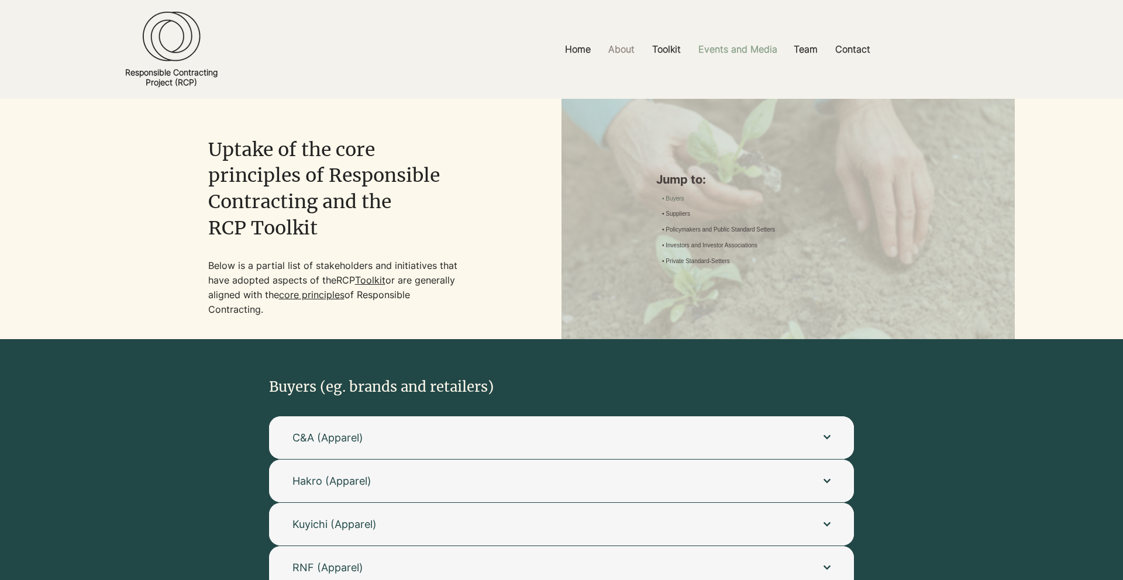
click at [728, 49] on p "Events and Media" at bounding box center [738, 49] width 91 height 26
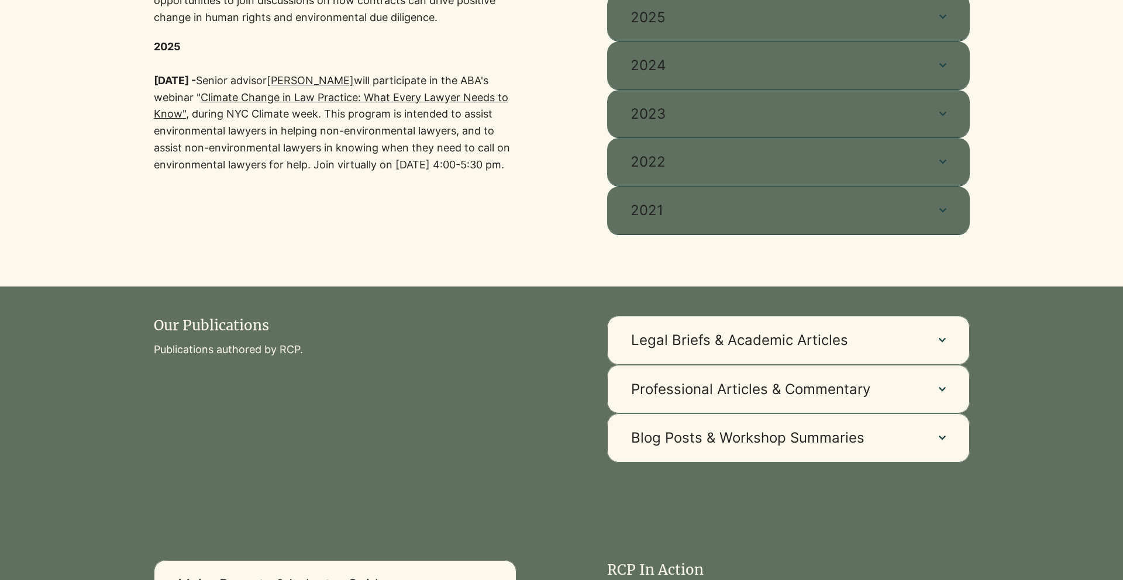
scroll to position [538, 0]
click at [715, 333] on span "Legal Briefs & Academic Articles" at bounding box center [773, 340] width 284 height 20
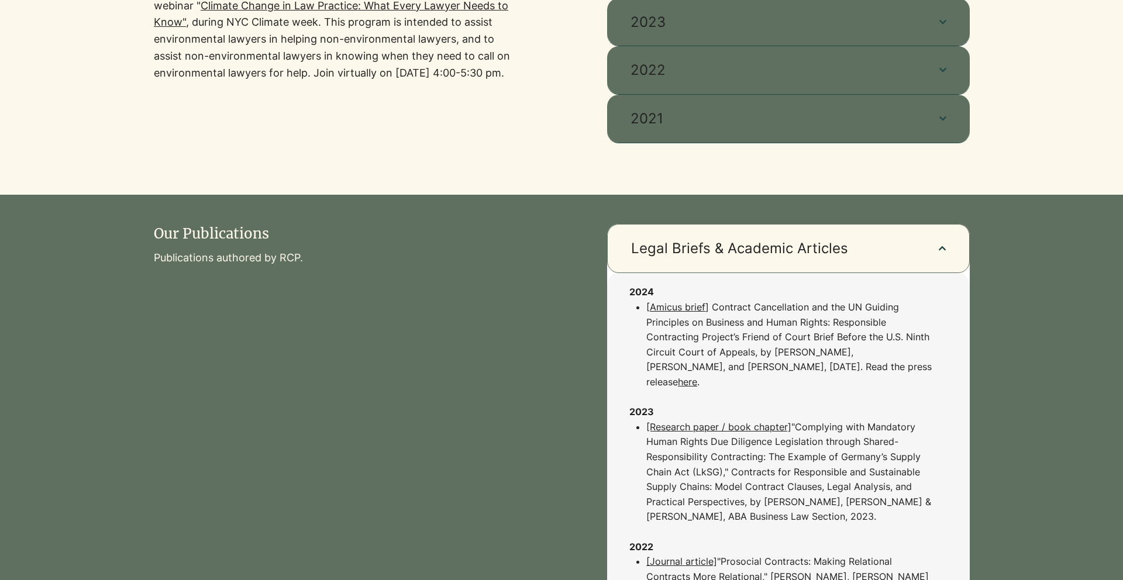
scroll to position [642, 0]
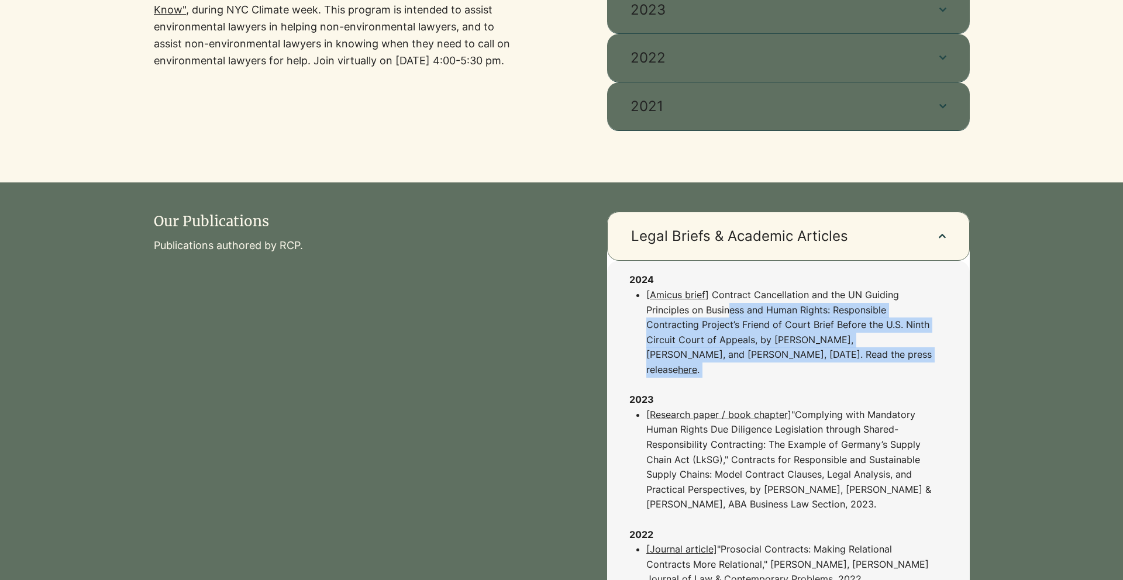
drag, startPoint x: 728, startPoint y: 305, endPoint x: 737, endPoint y: 381, distance: 76.6
click at [737, 381] on div "2024 [ Amicus brief ] Contract Cancellation and the UN Guiding Principles on Bu…" at bounding box center [782, 497] width 305 height 449
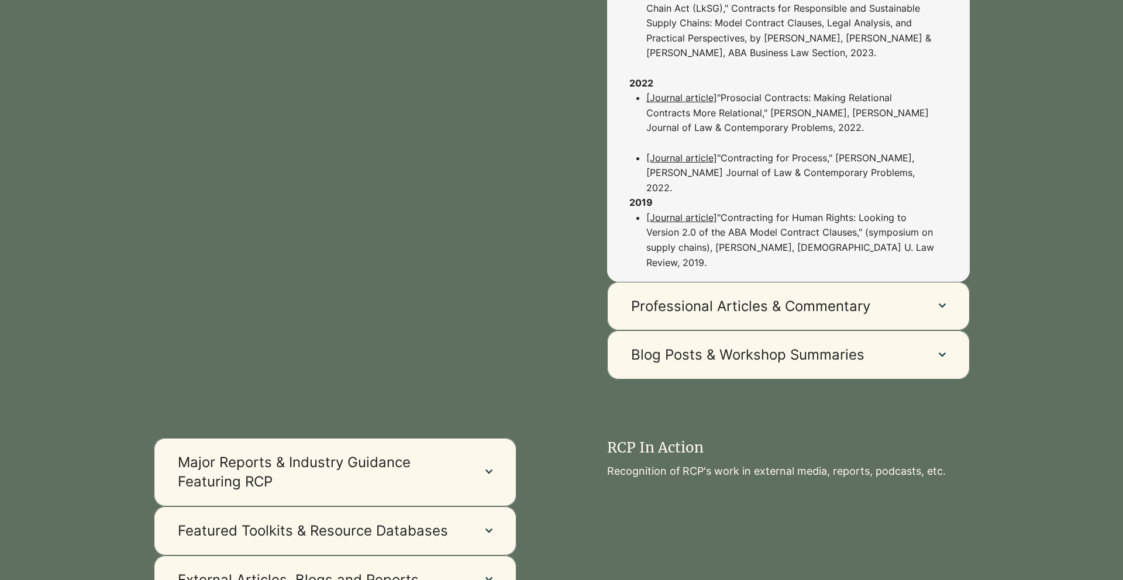
scroll to position [1106, 0]
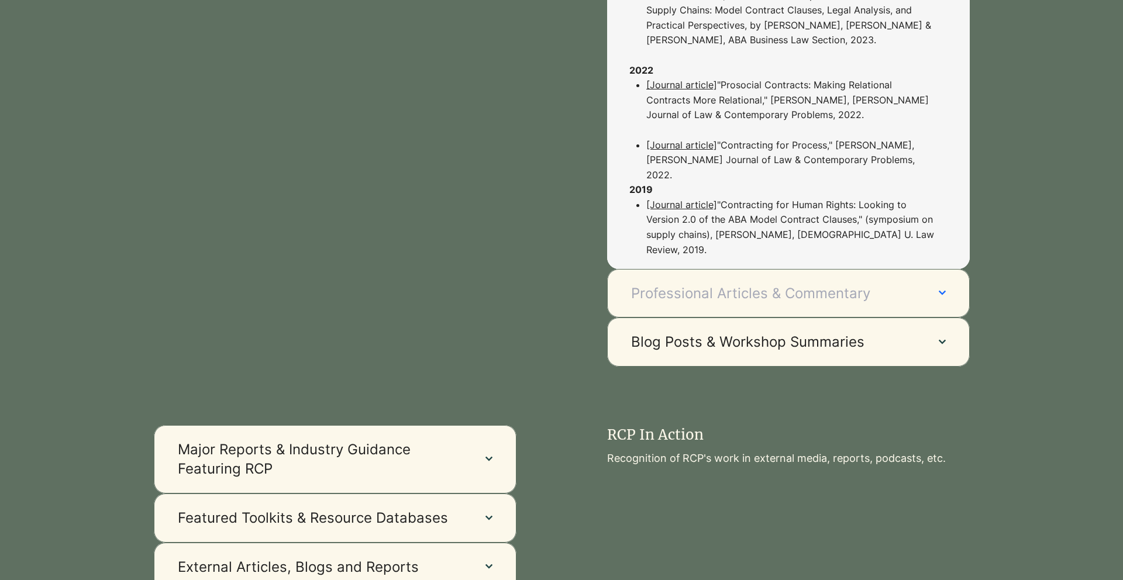
click at [742, 276] on button "Professional Articles & Commentary" at bounding box center [788, 293] width 363 height 49
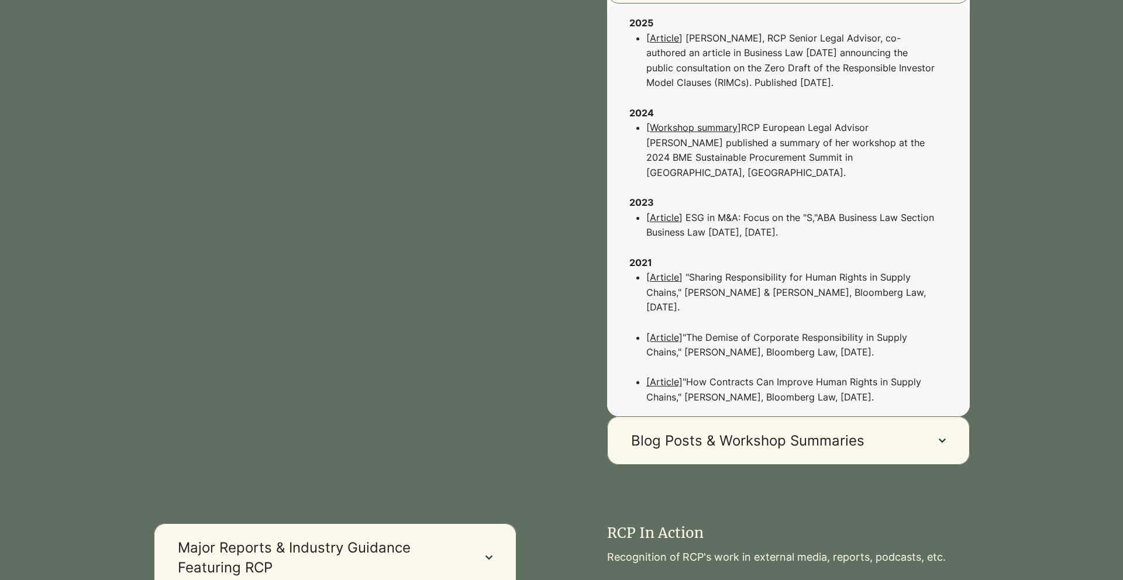
scroll to position [812, 0]
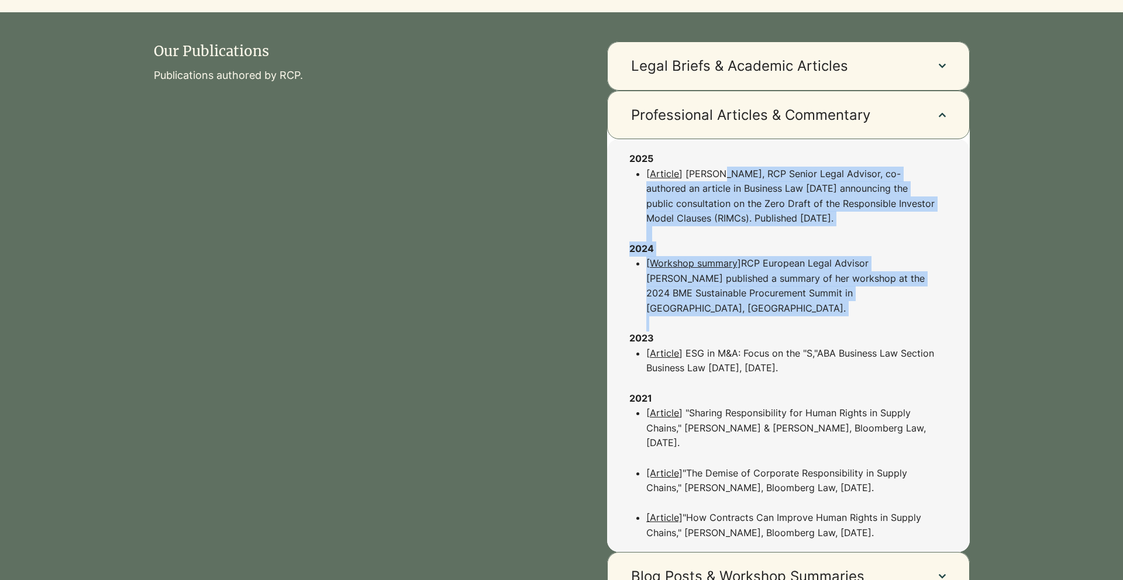
drag, startPoint x: 719, startPoint y: 181, endPoint x: 762, endPoint y: 311, distance: 136.9
click at [762, 311] on div "2025 [ Article ] Susan Maslow, RCP Senior Legal Advisor, co-authored an article…" at bounding box center [782, 346] width 305 height 389
click at [762, 311] on p "[ Workshop summary] RCP European Legal Advisor Michaela Streibelt published a s…" at bounding box center [790, 293] width 288 height 75
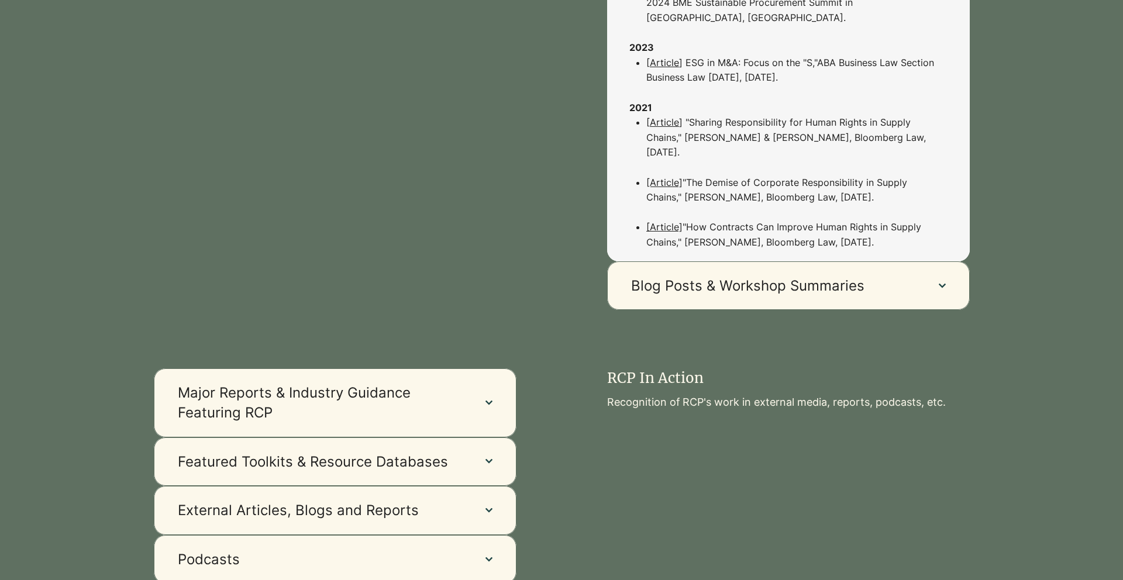
scroll to position [1232, 0]
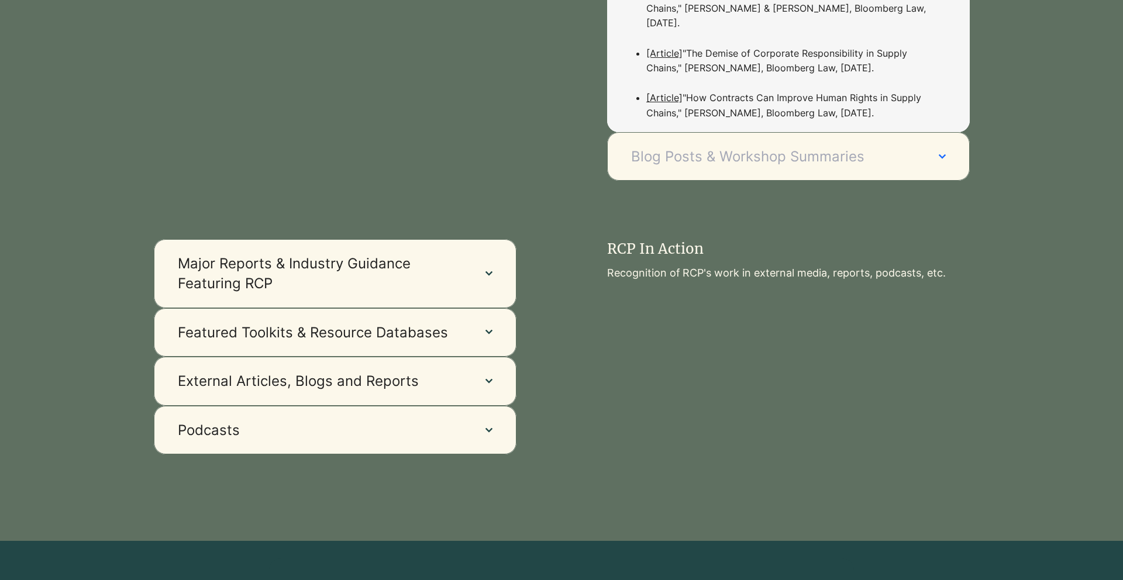
click at [725, 155] on button "Blog Posts & Workshop Summaries" at bounding box center [788, 156] width 363 height 49
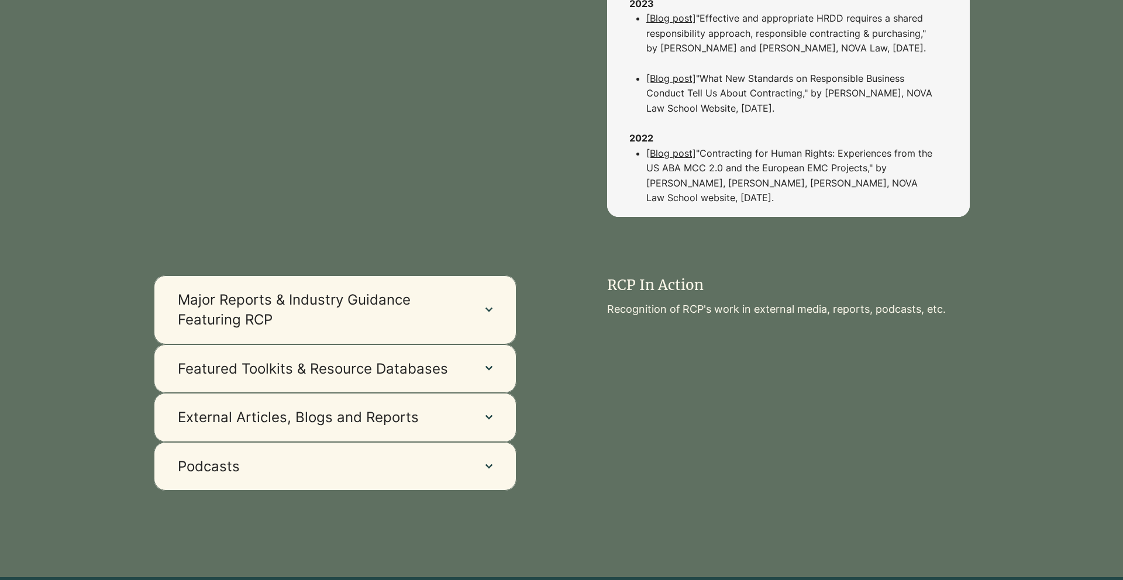
scroll to position [1017, 0]
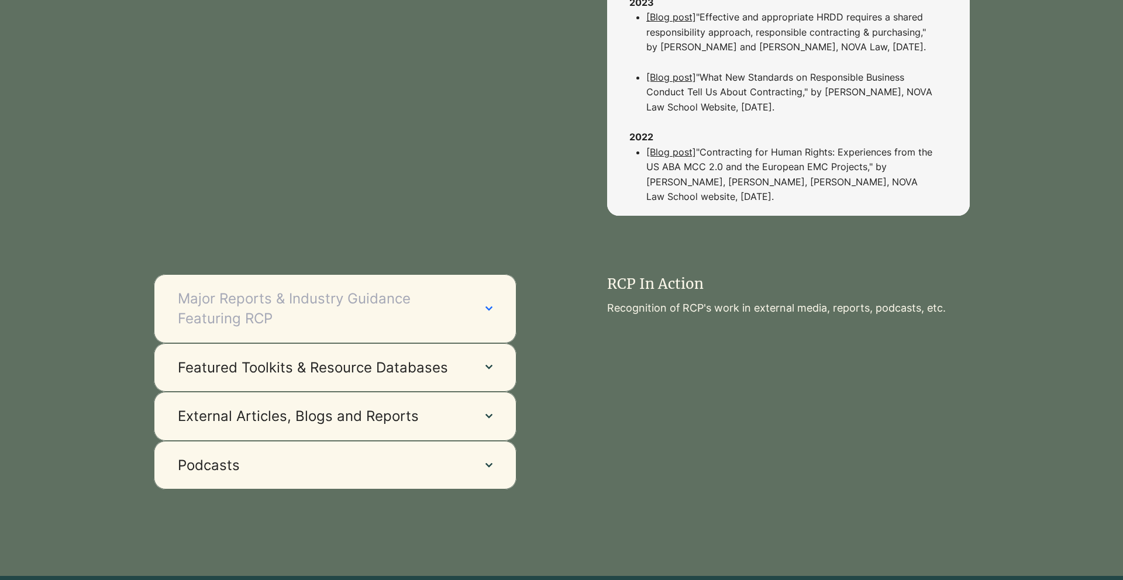
click at [455, 343] on button "Major Reports & Industry Guidance Featuring RCP" at bounding box center [335, 308] width 363 height 68
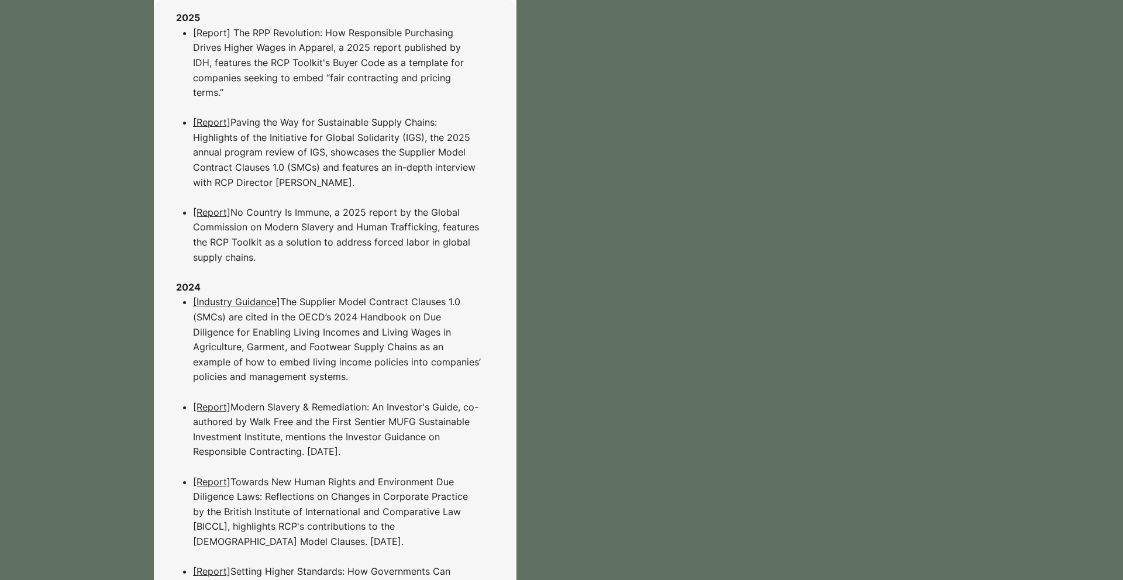
scroll to position [1122, 0]
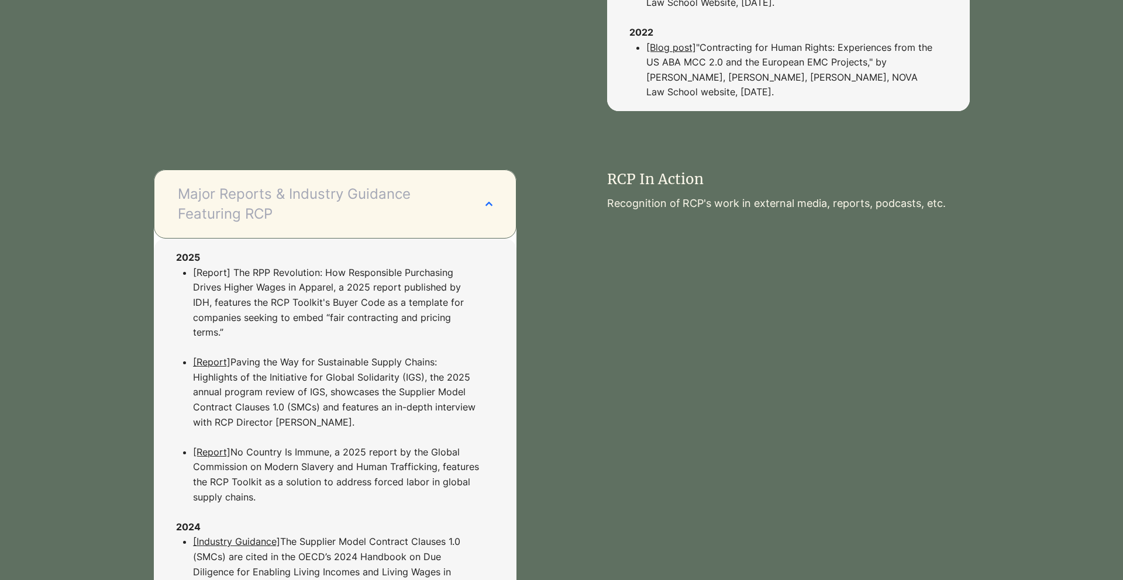
click at [341, 238] on button "Major Reports & Industry Guidance Featuring RCP" at bounding box center [335, 204] width 363 height 68
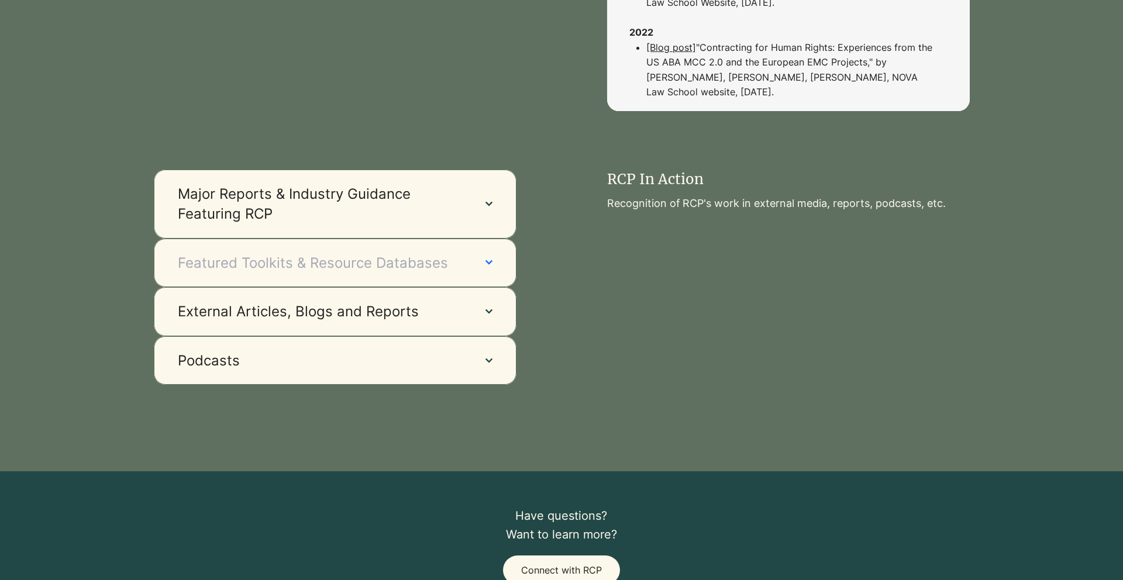
click at [343, 273] on span "Featured Toolkits & Resource Databases" at bounding box center [320, 263] width 284 height 20
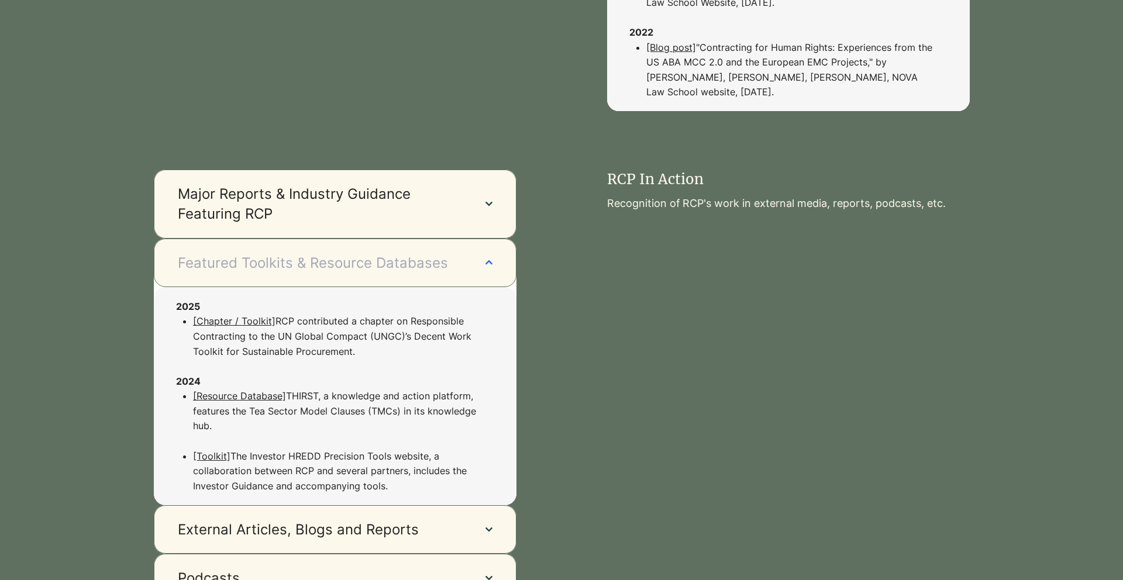
click at [343, 273] on span "Featured Toolkits & Resource Databases" at bounding box center [320, 263] width 284 height 20
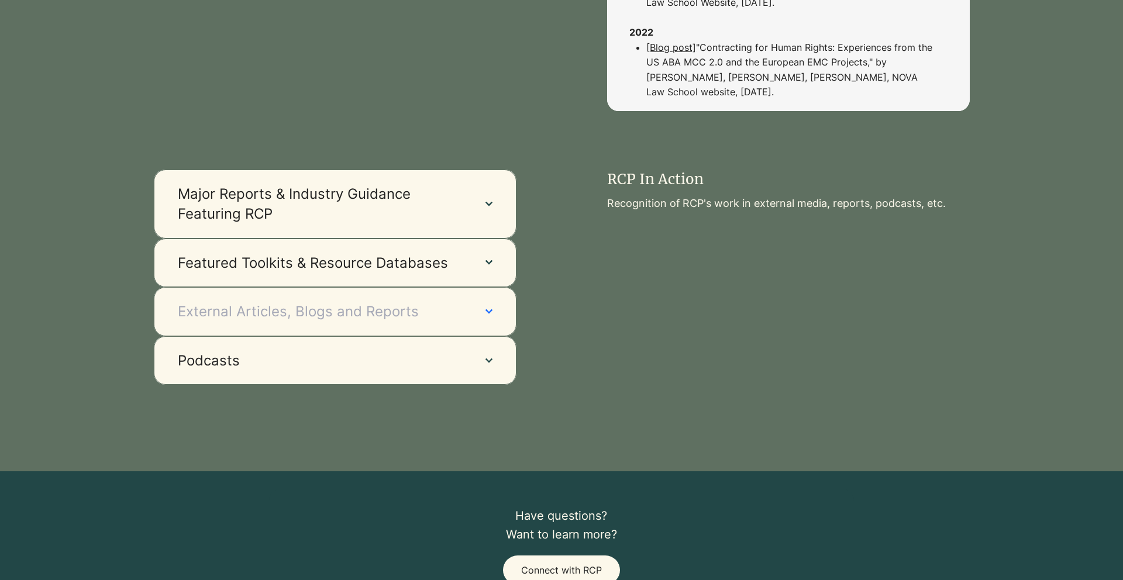
click at [346, 318] on span "External Articles, Blogs and Reports" at bounding box center [320, 312] width 284 height 20
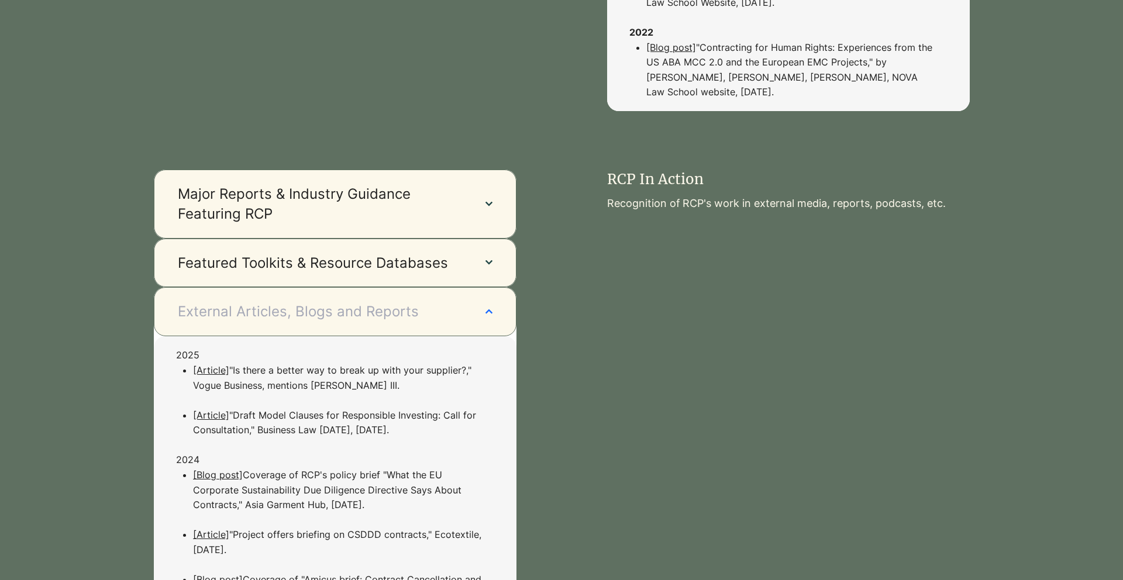
click at [346, 318] on span "External Articles, Blogs and Reports" at bounding box center [320, 312] width 284 height 20
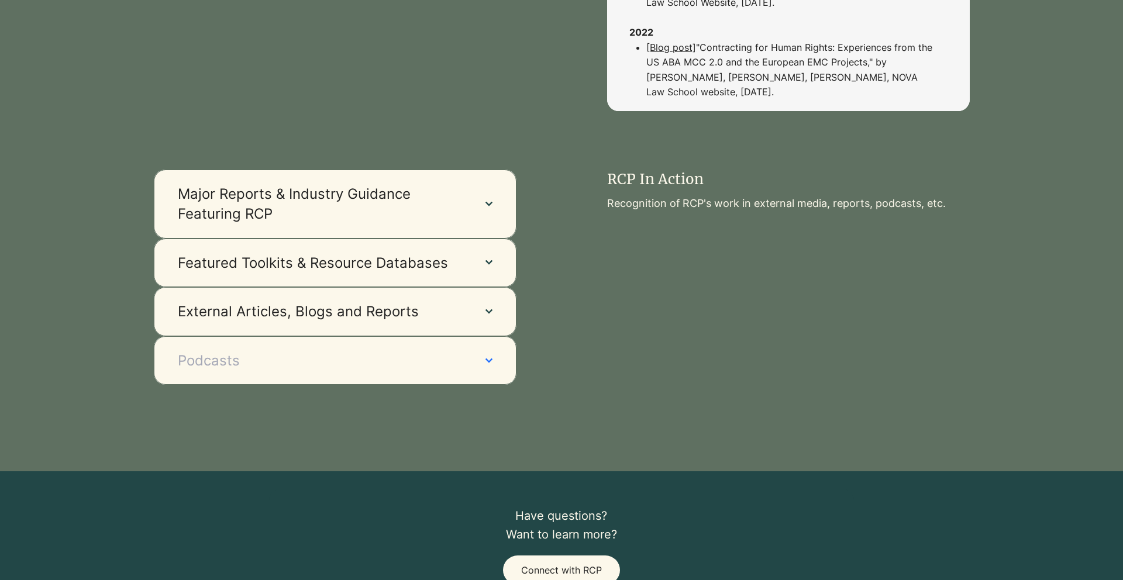
click at [342, 371] on span "Podcasts" at bounding box center [320, 361] width 284 height 20
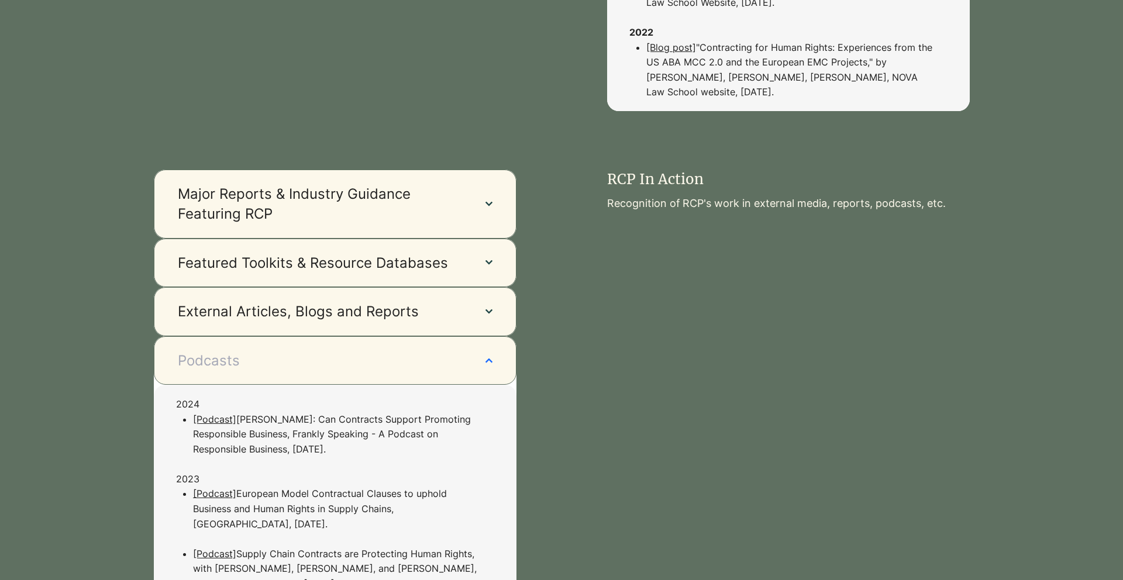
click at [346, 386] on button "Podcasts" at bounding box center [335, 360] width 363 height 49
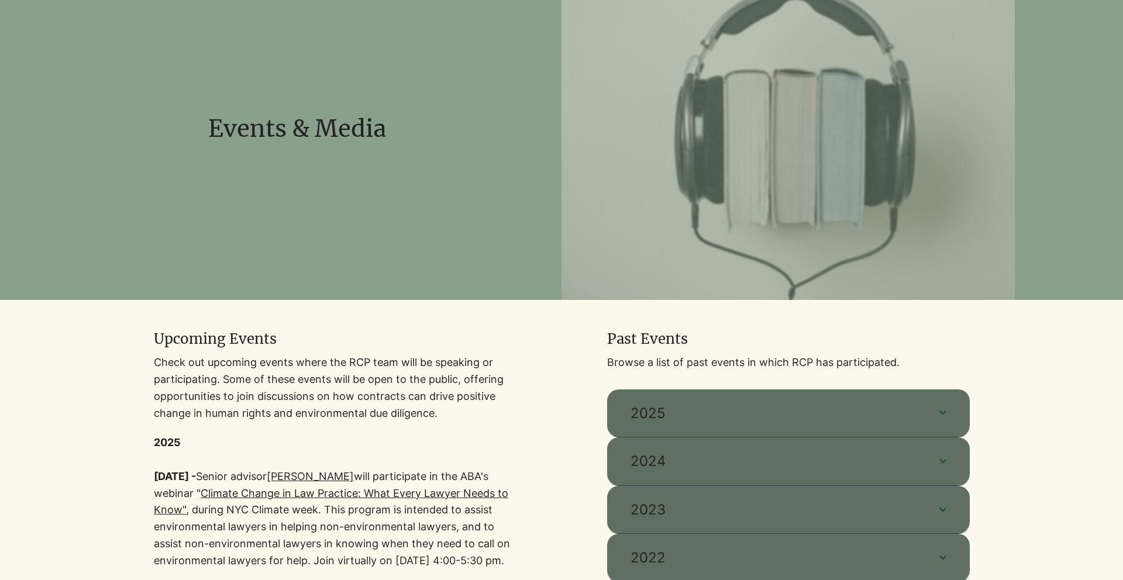
scroll to position [0, 0]
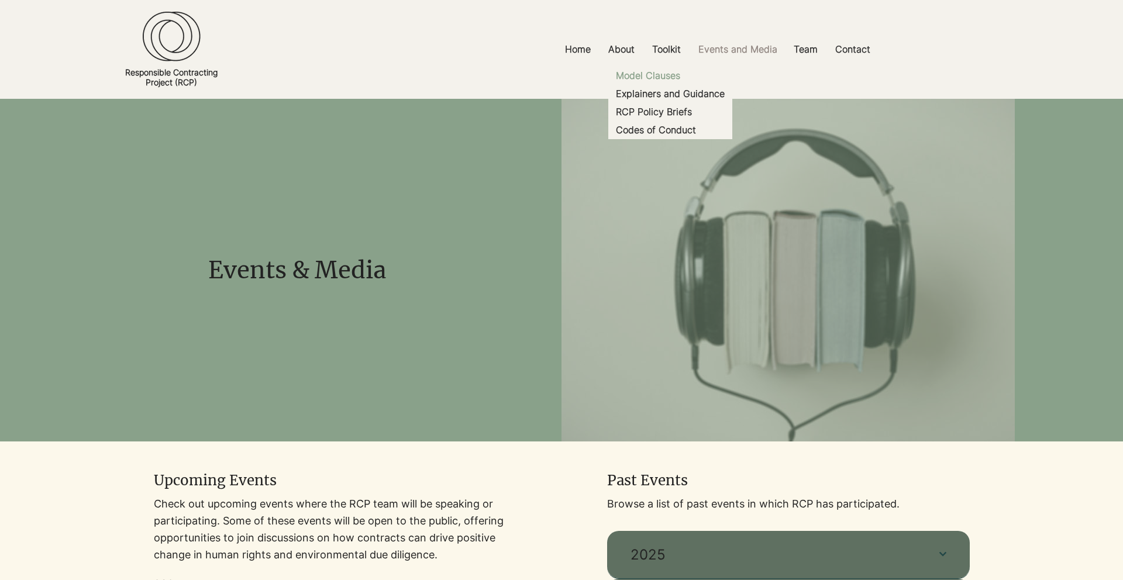
click at [663, 74] on p "Model Clauses" at bounding box center [648, 76] width 74 height 18
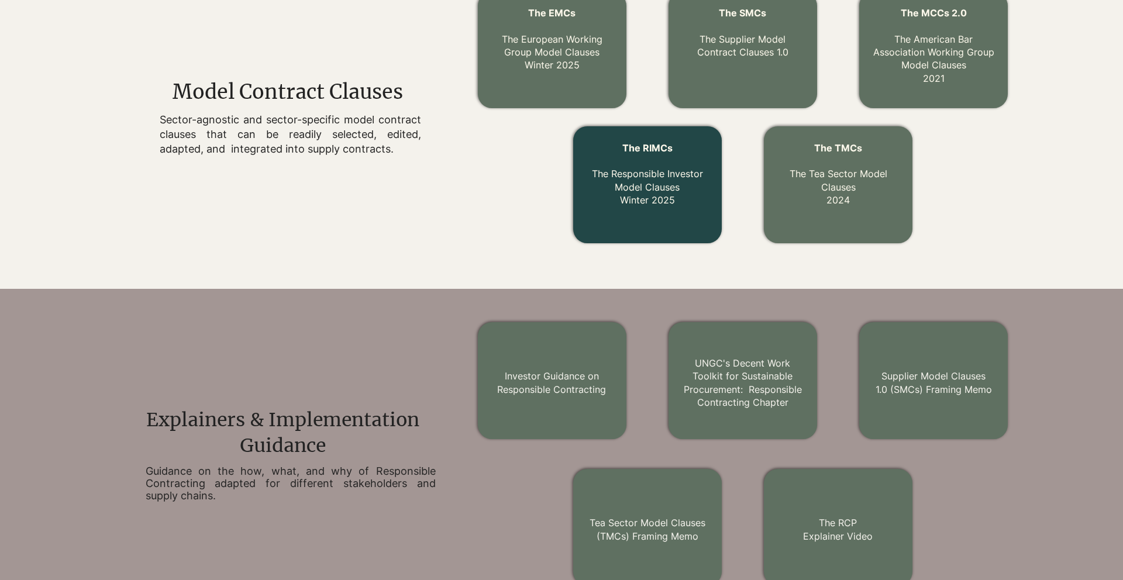
scroll to position [328, 0]
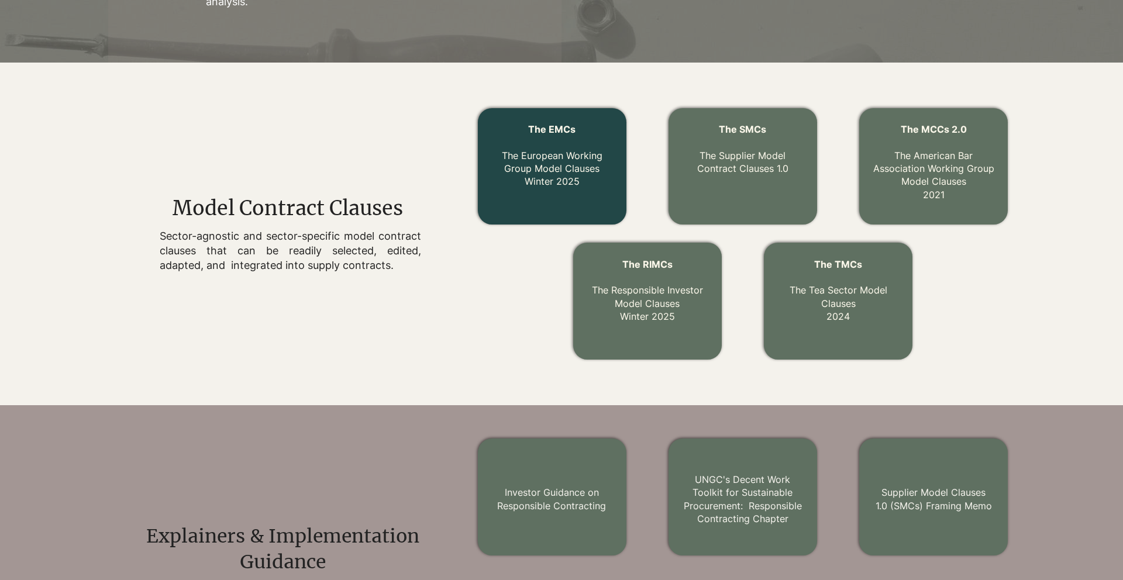
click at [575, 184] on link "The EMCs The European Working Group Model Clauses Winter 2025" at bounding box center [552, 155] width 101 height 64
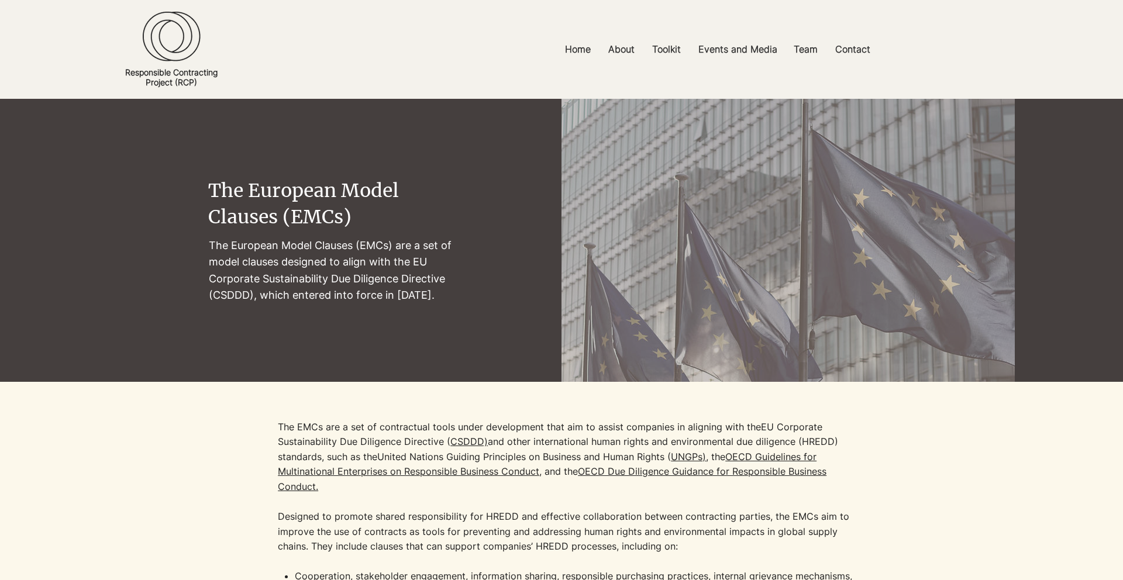
drag, startPoint x: 367, startPoint y: 268, endPoint x: 374, endPoint y: 304, distance: 36.4
click at [374, 303] on p "The European Model Clauses (EMCs) are a set of model clauses designed to align …" at bounding box center [336, 271] width 254 height 66
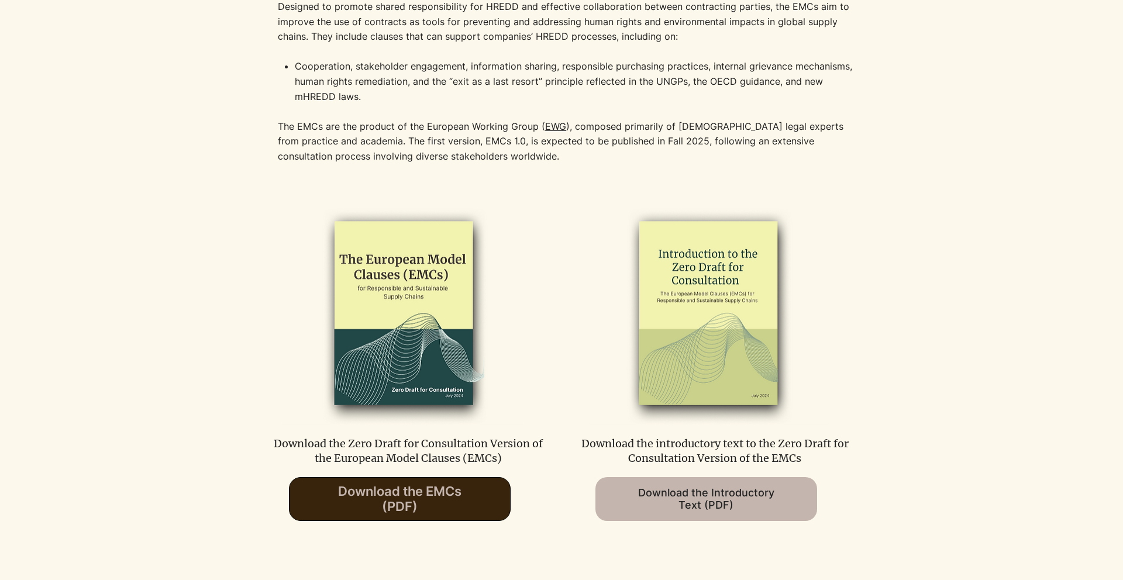
scroll to position [512, 0]
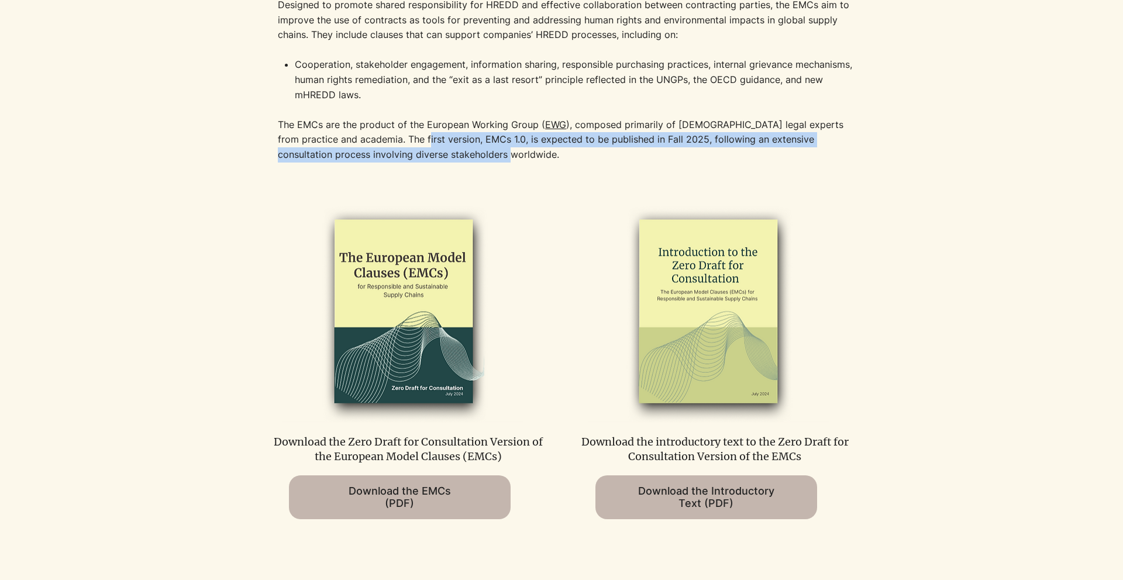
drag, startPoint x: 387, startPoint y: 141, endPoint x: 463, endPoint y: 156, distance: 77.5
click at [463, 156] on p "The EMCs are the product of the European Working Group ( EWG ), composed primar…" at bounding box center [570, 140] width 585 height 45
click at [464, 156] on p "The EMCs are the product of the European Working Group ( EWG ), composed primar…" at bounding box center [570, 140] width 585 height 45
drag, startPoint x: 470, startPoint y: 156, endPoint x: 324, endPoint y: 135, distance: 147.8
click at [324, 139] on p "The EMCs are the product of the European Working Group ( EWG ), composed primar…" at bounding box center [570, 140] width 585 height 45
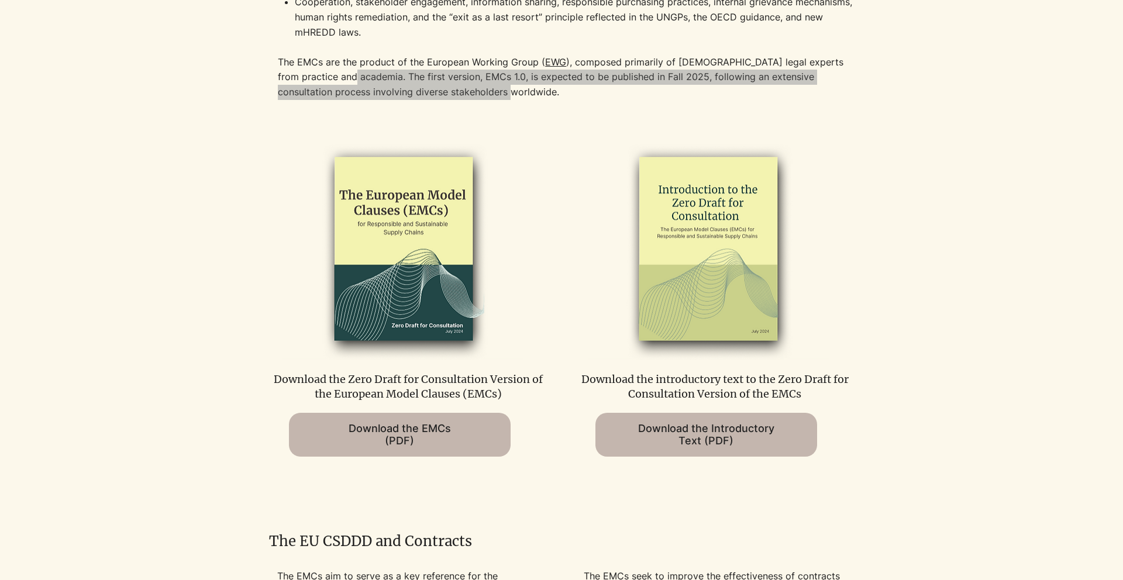
scroll to position [577, 0]
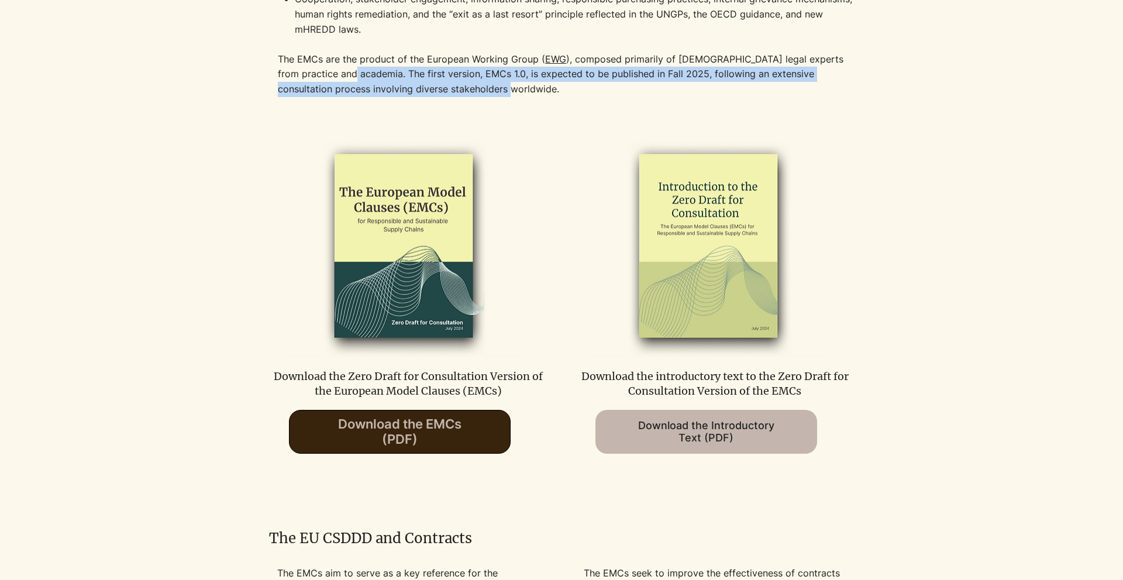
click at [398, 434] on span "Download the EMCs (PDF)" at bounding box center [399, 432] width 123 height 30
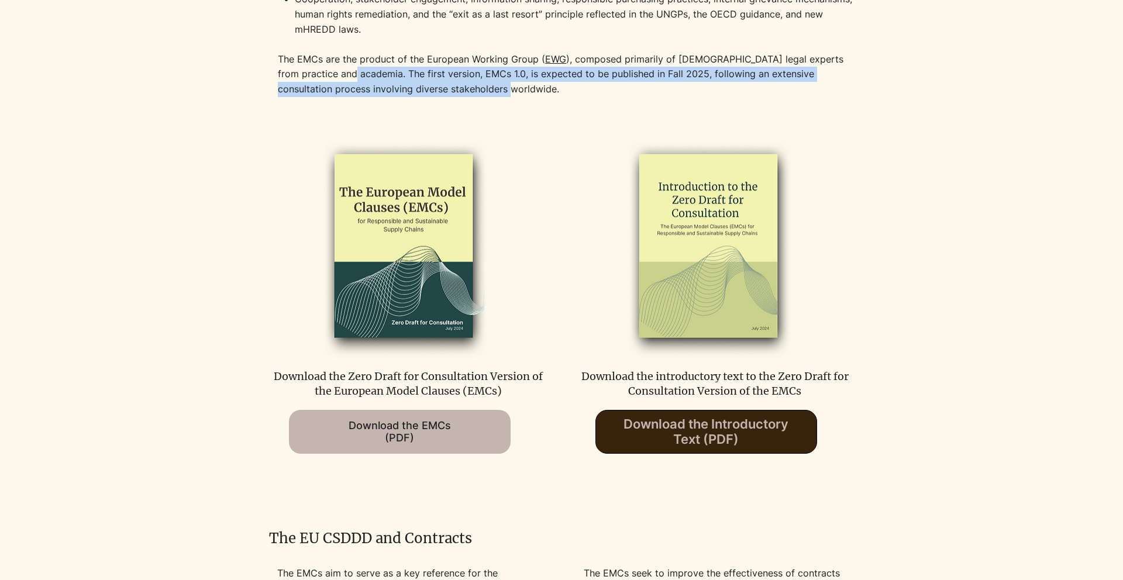
click at [728, 435] on span "Download the Introductory Text (PDF)" at bounding box center [706, 432] width 165 height 30
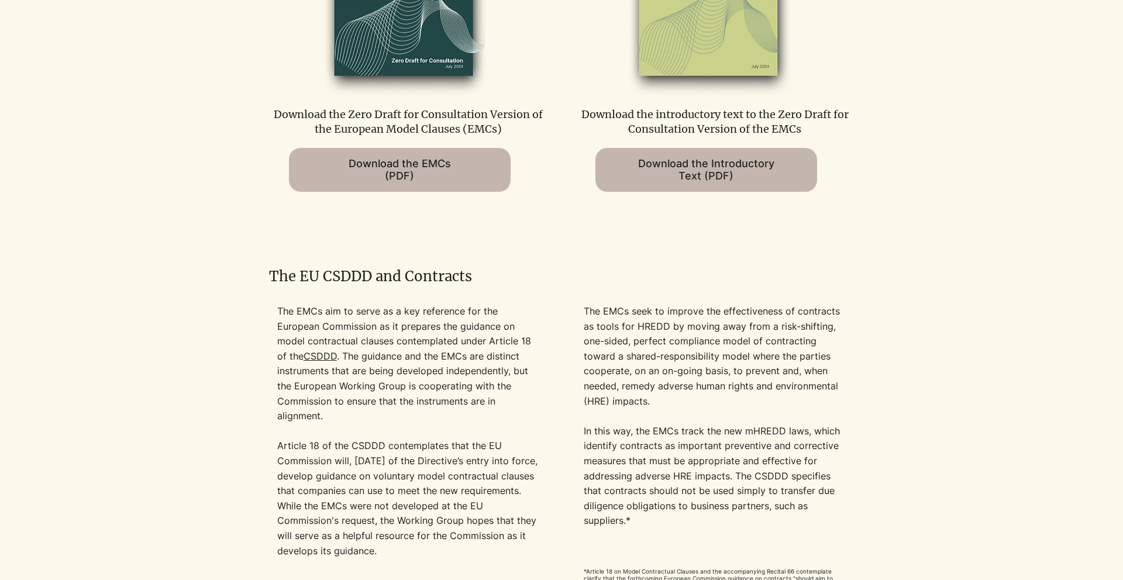
scroll to position [1037, 0]
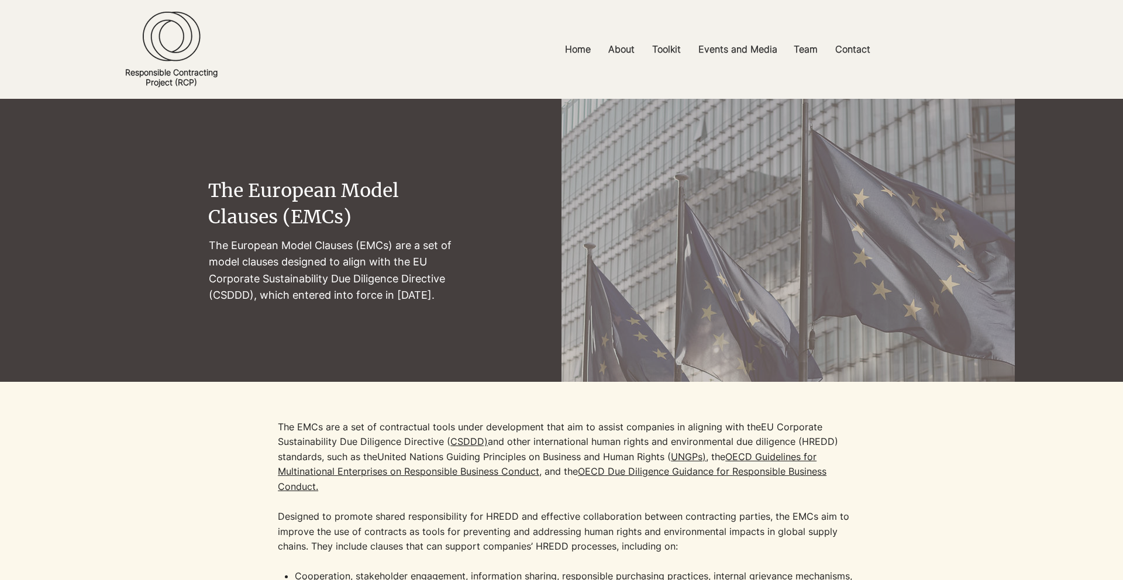
scroll to position [43, 0]
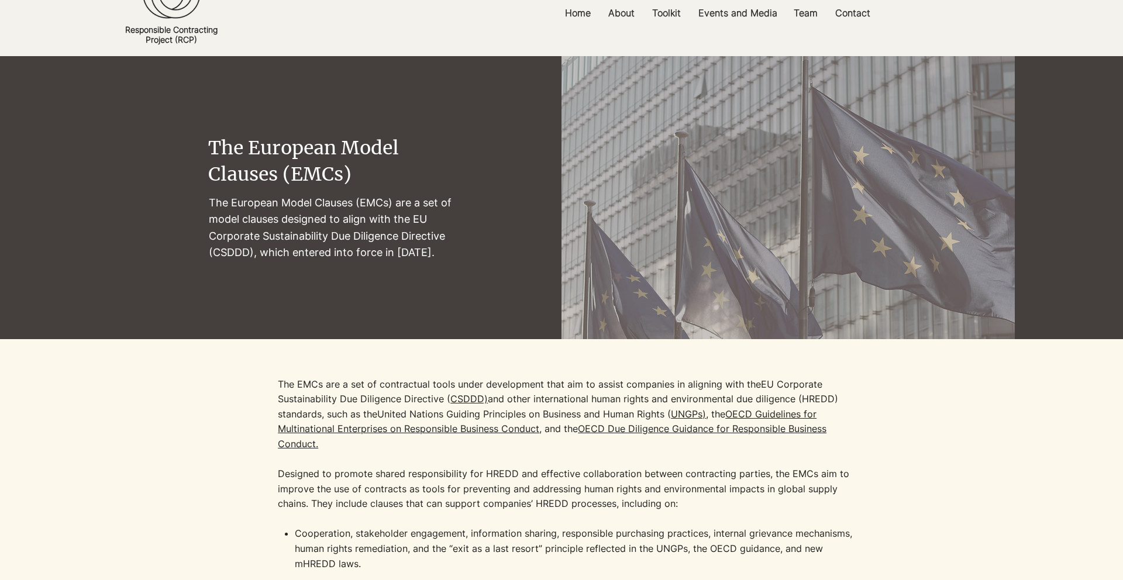
click at [276, 397] on div at bounding box center [561, 493] width 907 height 309
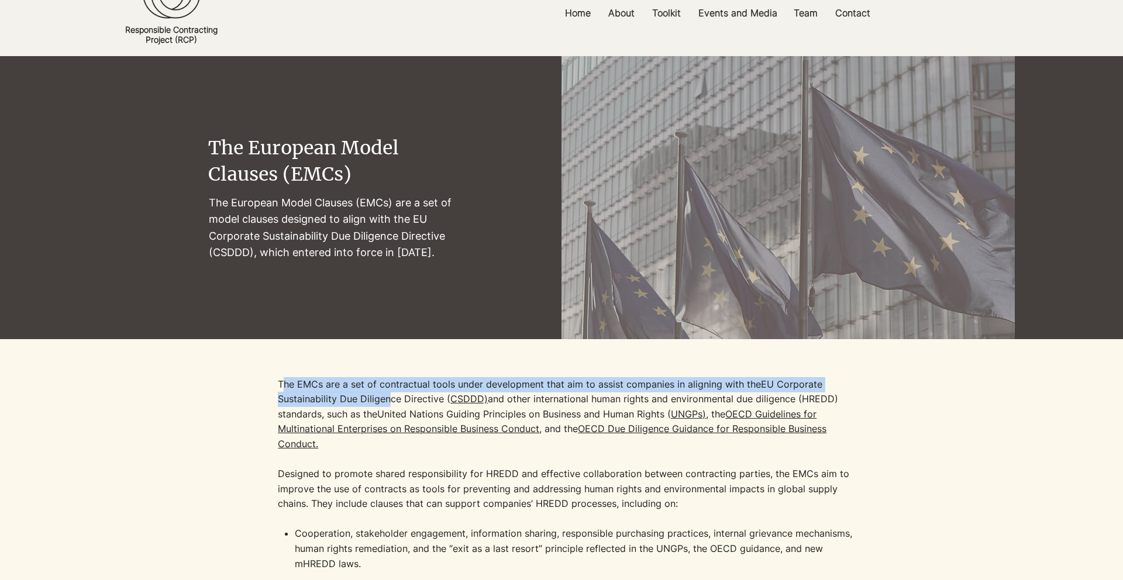
drag, startPoint x: 281, startPoint y: 386, endPoint x: 391, endPoint y: 395, distance: 109.8
click at [391, 395] on p "The EMCs are a set of contractual tools under development that aim to assist co…" at bounding box center [570, 452] width 585 height 150
click at [298, 386] on p "The EMCs are a set of contractual tools under development that aim to assist co…" at bounding box center [570, 452] width 585 height 150
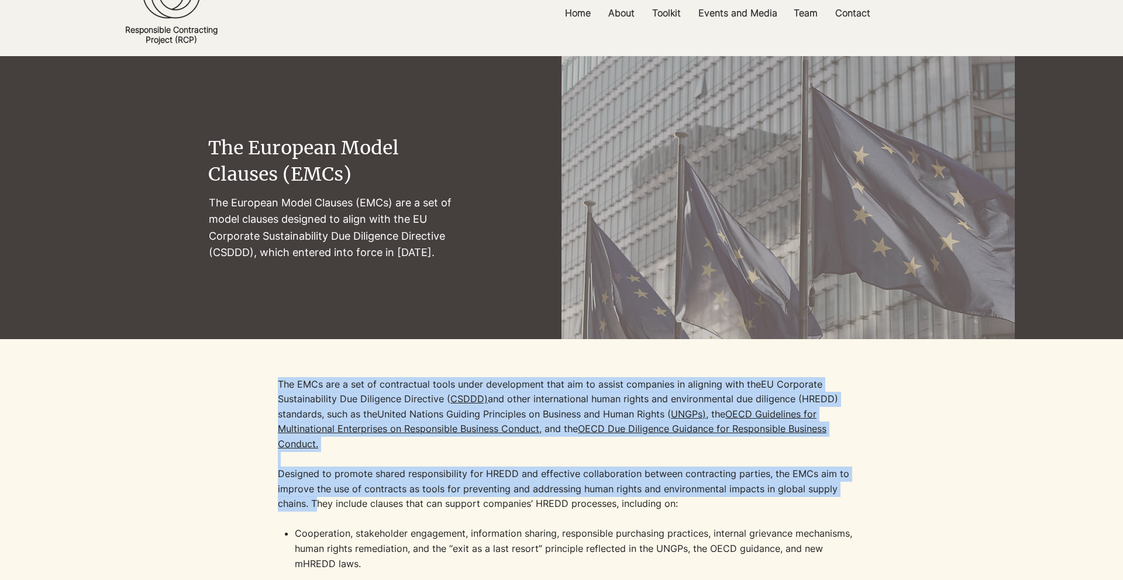
drag, startPoint x: 279, startPoint y: 386, endPoint x: 312, endPoint y: 500, distance: 119.3
click at [312, 501] on p "The EMCs are a set of contractual tools under development that aim to assist co…" at bounding box center [570, 452] width 585 height 150
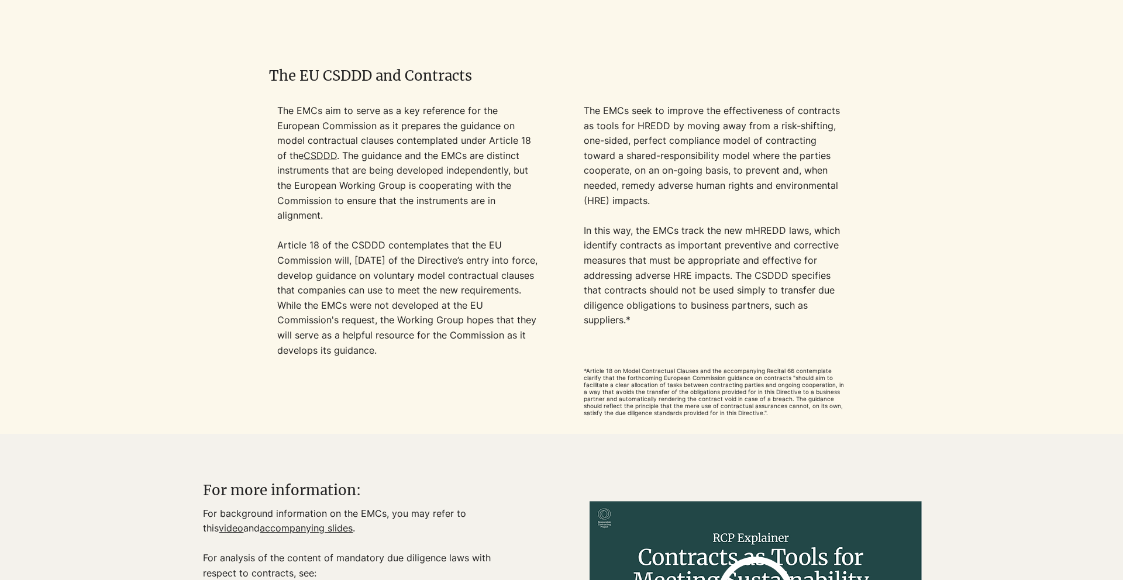
scroll to position [1041, 0]
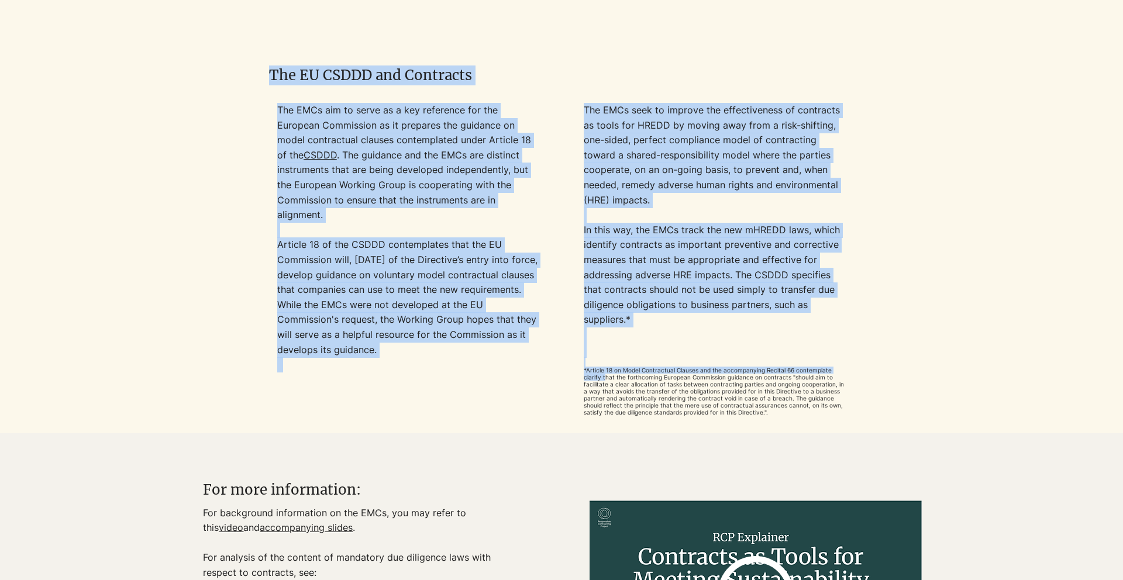
drag, startPoint x: 585, startPoint y: 375, endPoint x: 709, endPoint y: 425, distance: 133.8
click at [709, 425] on div "The EU CSDDD and Contracts The EMCs aim to serve as a key reference for the Eur…" at bounding box center [561, 230] width 907 height 405
click at [415, 394] on div at bounding box center [561, 259] width 583 height 313
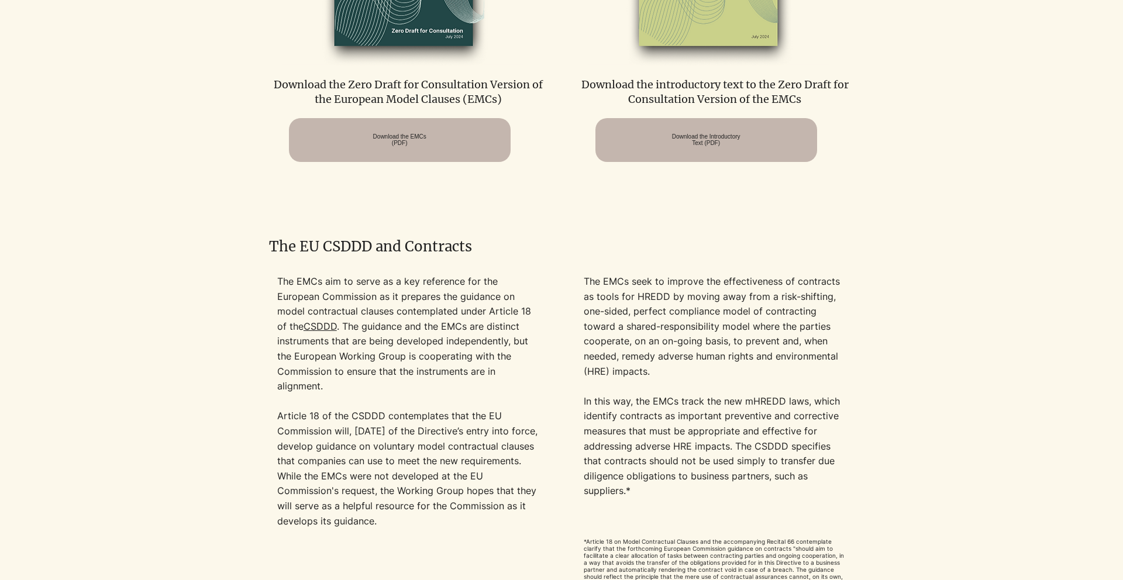
scroll to position [317, 0]
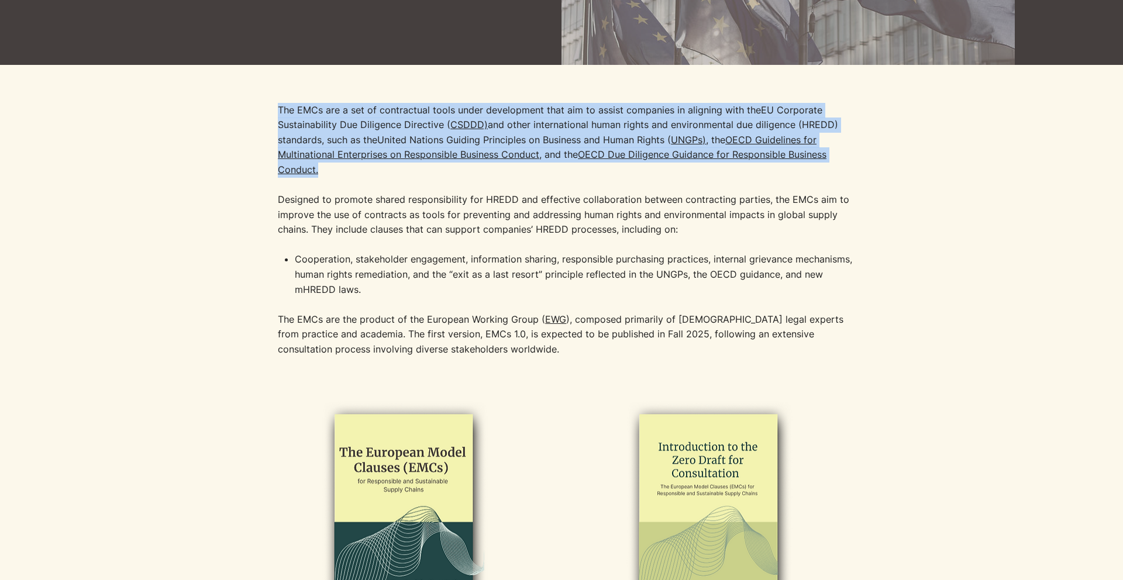
drag, startPoint x: 280, startPoint y: 111, endPoint x: 338, endPoint y: 174, distance: 84.9
click at [338, 175] on p "The EMCs are a set of contractual tools under development that aim to assist co…" at bounding box center [570, 178] width 585 height 150
copy p "The EMCs are a set of contractual tools under development that aim to assist co…"
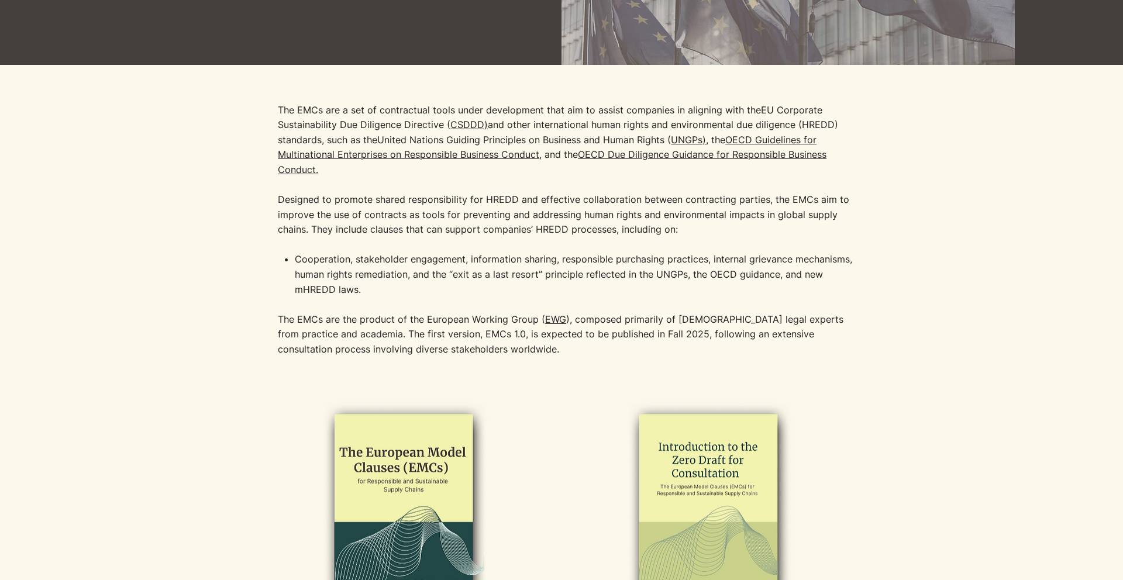
click at [462, 242] on p "The EMCs are a set of contractual tools under development that aim to assist co…" at bounding box center [570, 178] width 585 height 150
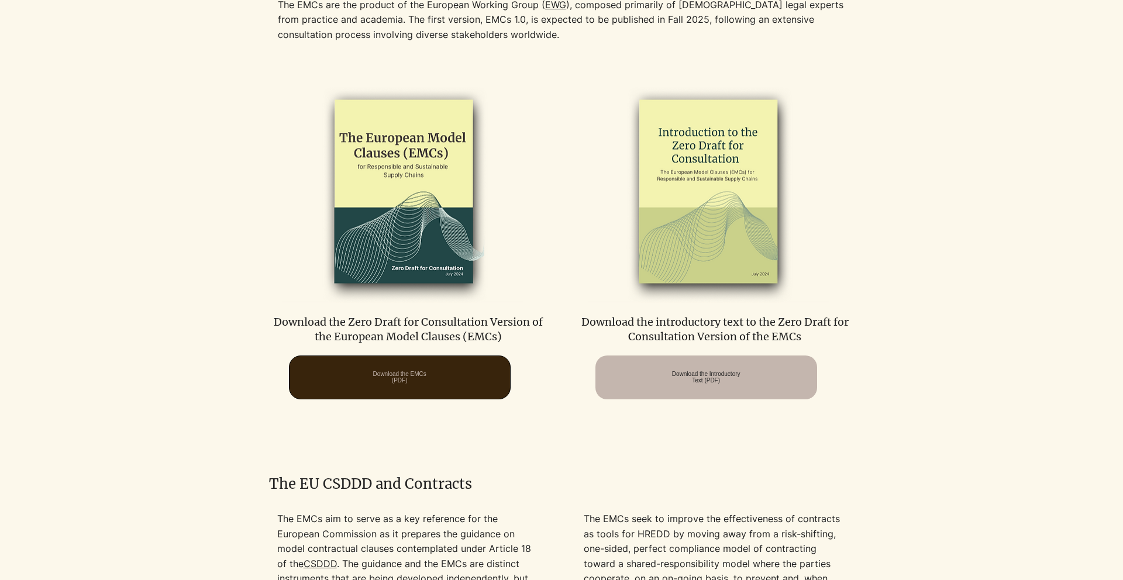
scroll to position [639, 0]
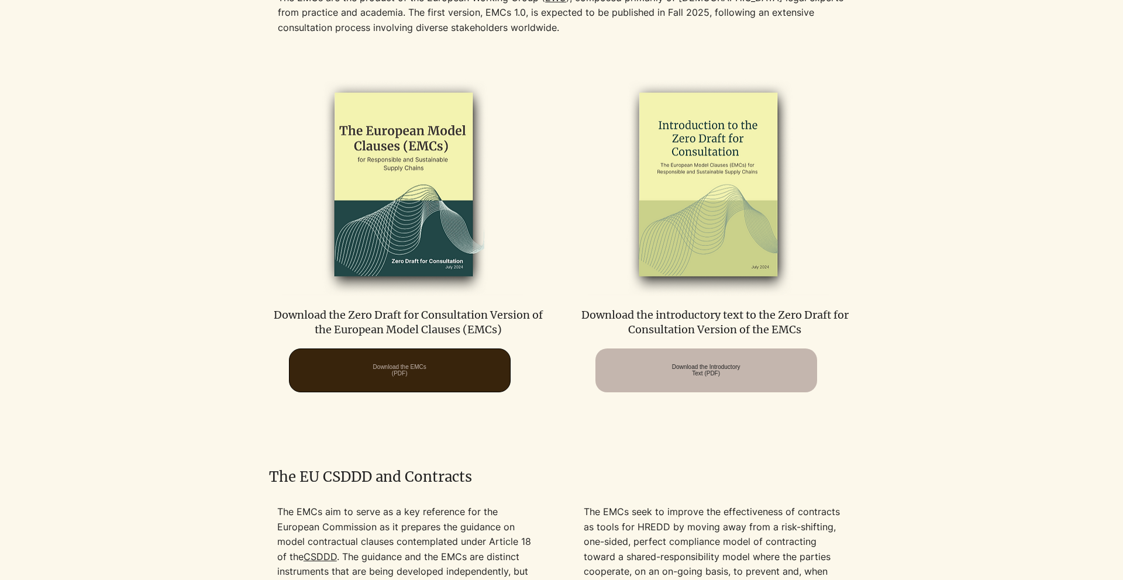
click at [427, 365] on span "Download the EMCs (PDF)" at bounding box center [399, 370] width 53 height 13
